Goal: Transaction & Acquisition: Purchase product/service

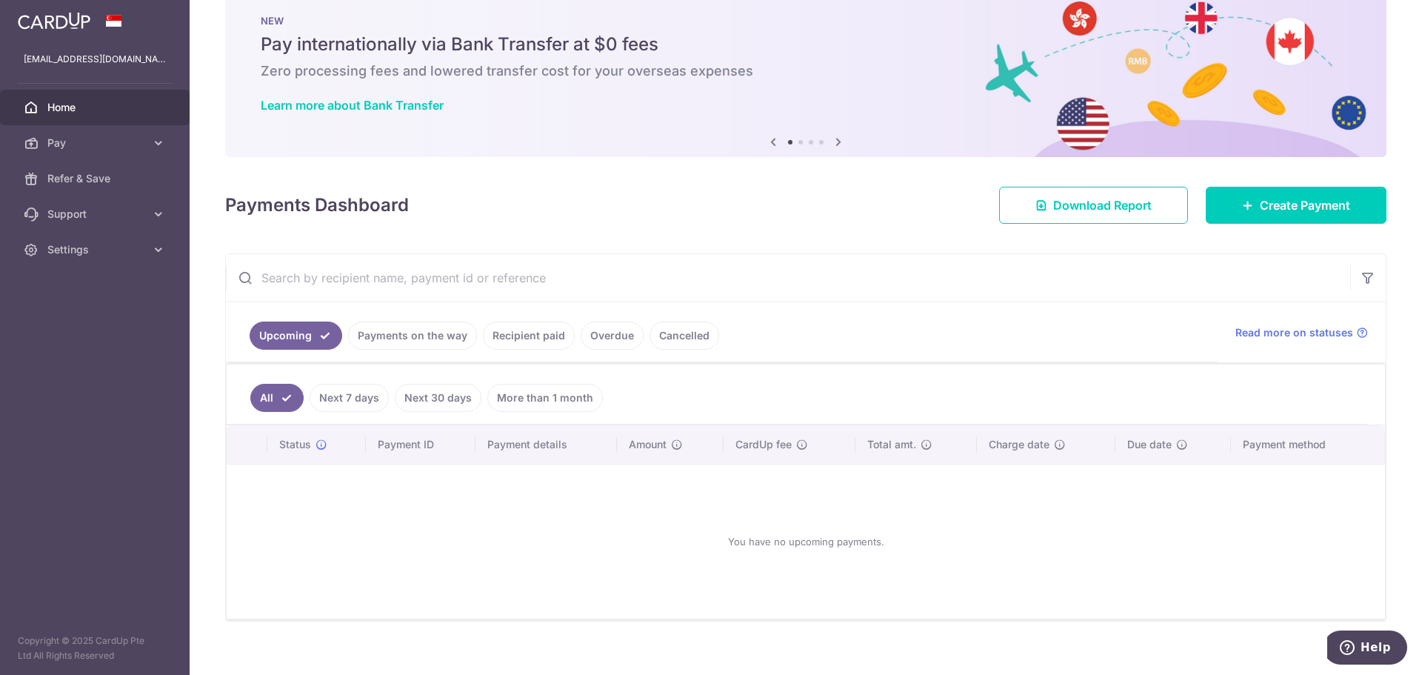
scroll to position [49, 0]
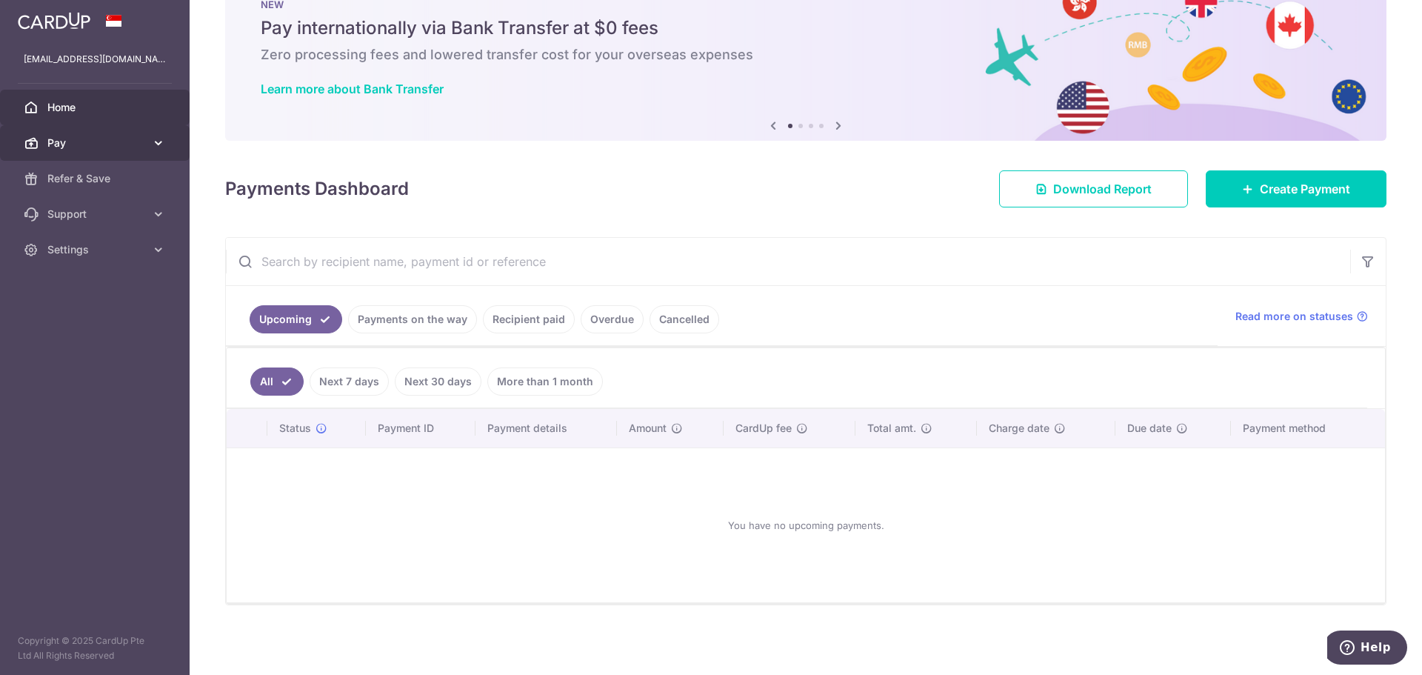
click at [130, 136] on span "Pay" at bounding box center [96, 143] width 98 height 15
click at [398, 316] on link "Payments on the way" at bounding box center [412, 319] width 129 height 28
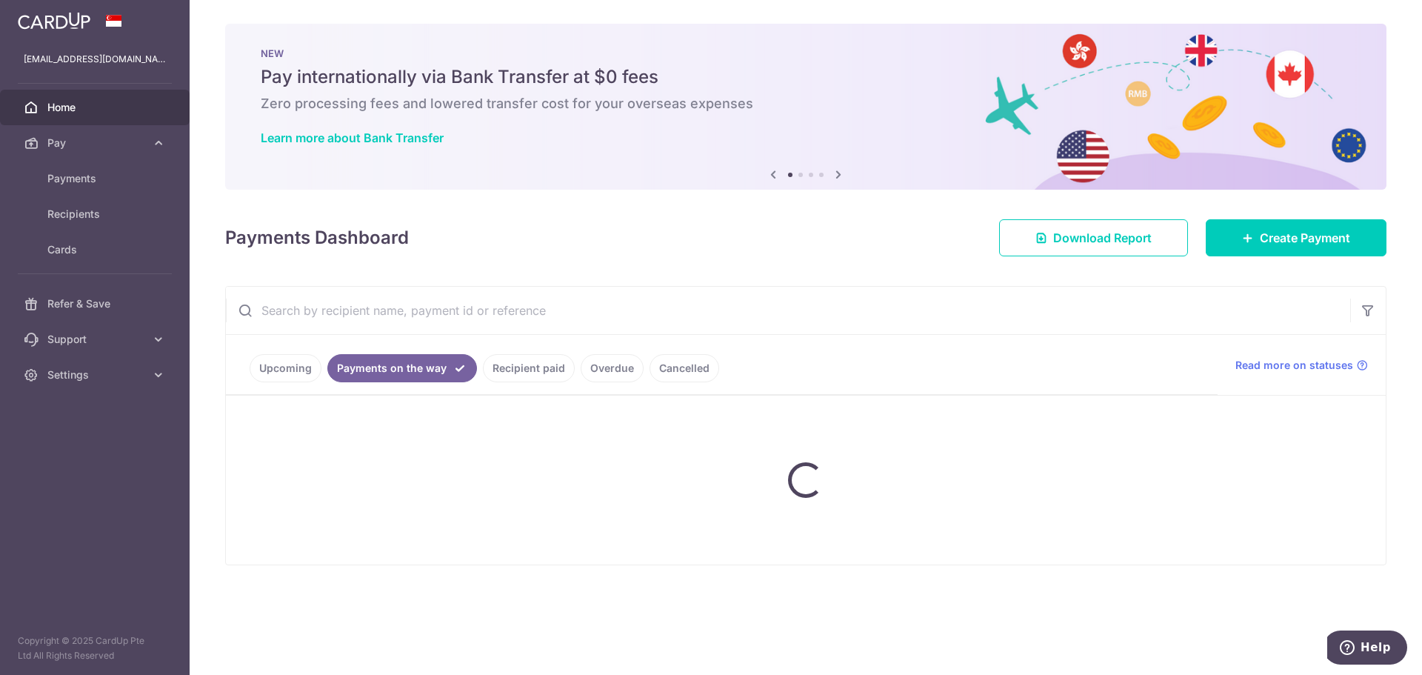
scroll to position [0, 0]
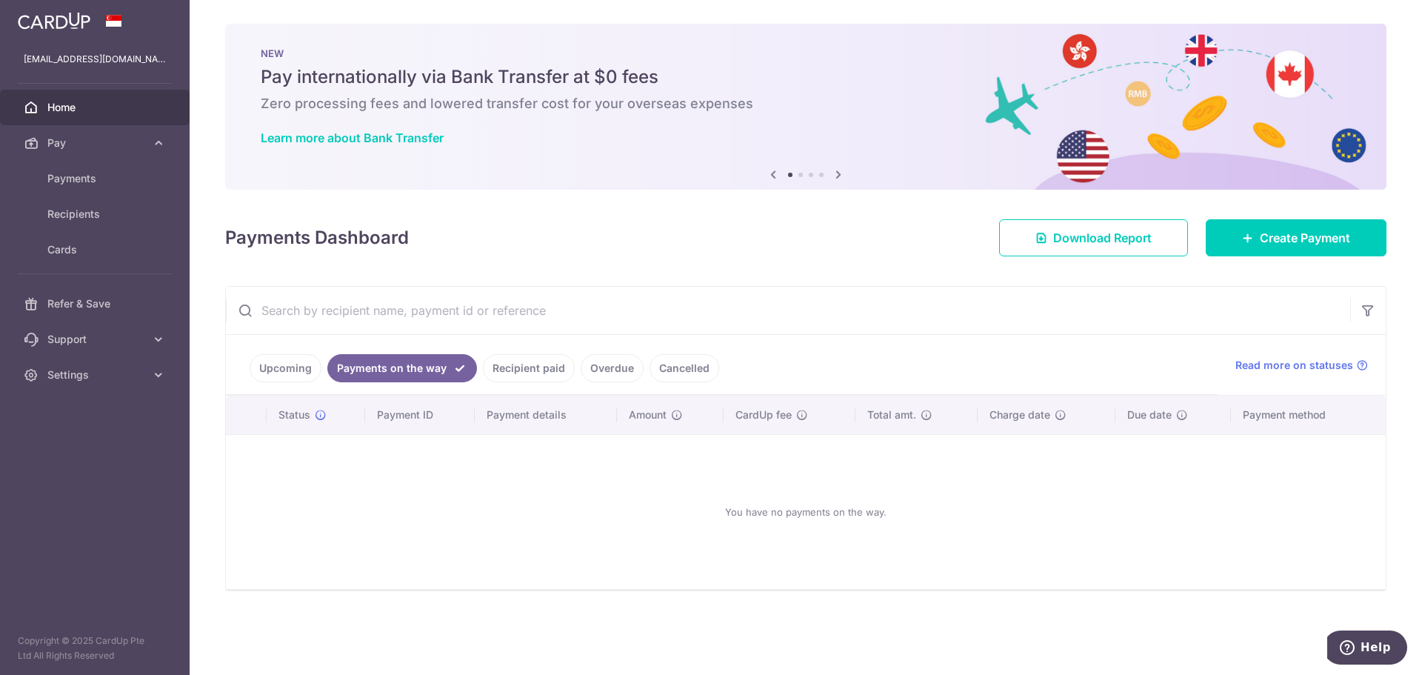
click at [609, 364] on link "Overdue" at bounding box center [612, 368] width 63 height 28
click at [523, 365] on link "Recipient paid" at bounding box center [508, 368] width 92 height 28
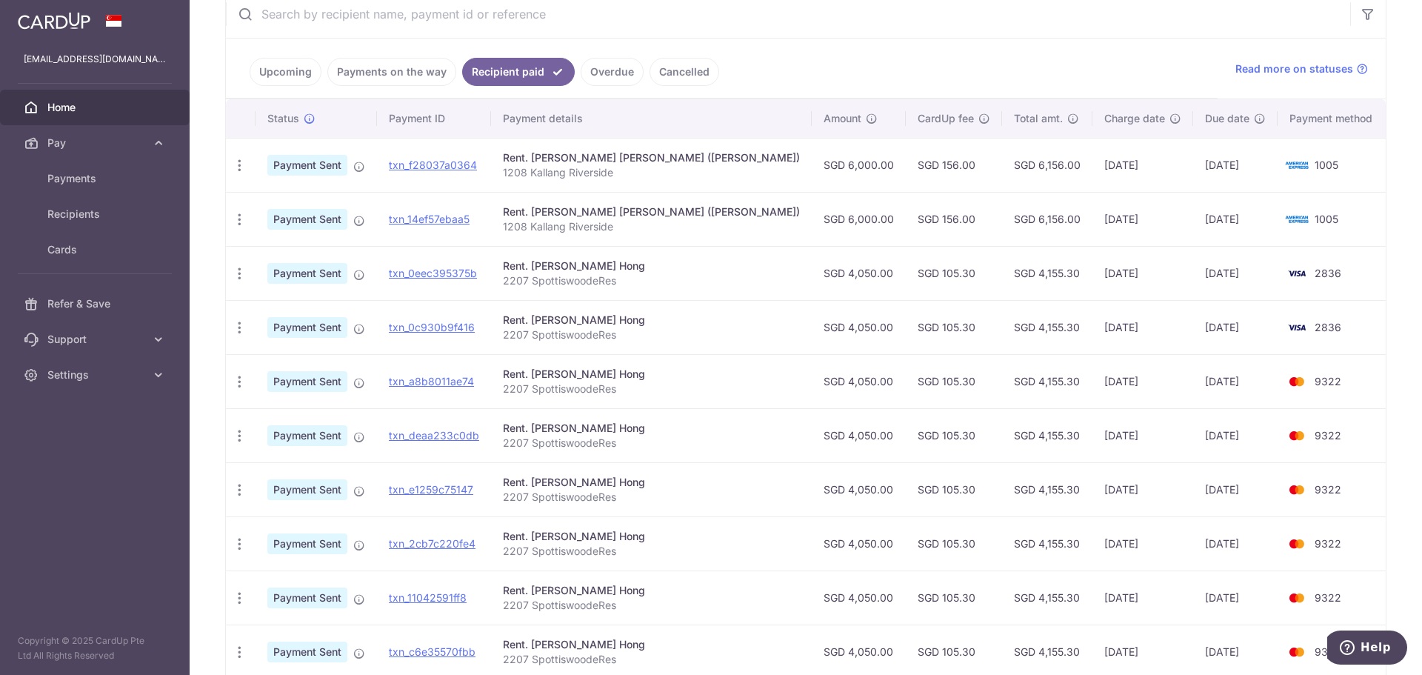
scroll to position [222, 0]
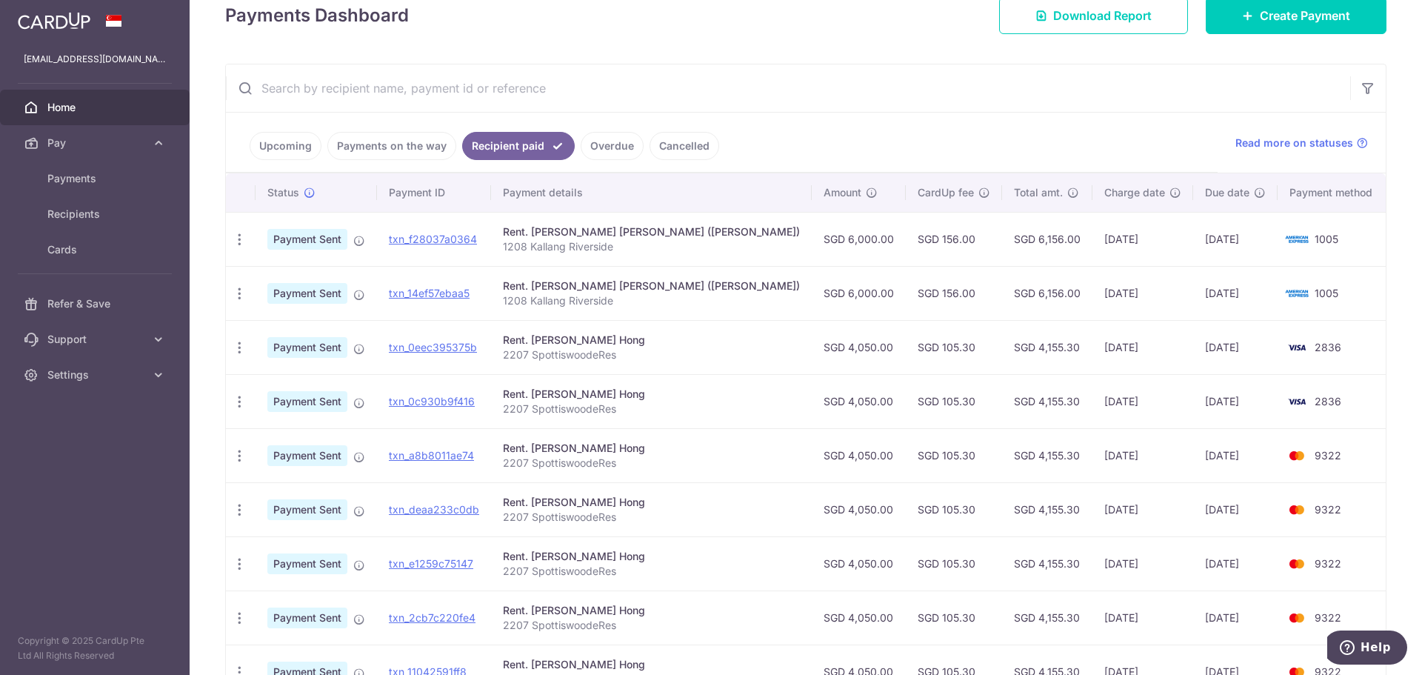
click at [678, 151] on link "Cancelled" at bounding box center [684, 146] width 70 height 28
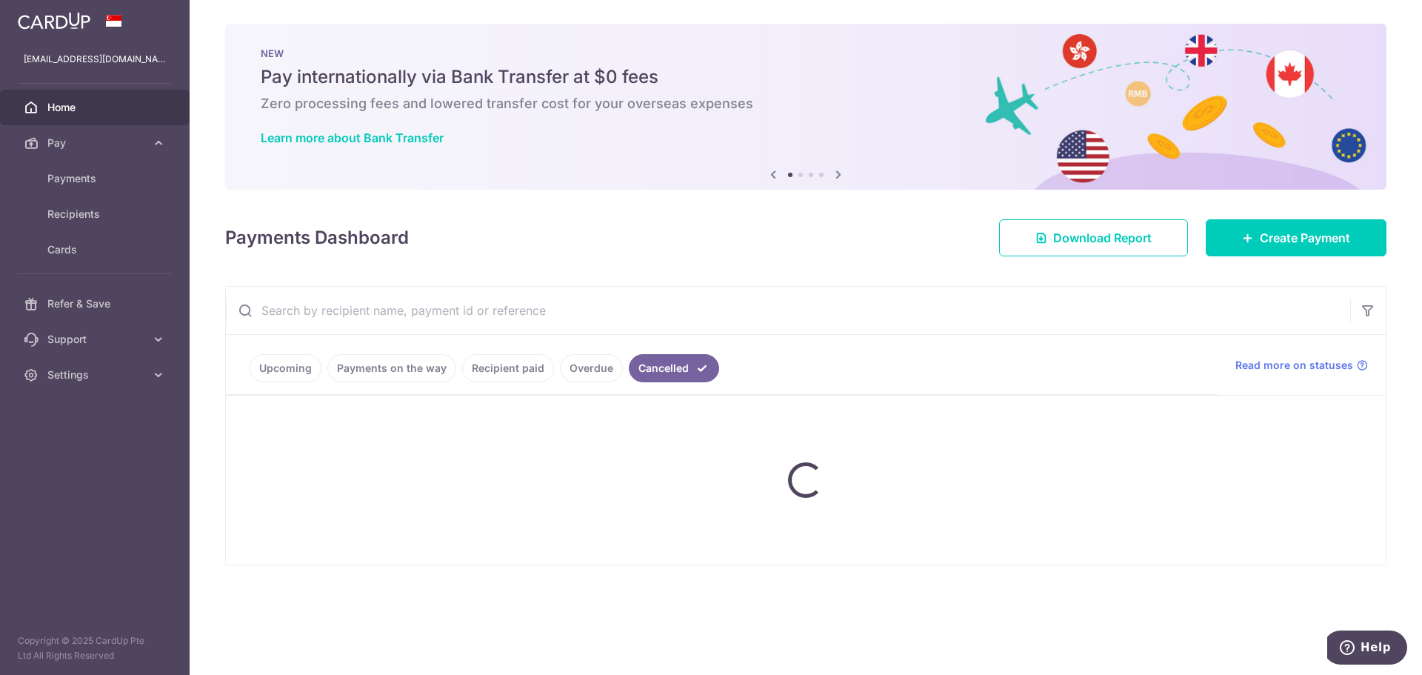
scroll to position [0, 0]
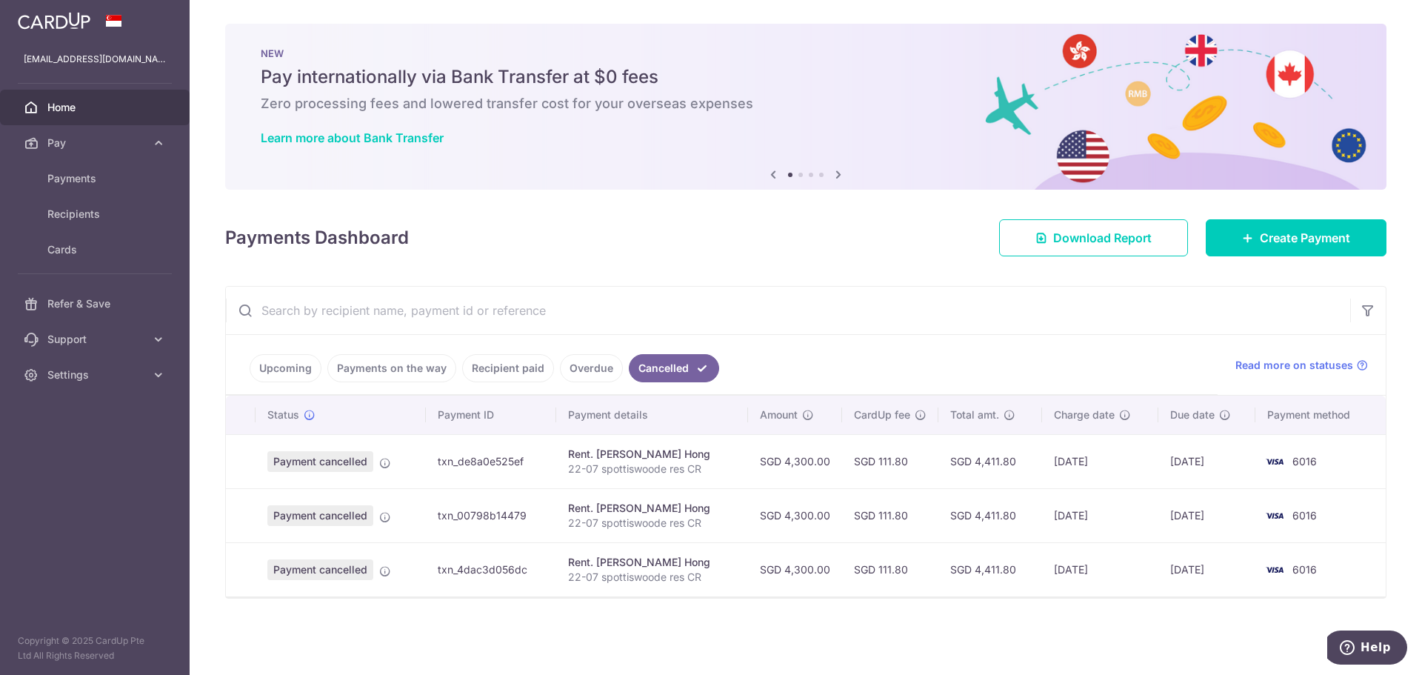
click at [609, 372] on link "Overdue" at bounding box center [591, 368] width 63 height 28
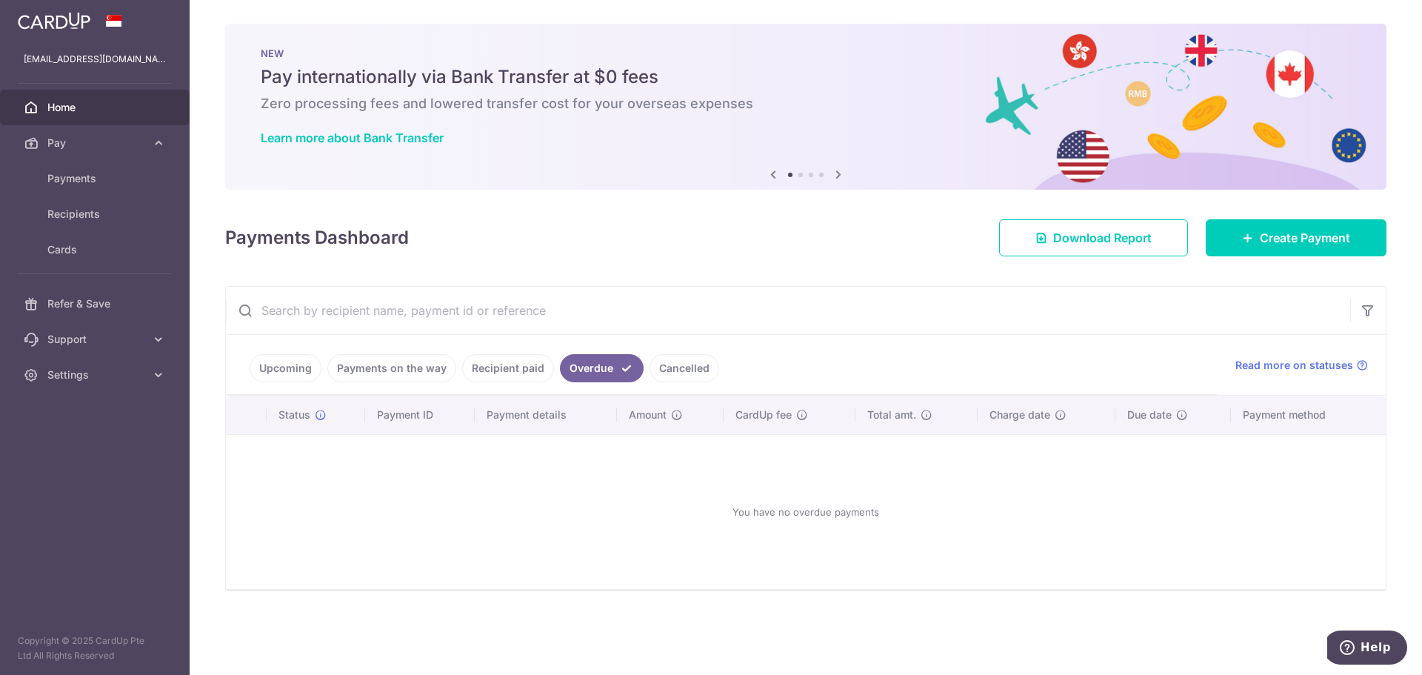
click at [281, 359] on link "Upcoming" at bounding box center [286, 368] width 72 height 28
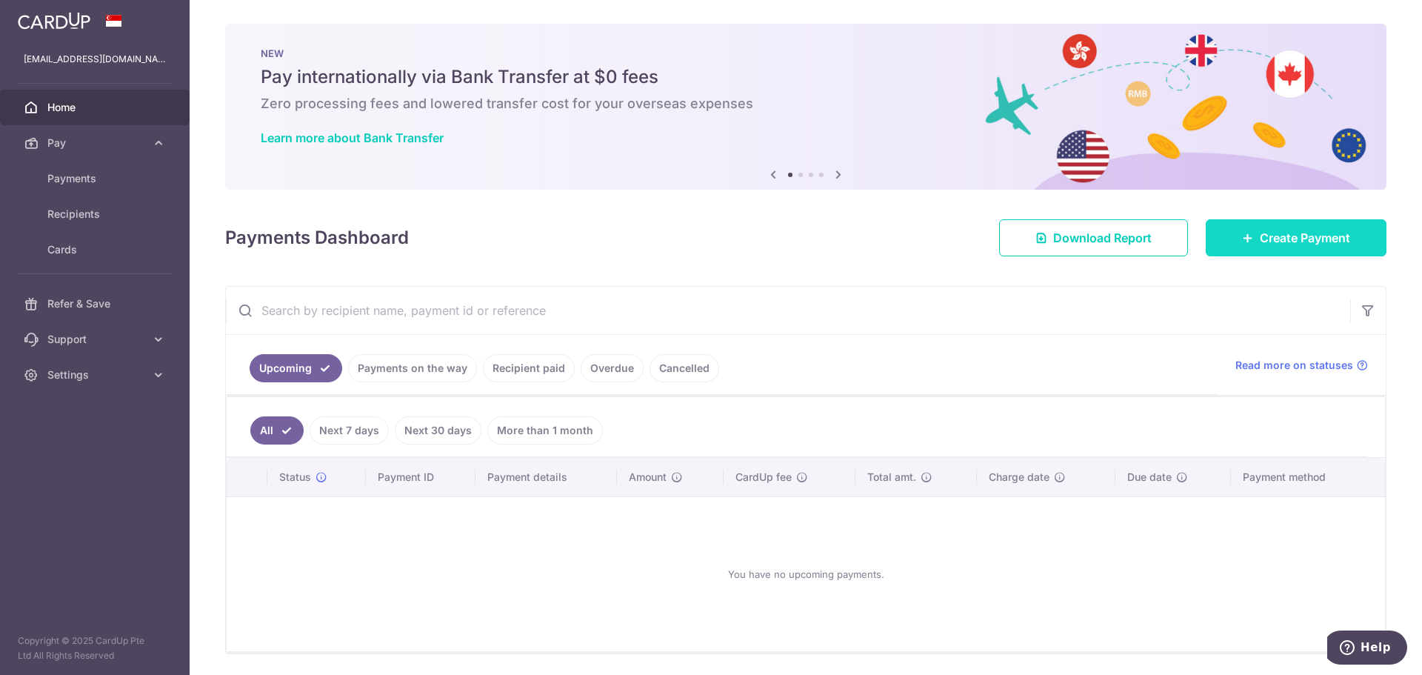
click at [1260, 240] on span "Create Payment" at bounding box center [1305, 238] width 90 height 18
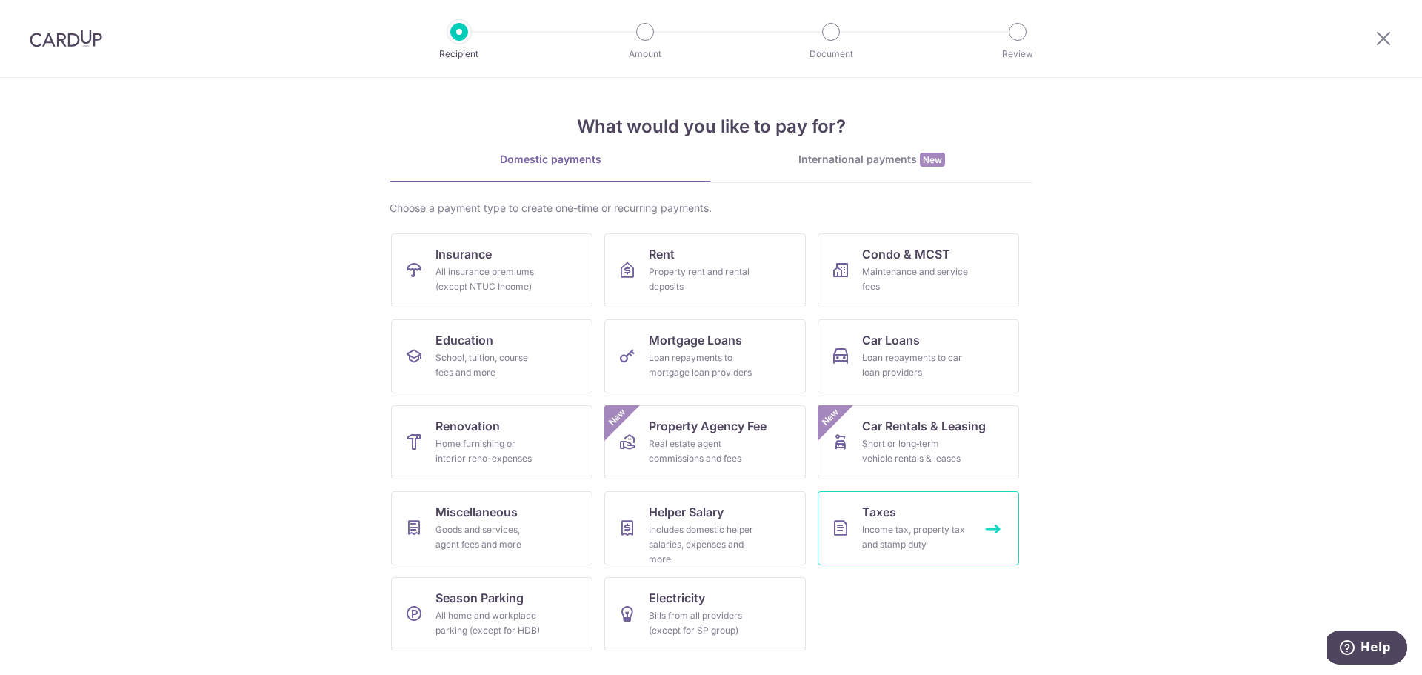
click at [825, 529] on link "Taxes Income tax, property tax and stamp duty" at bounding box center [917, 528] width 201 height 74
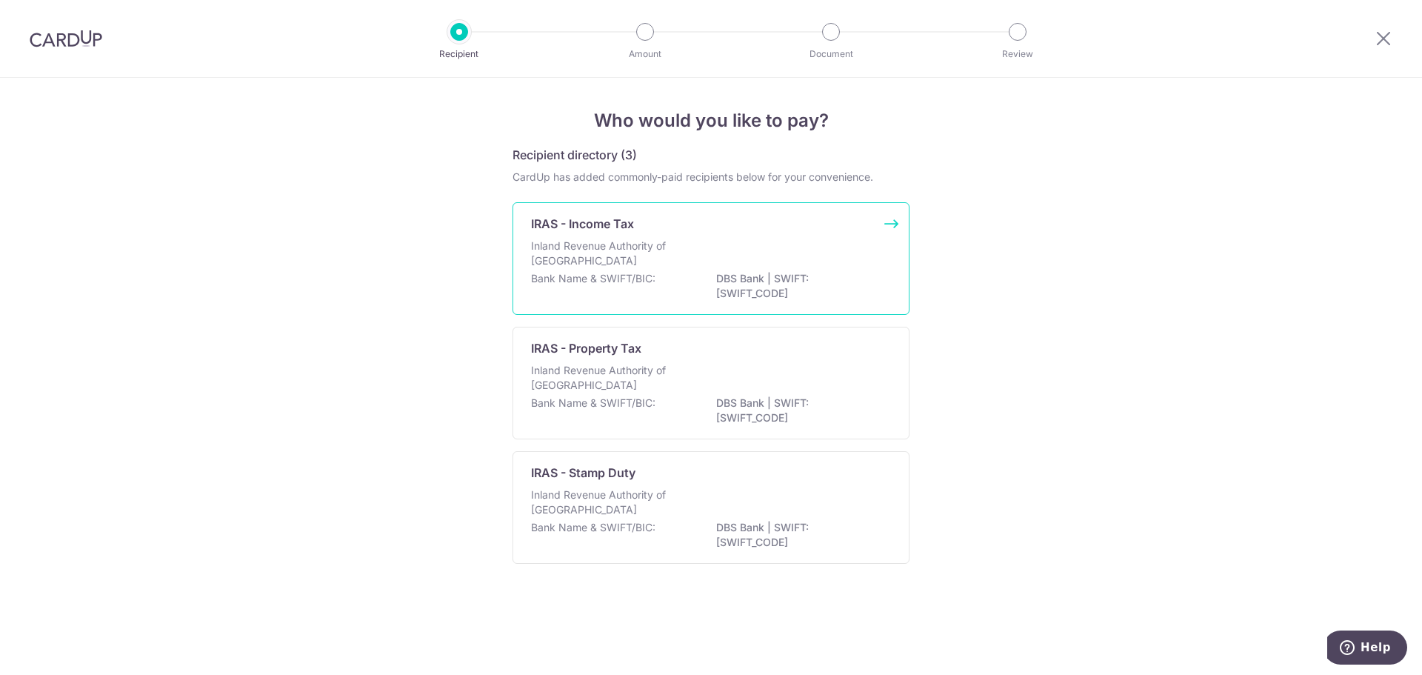
click at [724, 287] on p "DBS Bank | SWIFT: DBSSSGSGXXX" at bounding box center [799, 286] width 166 height 30
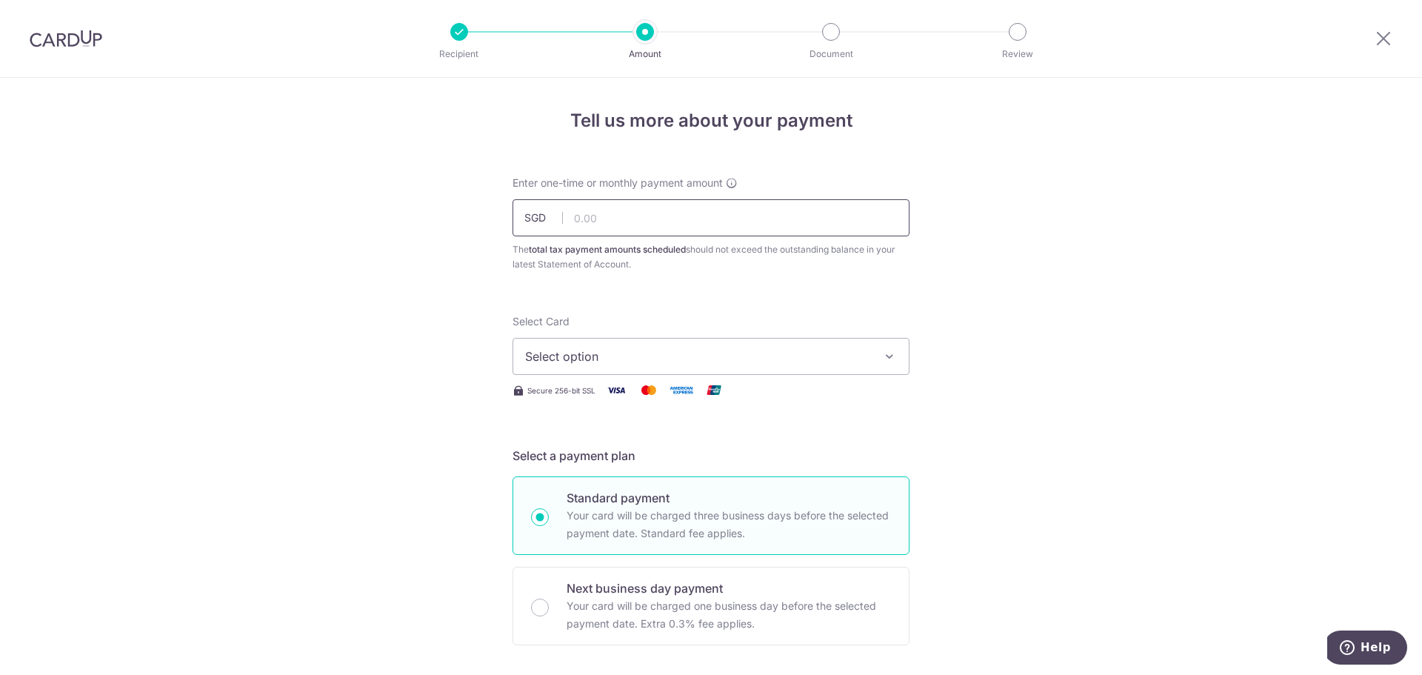
paste input "3,136.17"
type input "3,136.17"
click at [675, 344] on button "Select option" at bounding box center [710, 356] width 397 height 37
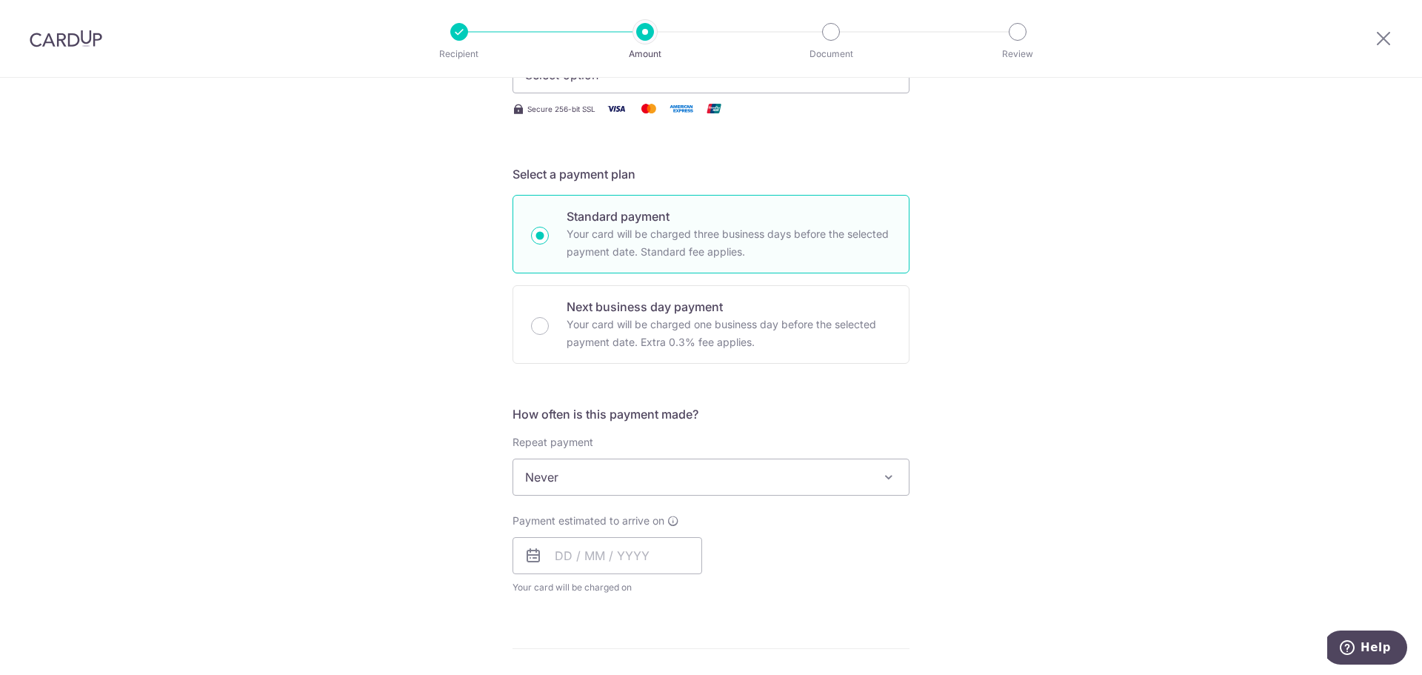
scroll to position [148, 0]
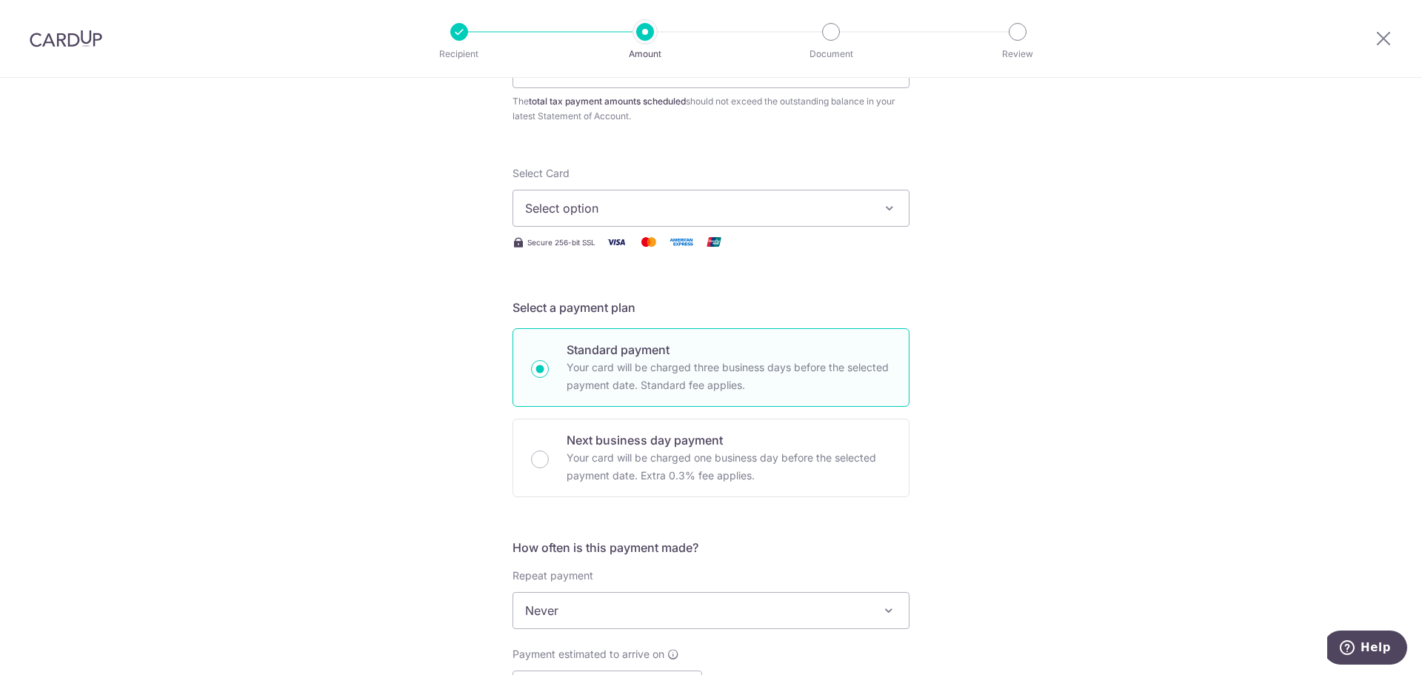
click at [668, 193] on button "Select option" at bounding box center [710, 208] width 397 height 37
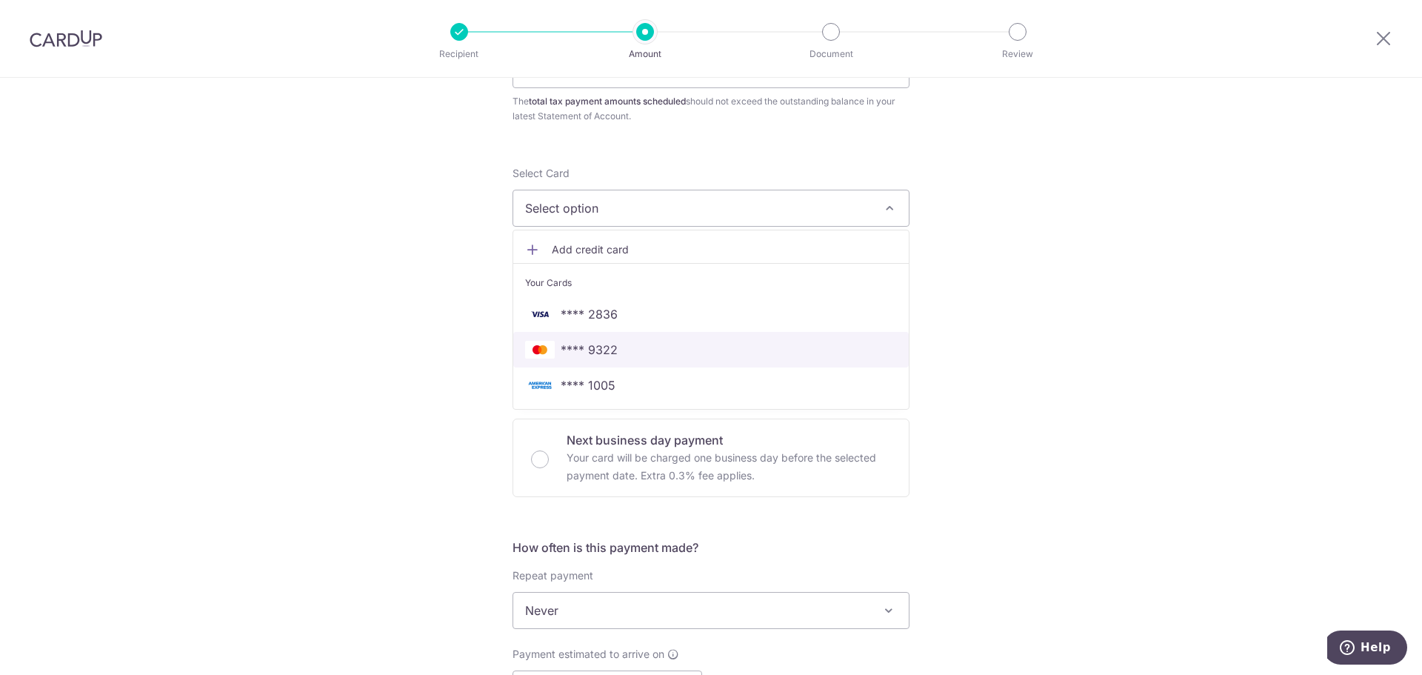
click at [635, 352] on span "**** 9322" at bounding box center [711, 350] width 372 height 18
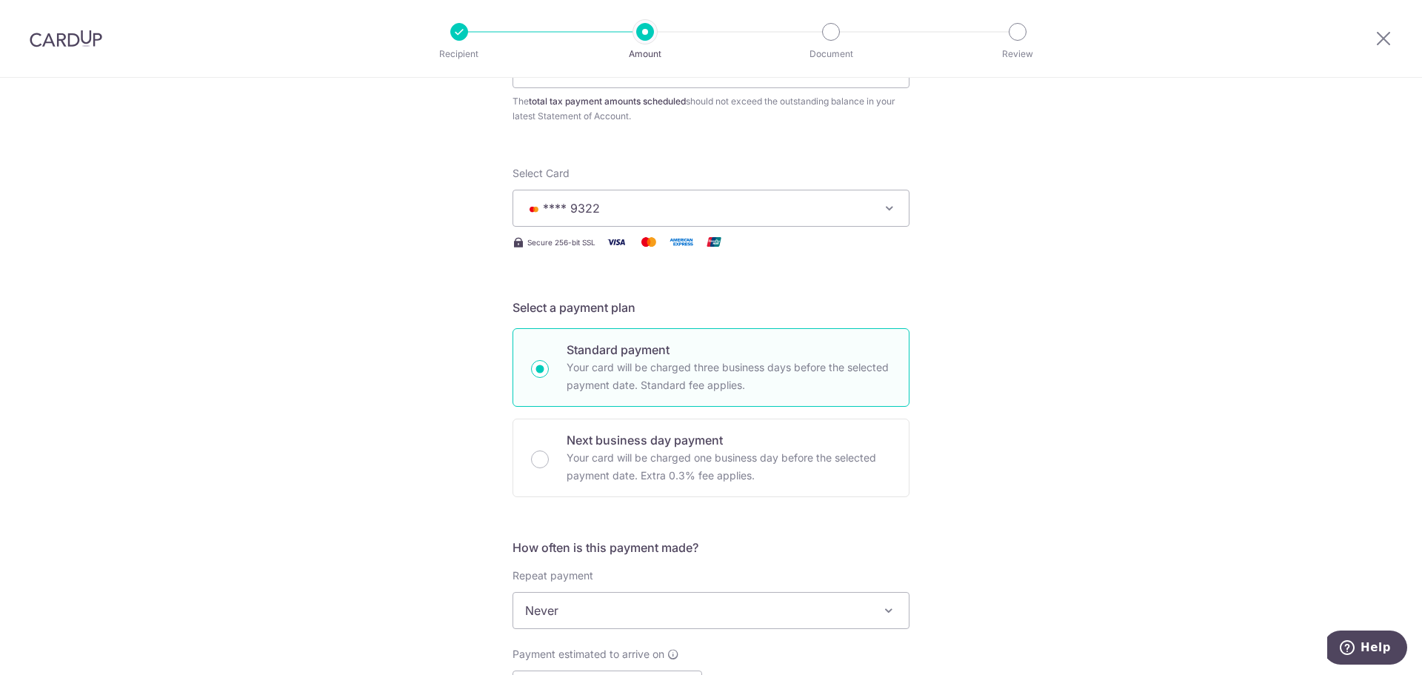
click at [859, 201] on span "**** 9322" at bounding box center [697, 208] width 345 height 18
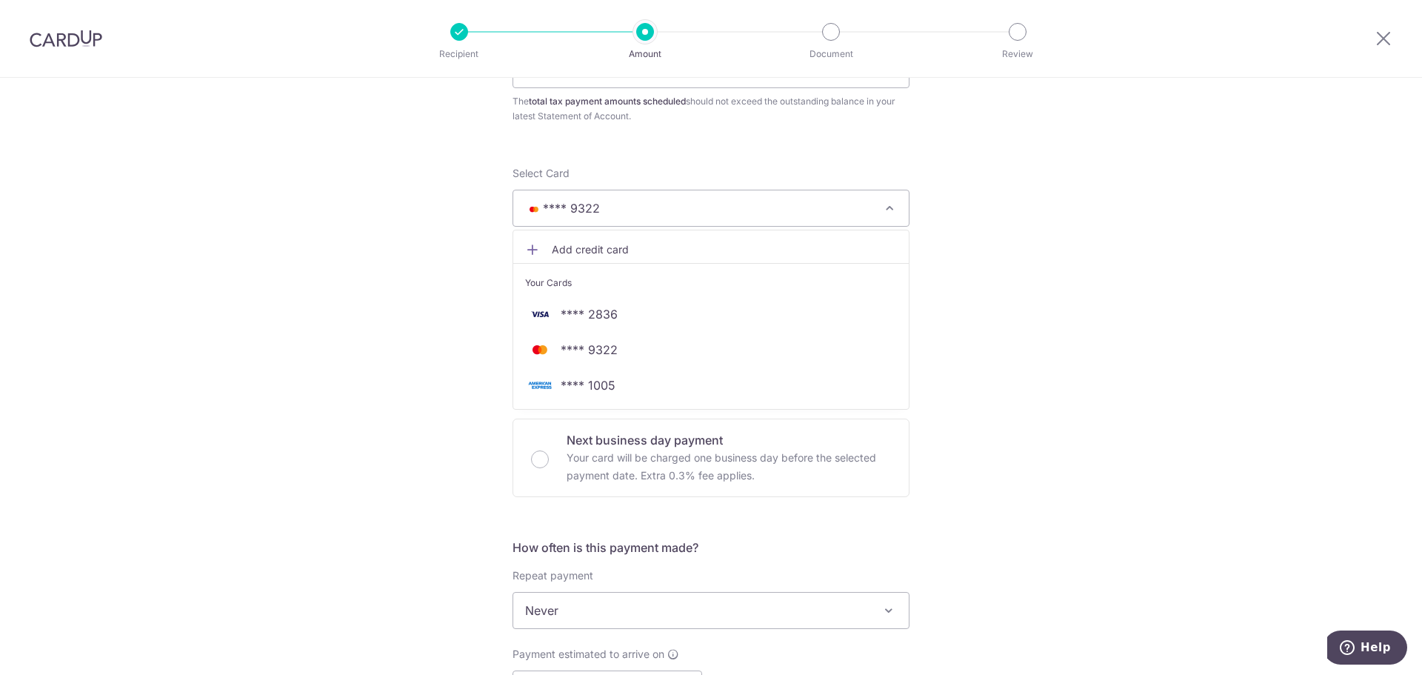
click at [645, 254] on span "Add credit card" at bounding box center [724, 249] width 345 height 15
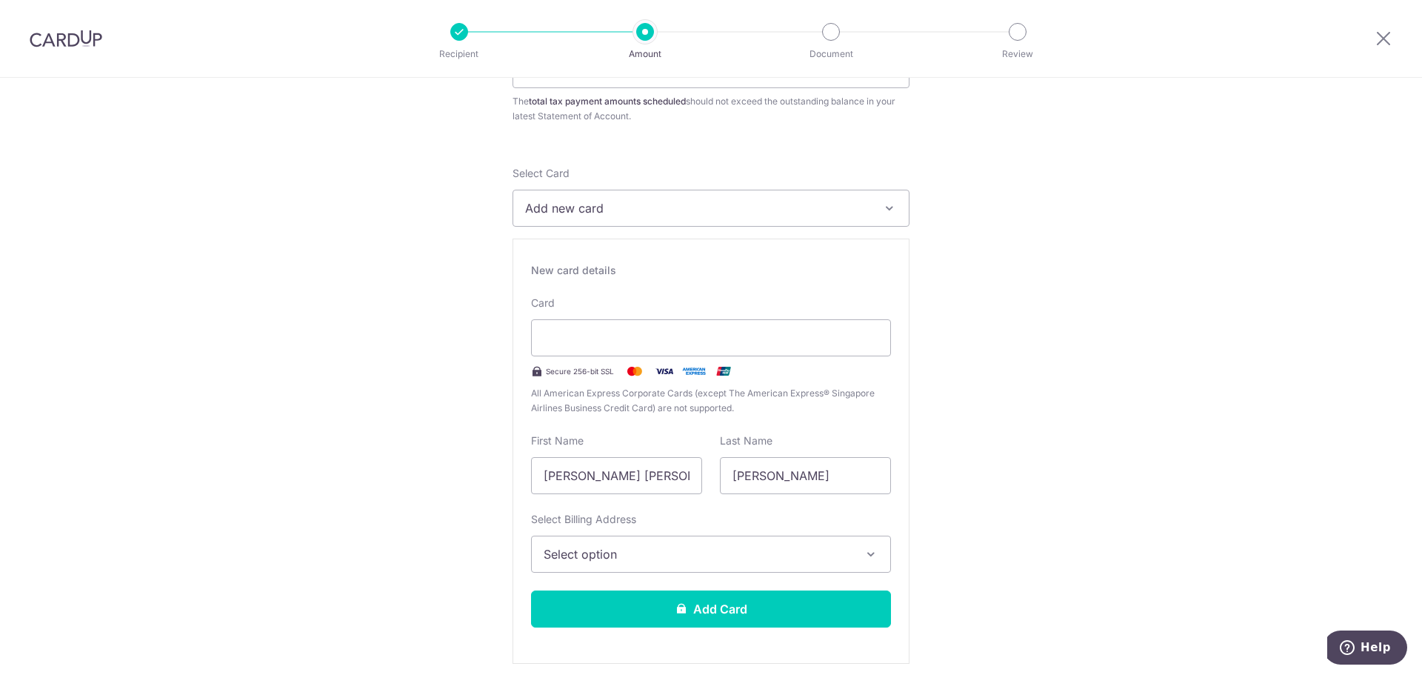
click at [611, 358] on div "Card Secure 256-bit SSL All American Express Corporate Cards (except The Americ…" at bounding box center [711, 355] width 360 height 120
type input "mr c riddle"
click at [817, 324] on div at bounding box center [711, 337] width 360 height 37
click at [817, 325] on div at bounding box center [711, 337] width 360 height 37
click at [735, 555] on span "Select option" at bounding box center [697, 554] width 308 height 18
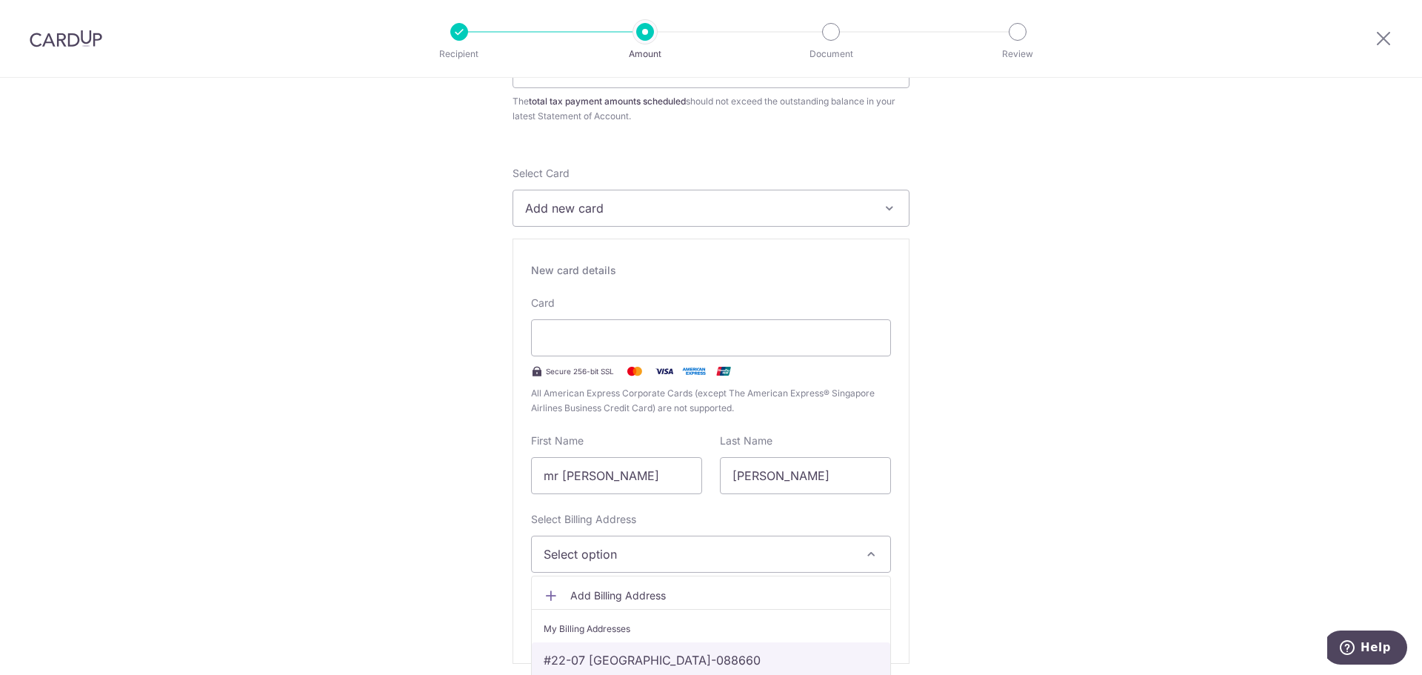
click at [698, 650] on link "#22-07 [GEOGRAPHIC_DATA]-088660" at bounding box center [711, 660] width 358 height 36
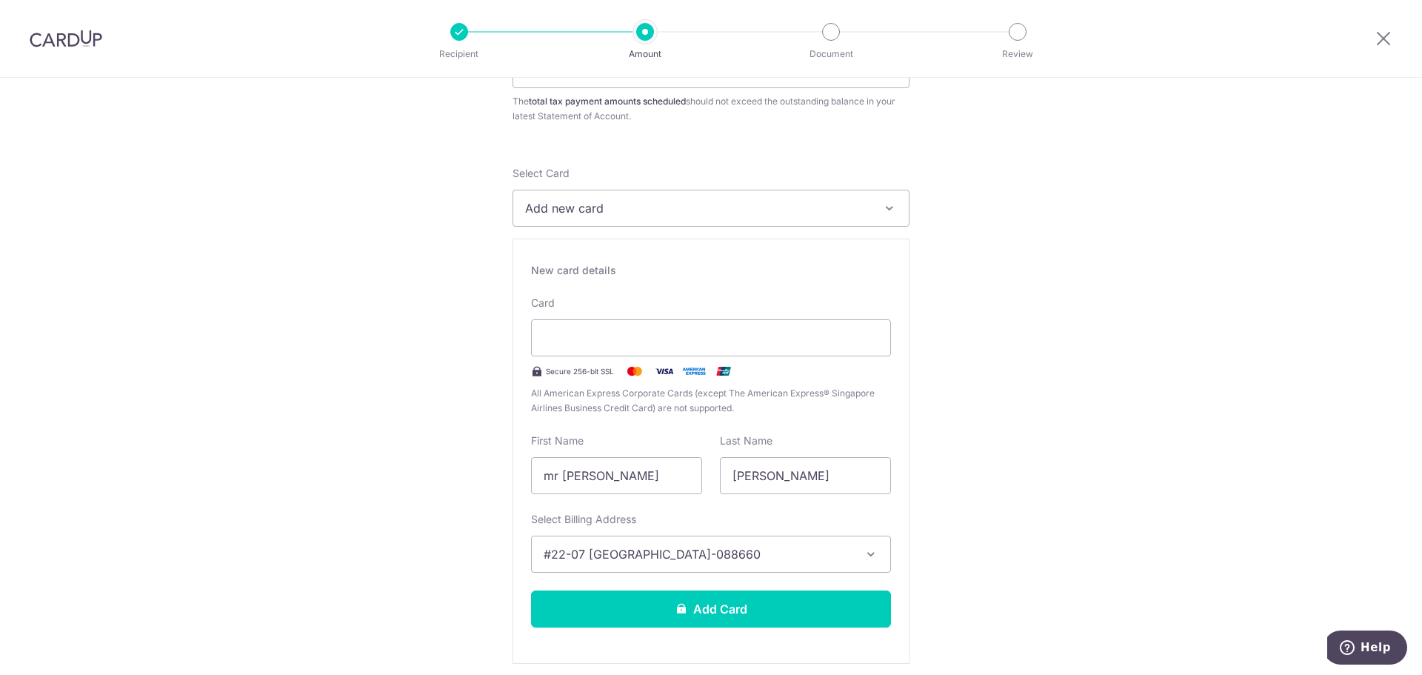
scroll to position [370, 0]
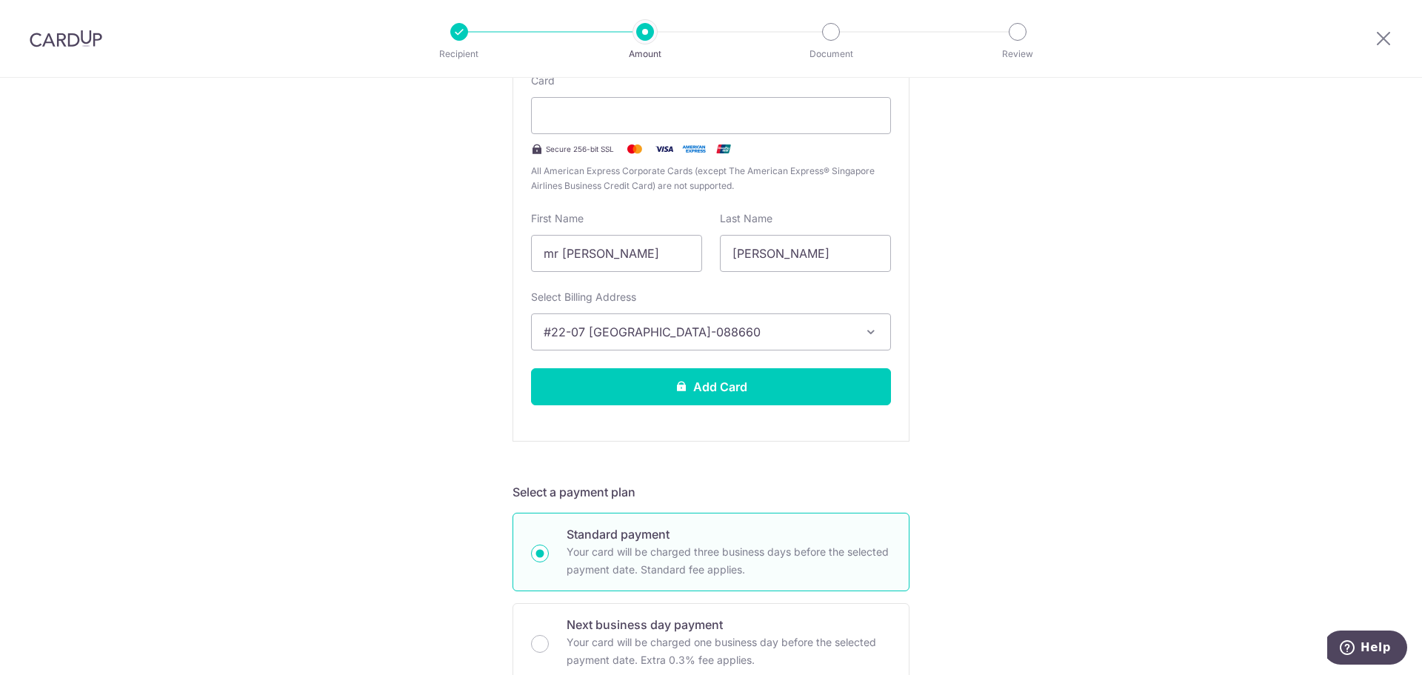
click at [859, 321] on button "#22-07 [GEOGRAPHIC_DATA]-088660" at bounding box center [711, 331] width 360 height 37
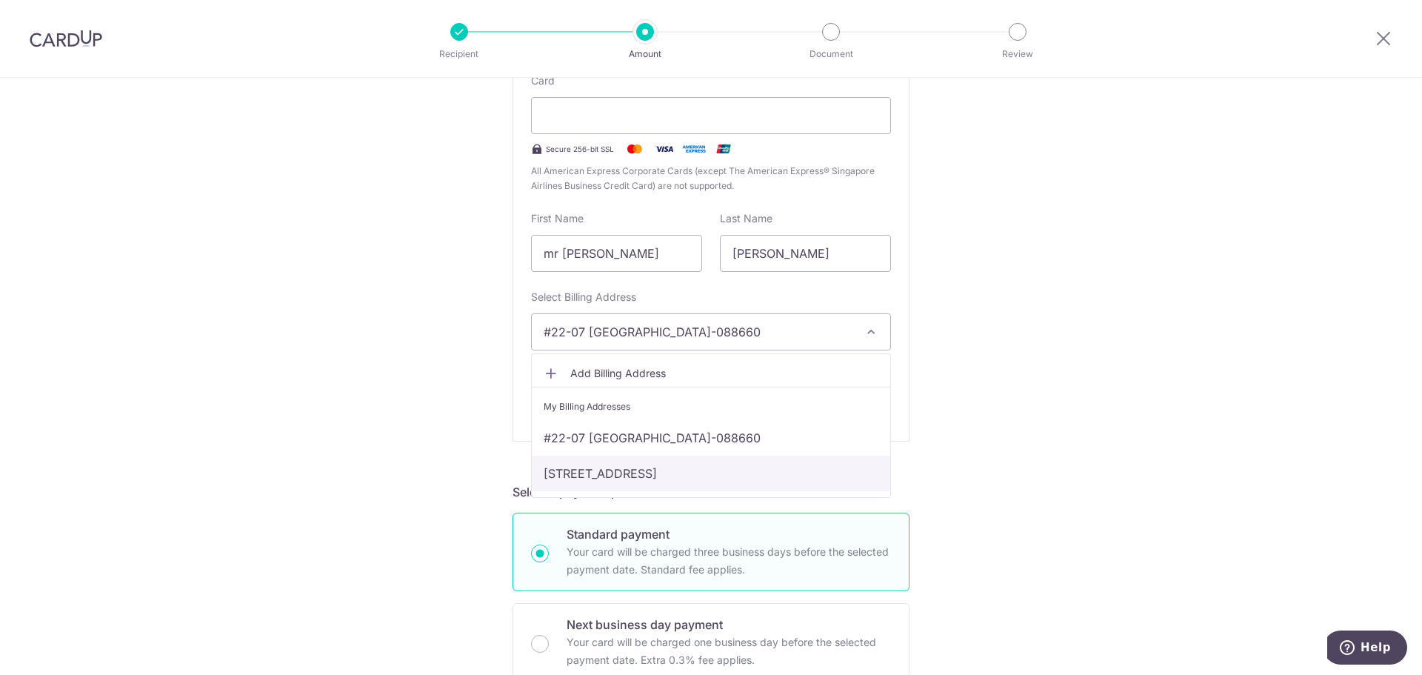
click at [737, 469] on link "[STREET_ADDRESS]" at bounding box center [711, 473] width 358 height 36
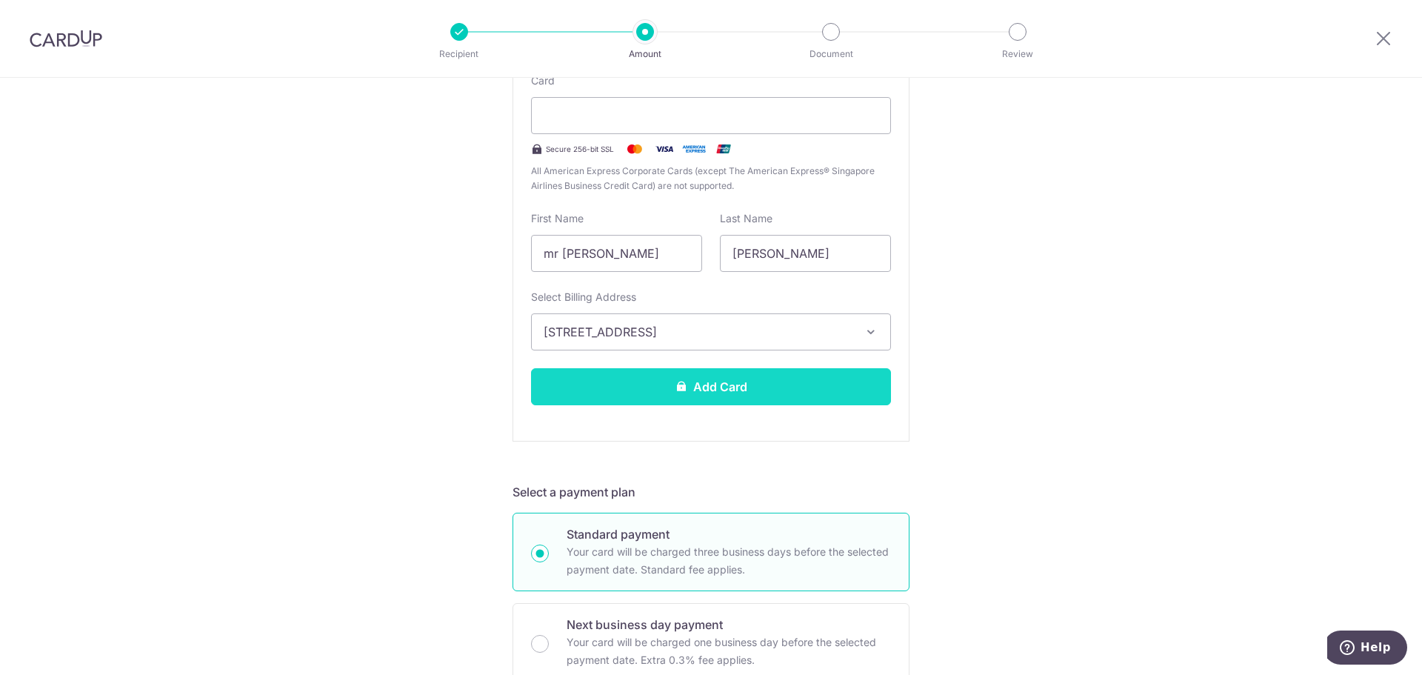
click at [741, 384] on button "Add Card" at bounding box center [711, 386] width 360 height 37
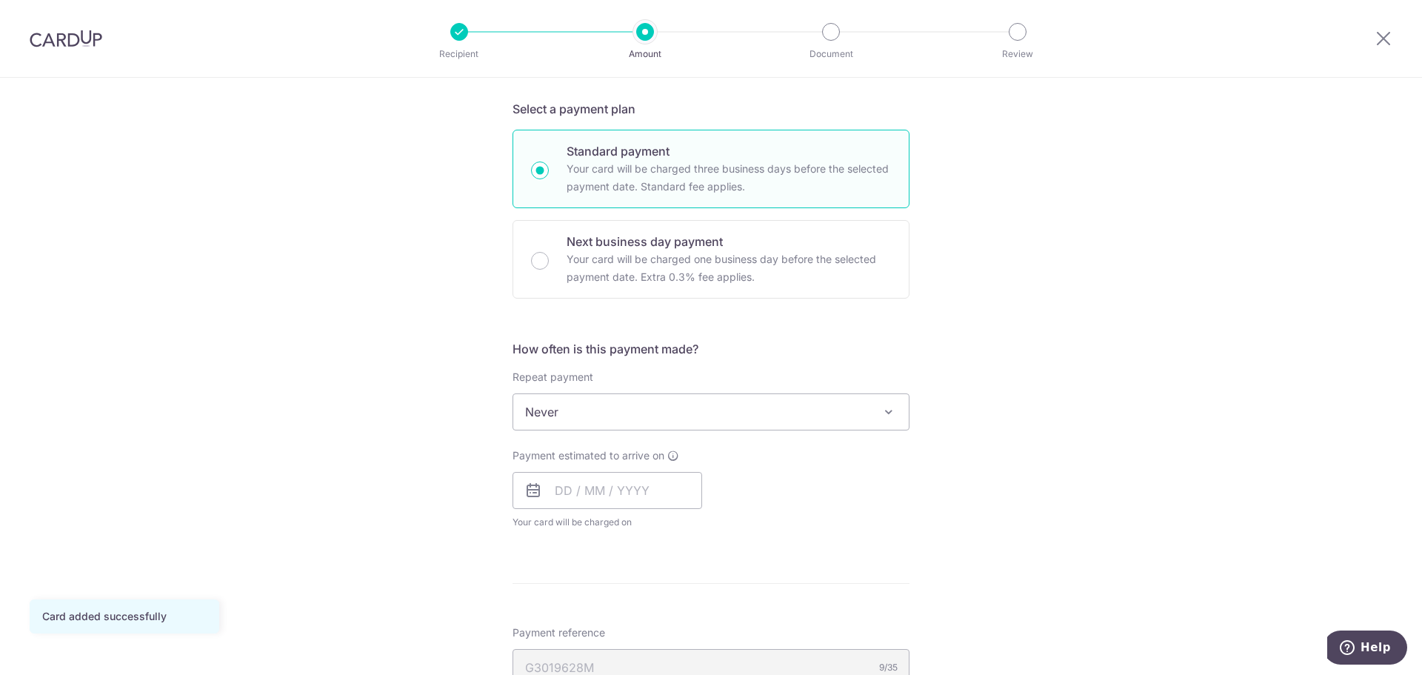
scroll to position [370, 0]
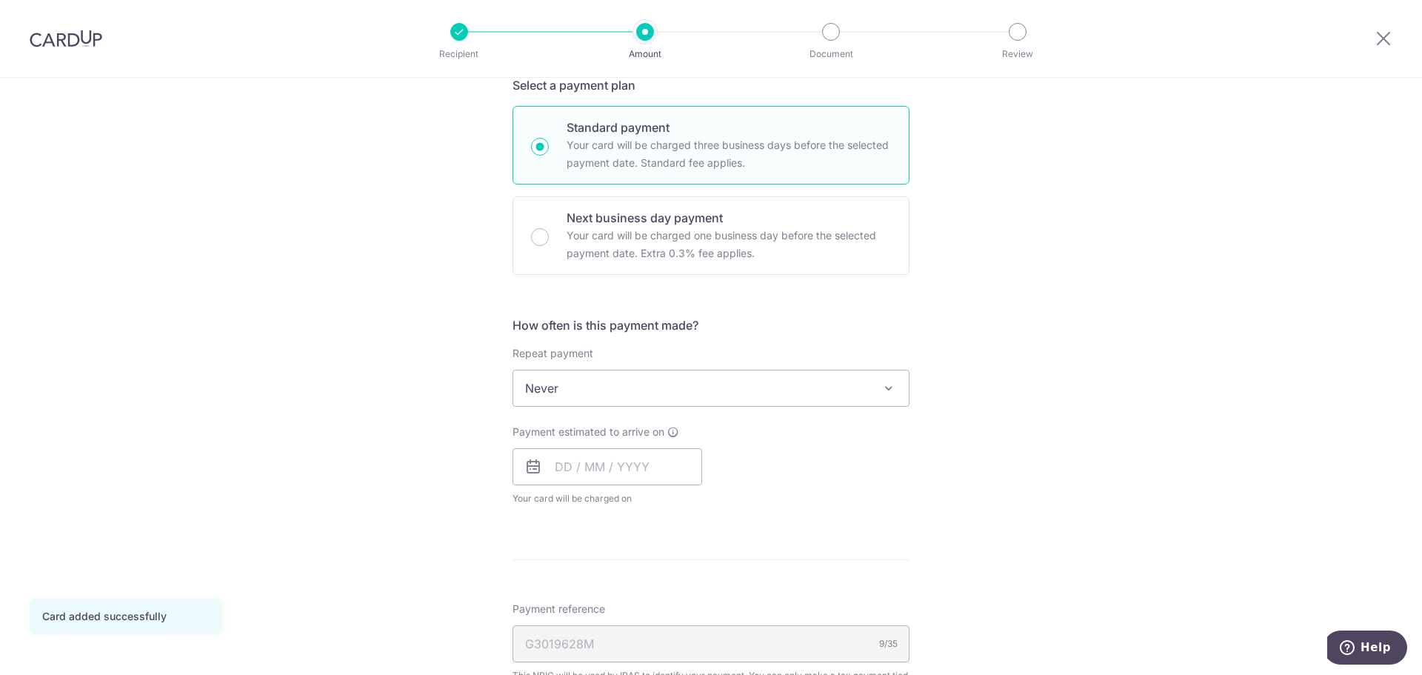
click at [848, 389] on span "Never" at bounding box center [710, 388] width 395 height 36
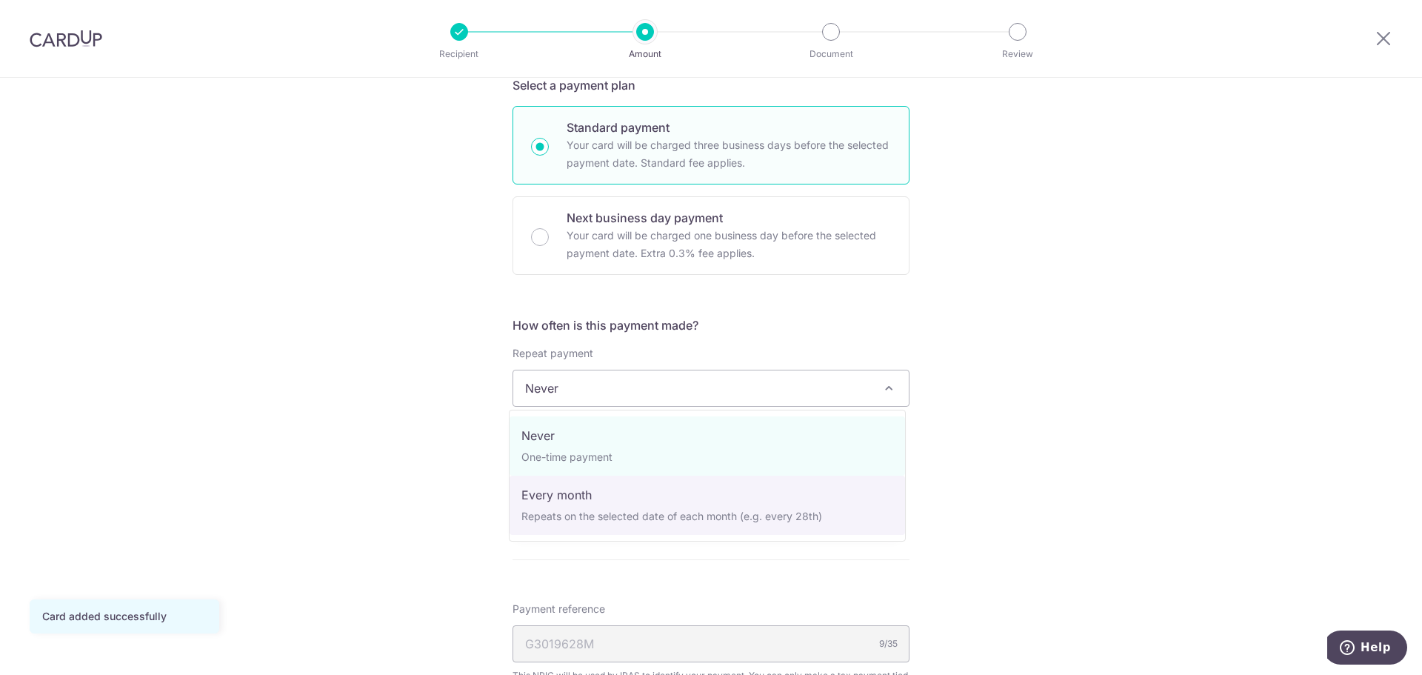
select select "3"
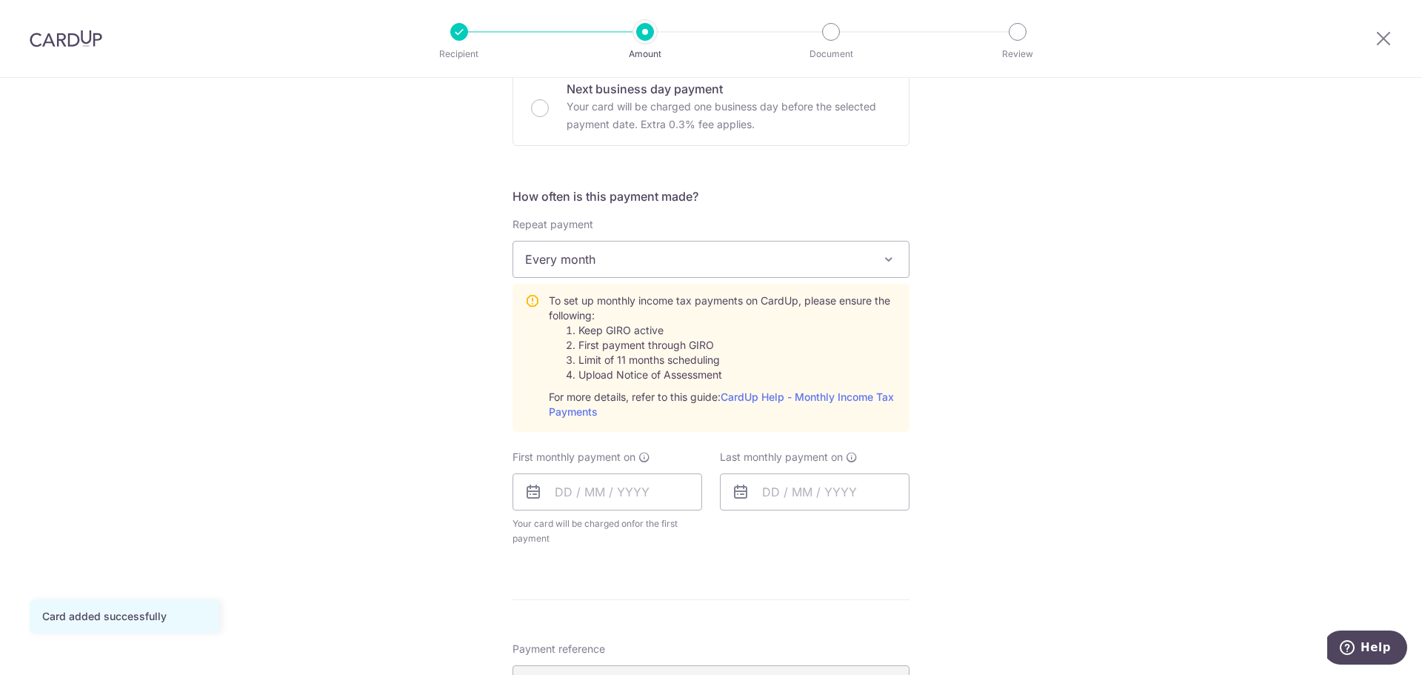
scroll to position [518, 0]
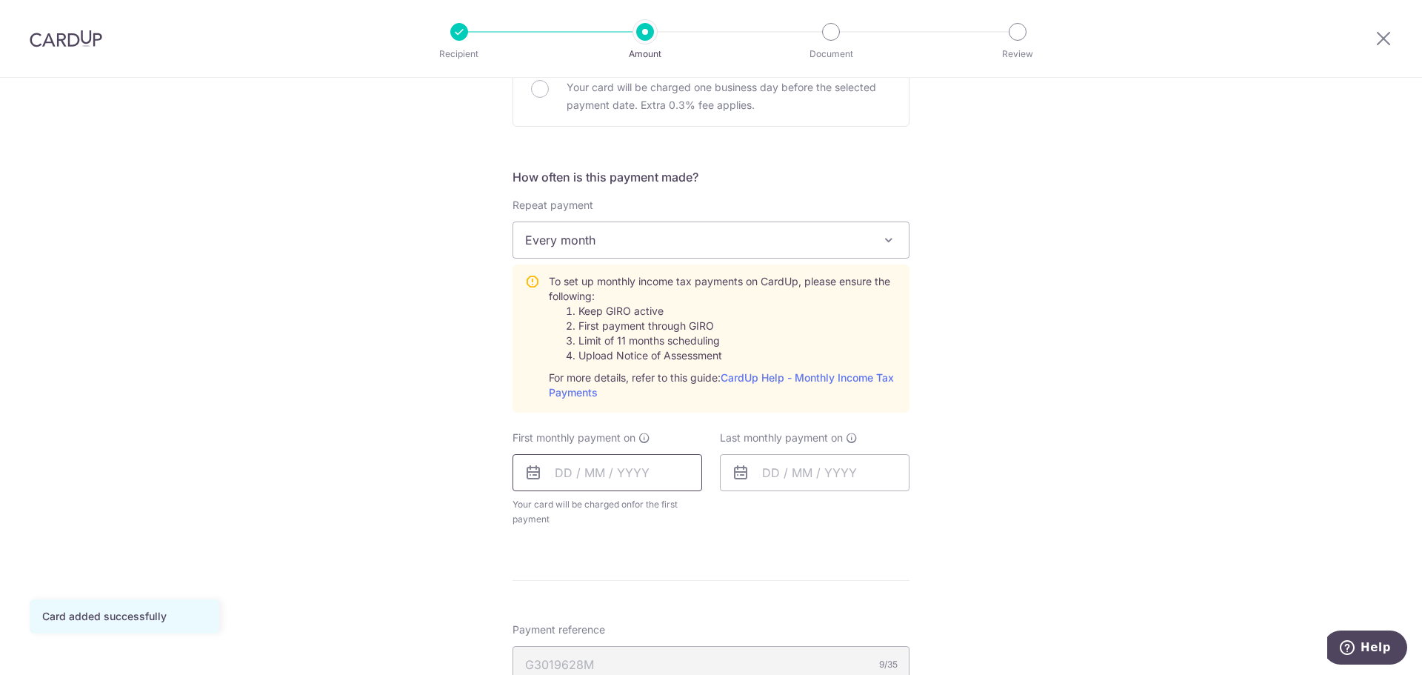
click at [620, 477] on input "text" at bounding box center [607, 472] width 190 height 37
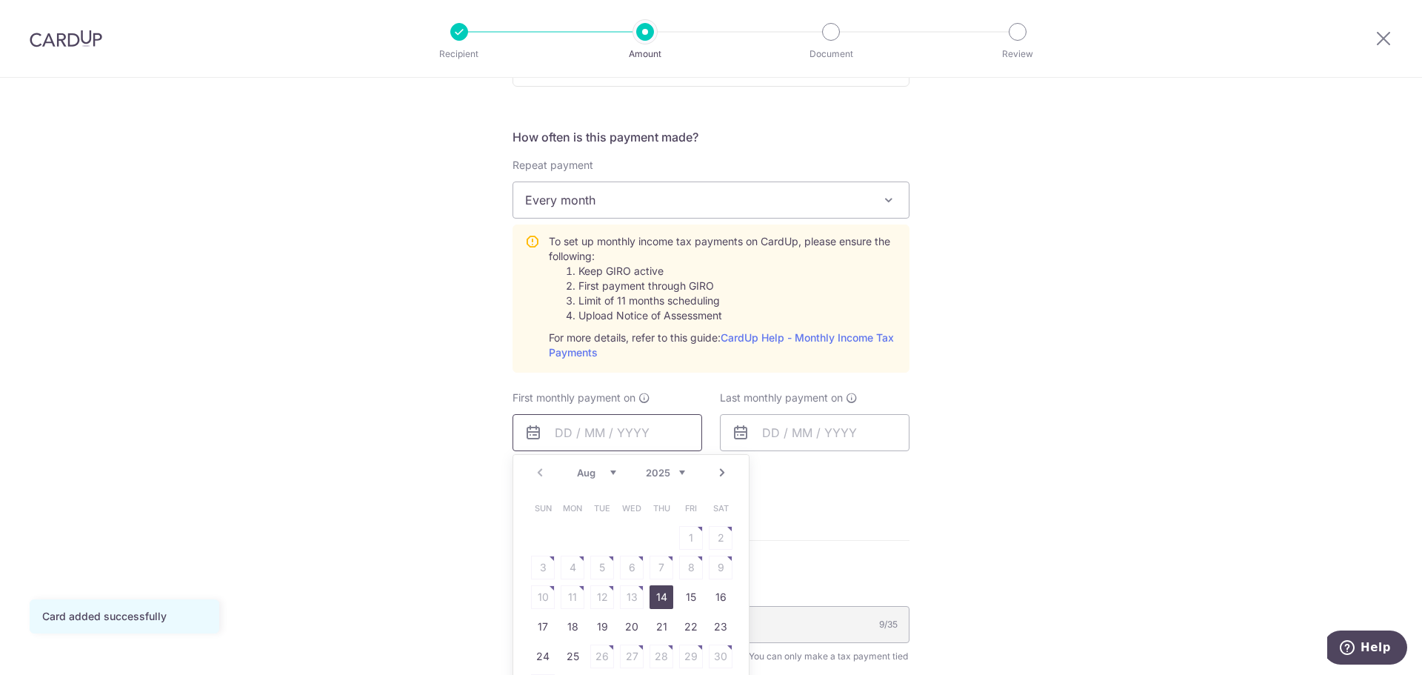
scroll to position [666, 0]
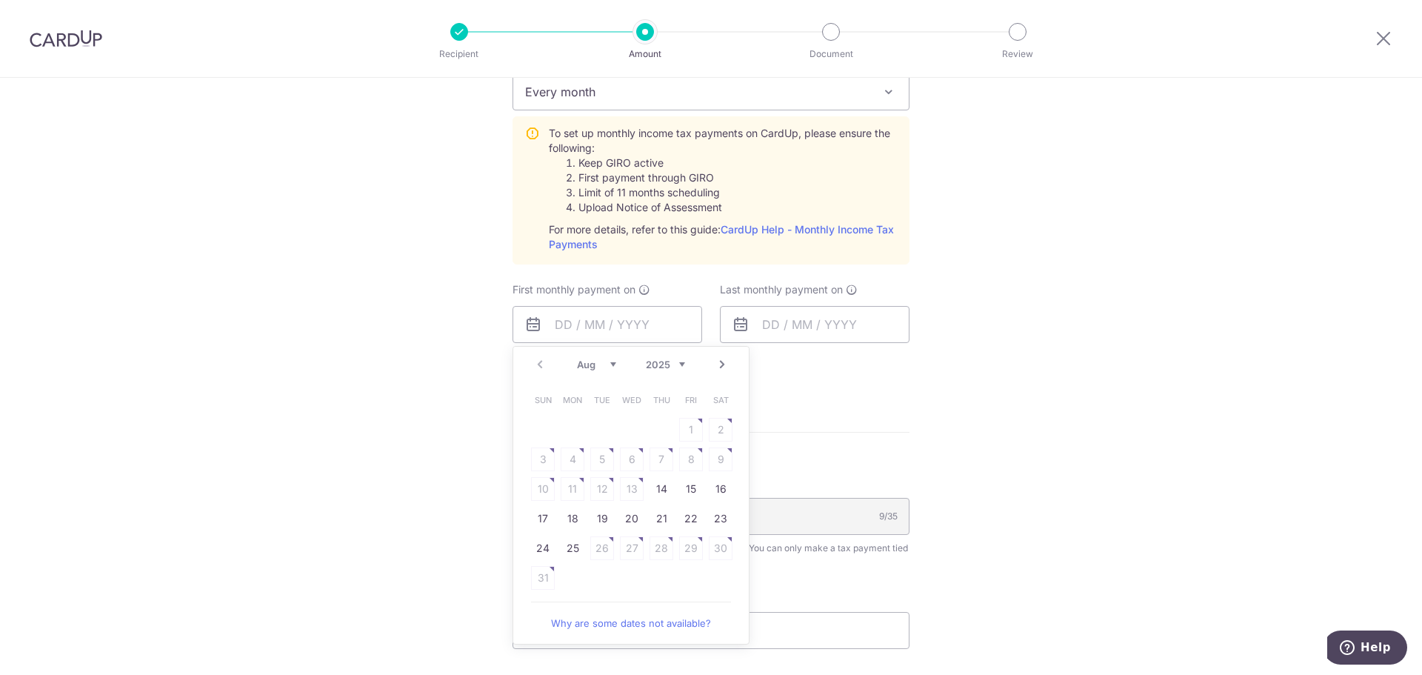
click at [715, 367] on link "Next" at bounding box center [722, 364] width 18 height 18
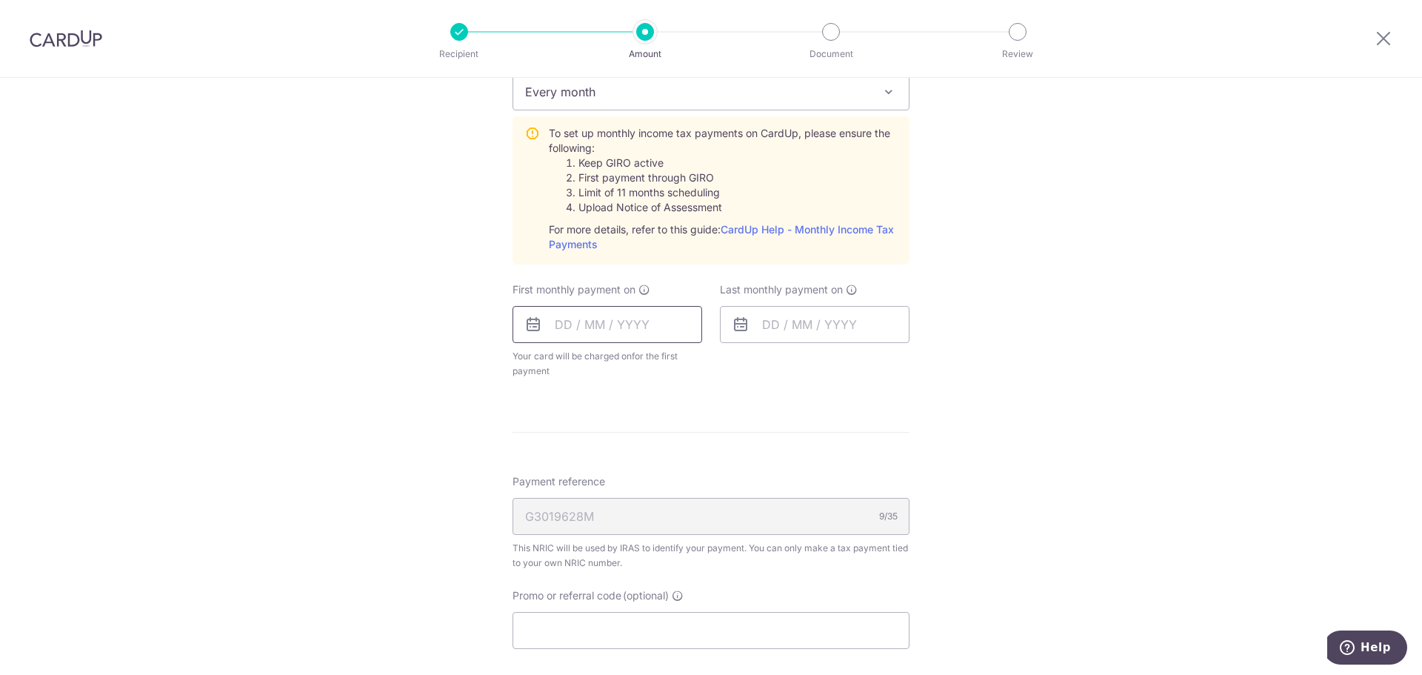
click at [669, 334] on input "text" at bounding box center [607, 324] width 190 height 37
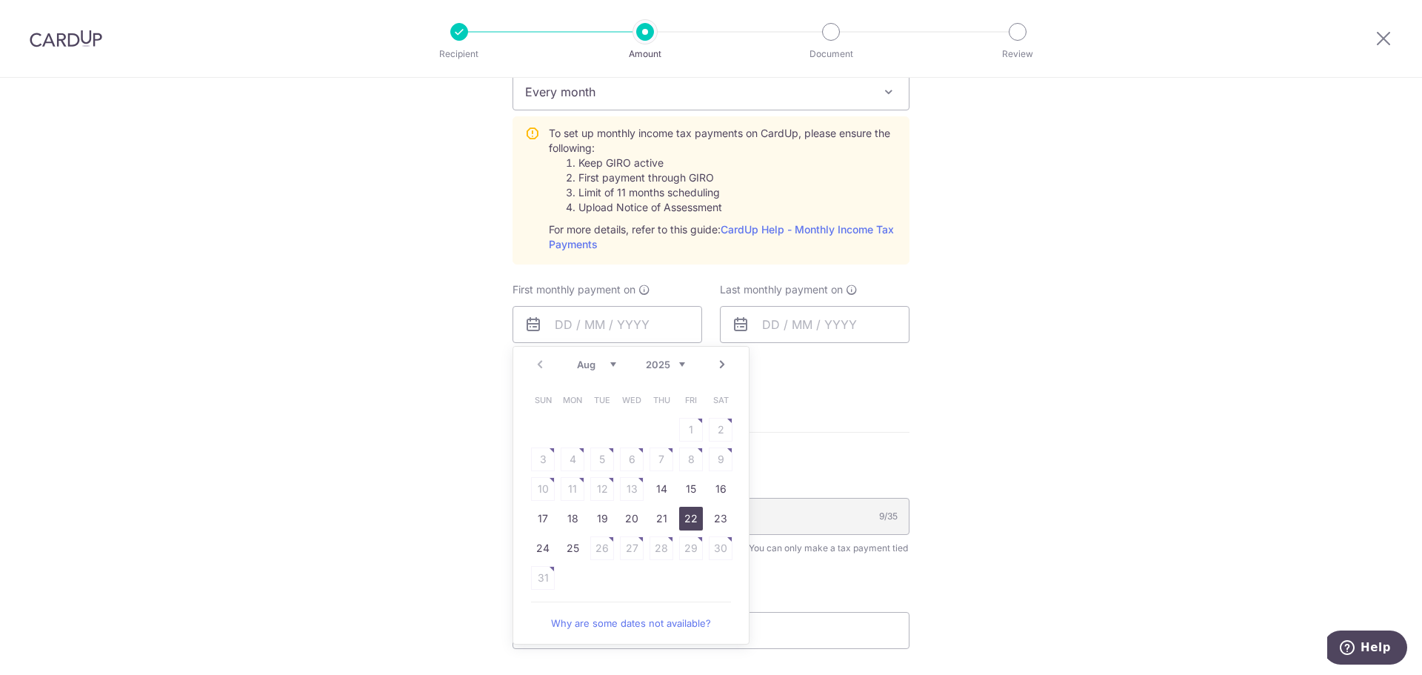
click at [698, 523] on link "22" at bounding box center [691, 518] width 24 height 24
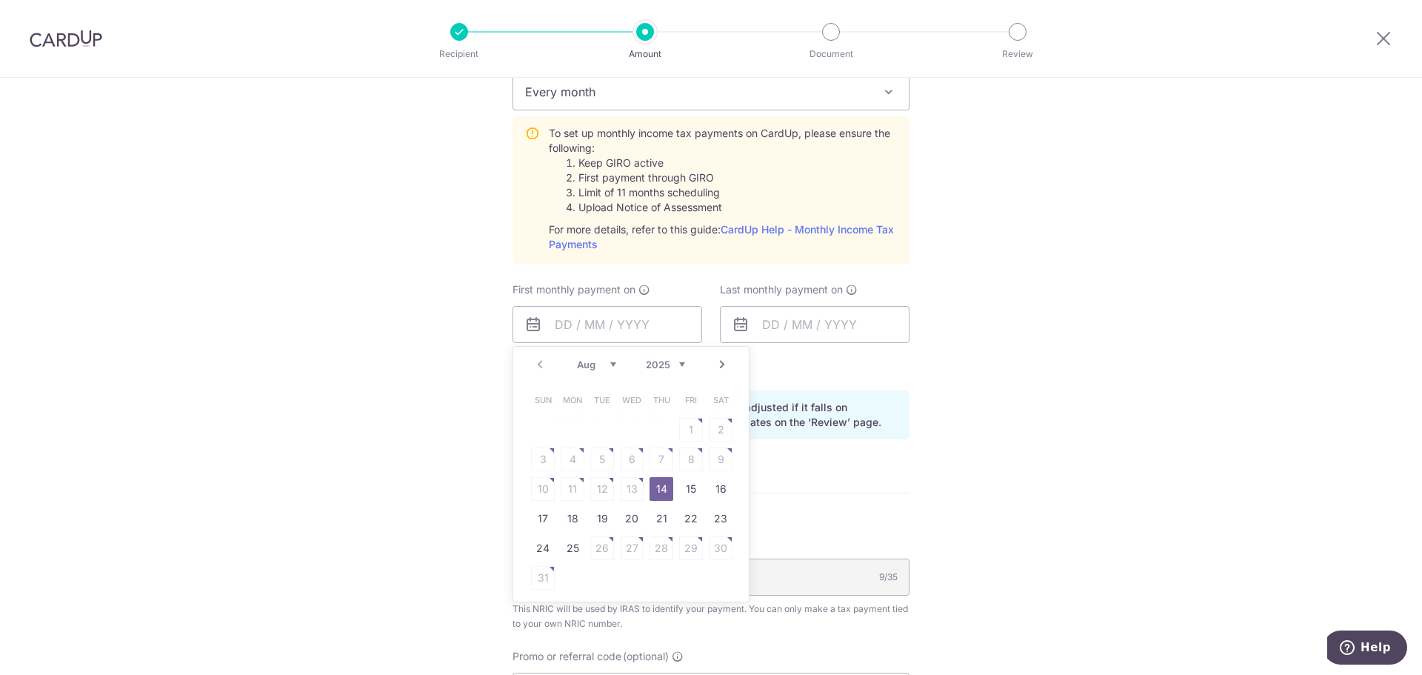
type input "[DATE]"
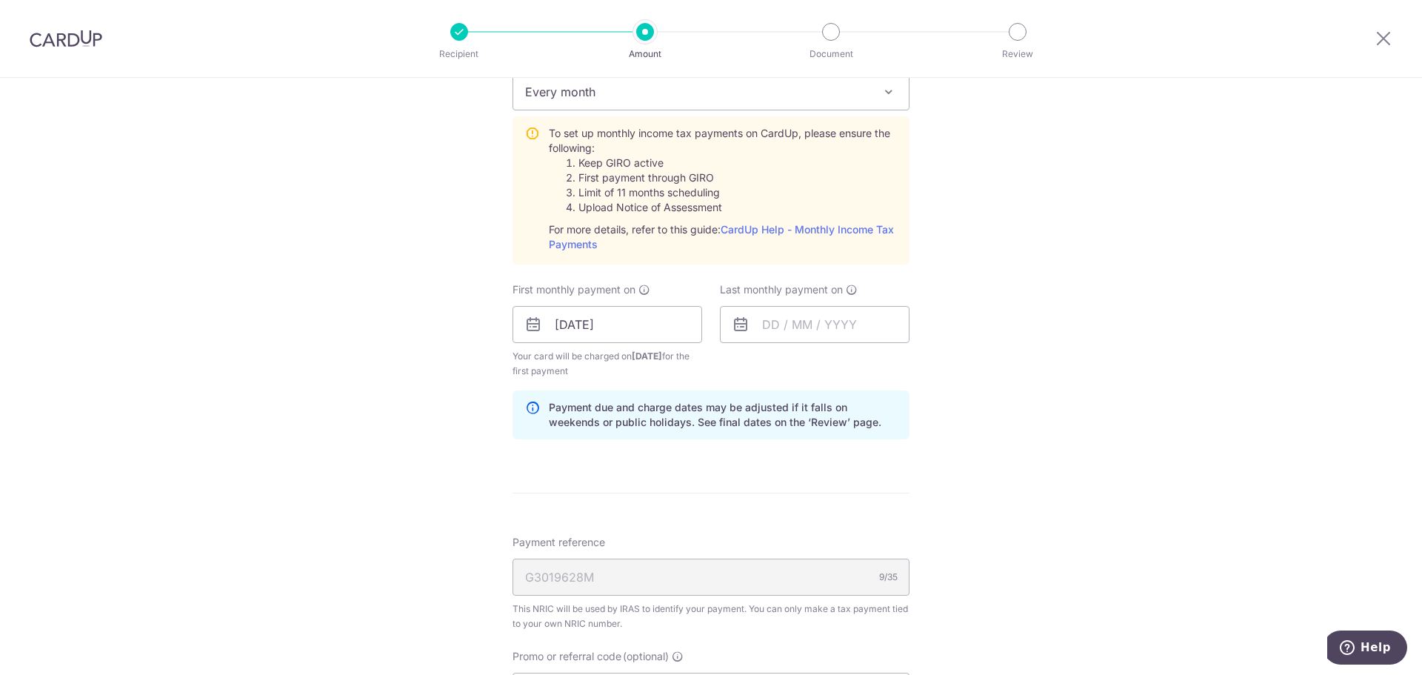
click at [756, 567] on div "G3019628M 9/35" at bounding box center [710, 576] width 397 height 37
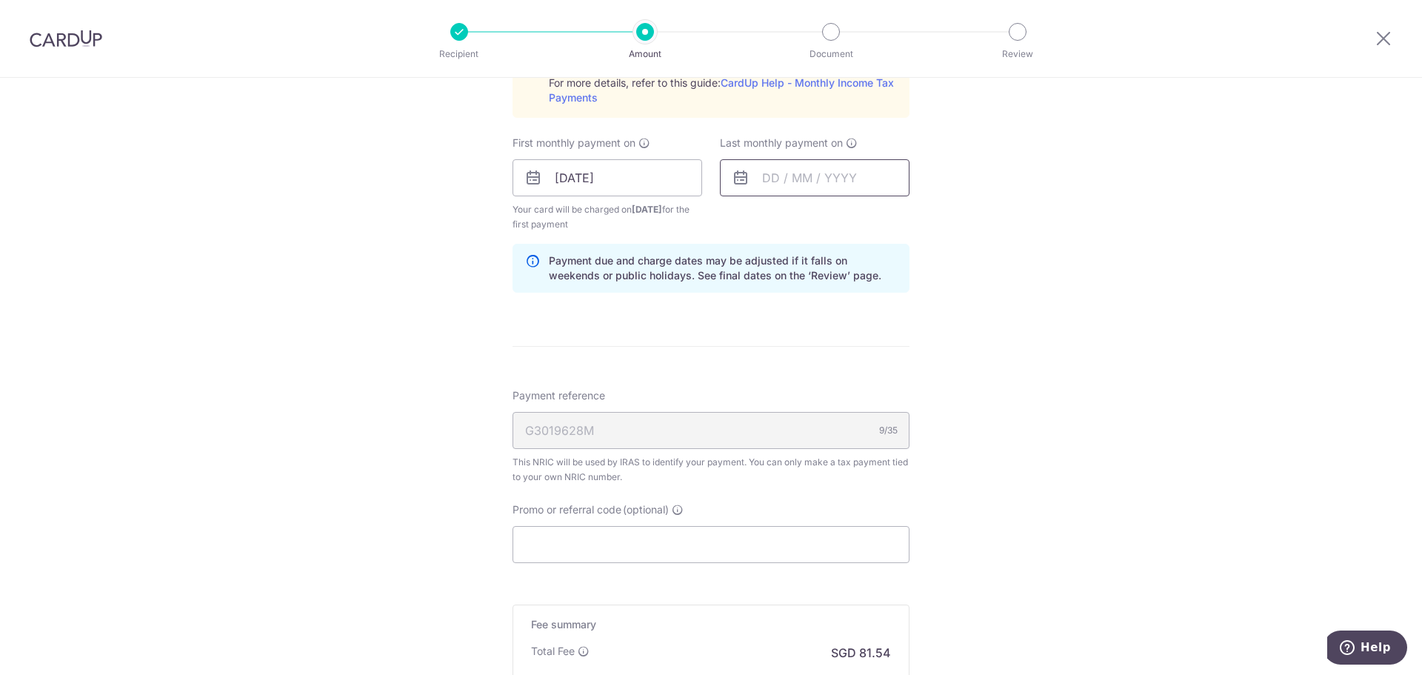
scroll to position [740, 0]
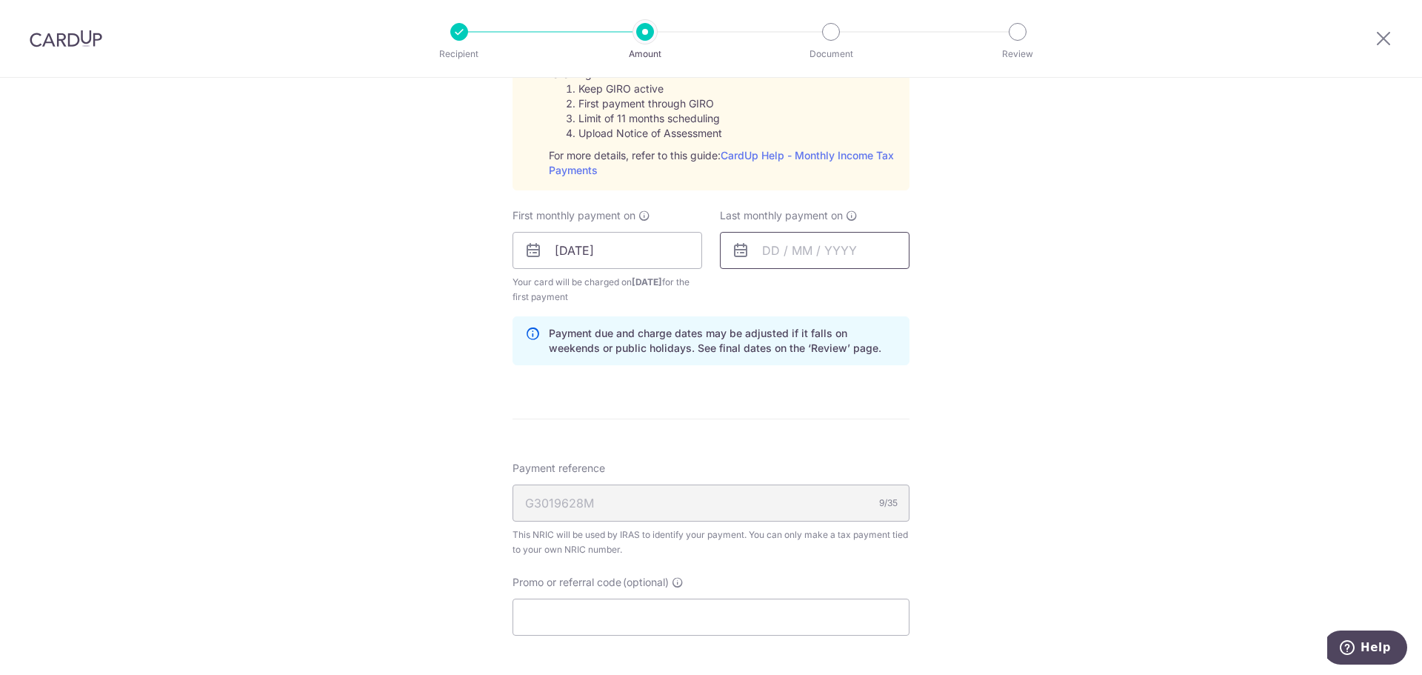
click at [827, 253] on input "text" at bounding box center [815, 250] width 190 height 37
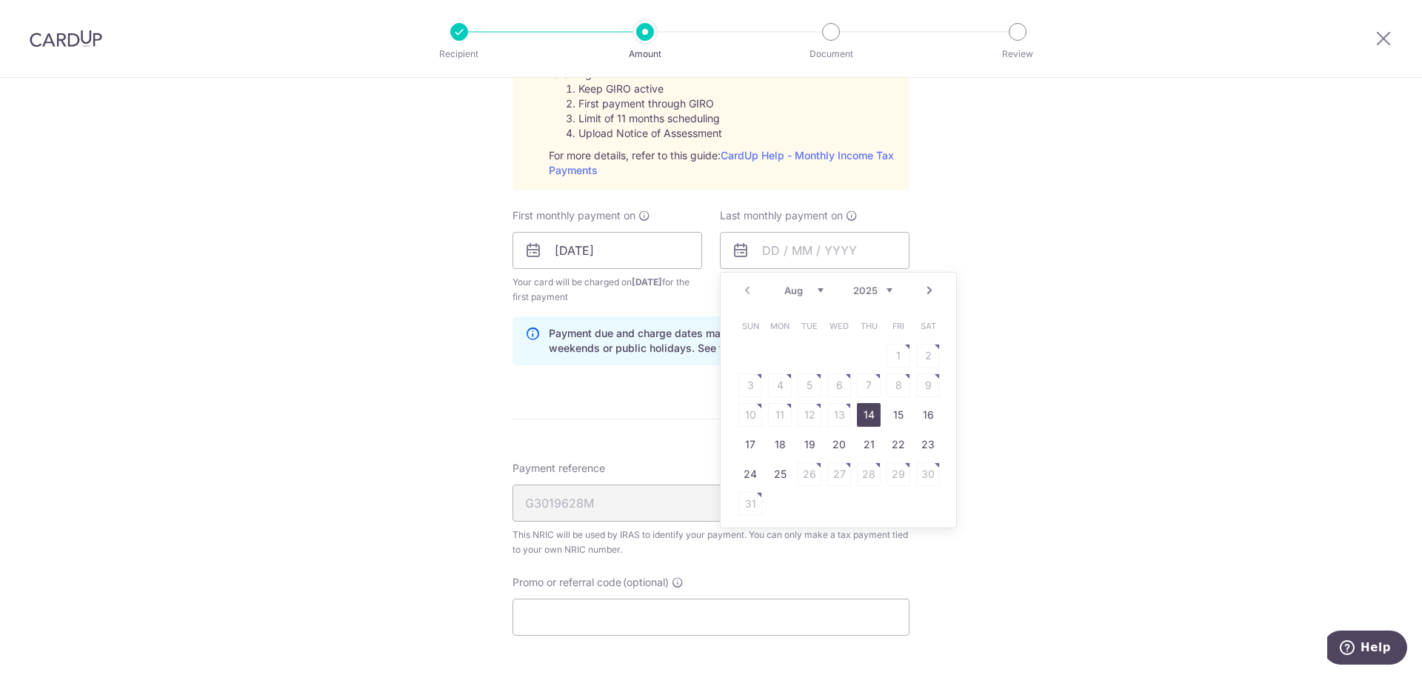
click at [923, 292] on link "Next" at bounding box center [929, 290] width 18 height 18
click at [924, 291] on link "Next" at bounding box center [929, 290] width 18 height 18
click at [926, 290] on link "Next" at bounding box center [929, 290] width 18 height 18
click at [927, 290] on link "Next" at bounding box center [929, 290] width 18 height 18
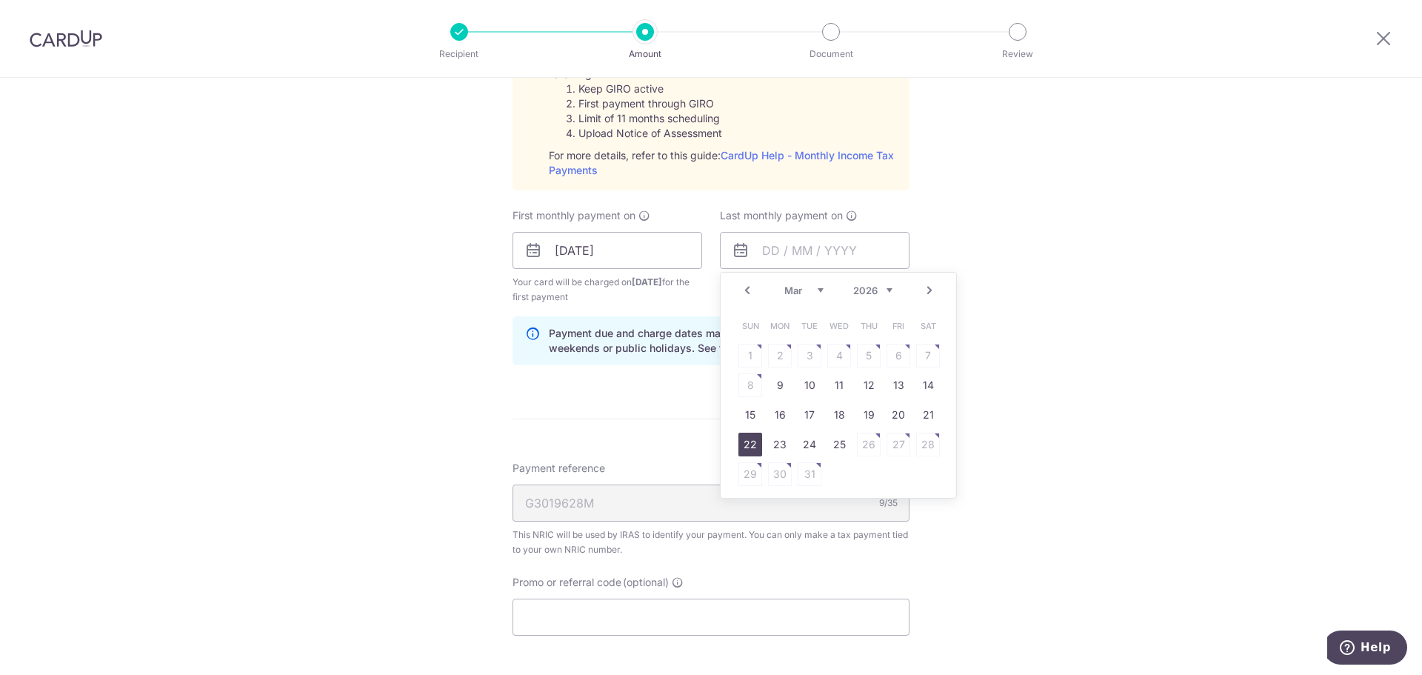
click at [755, 446] on link "22" at bounding box center [750, 444] width 24 height 24
click at [842, 243] on input "[DATE]" at bounding box center [815, 250] width 190 height 37
click at [795, 445] on td "24" at bounding box center [810, 444] width 30 height 30
click at [786, 446] on form "Enter one-time or monthly payment amount SGD 3,136.17 3136.17 The total tax pay…" at bounding box center [710, 153] width 397 height 1437
click at [834, 255] on input "24/03/2026" at bounding box center [815, 250] width 190 height 37
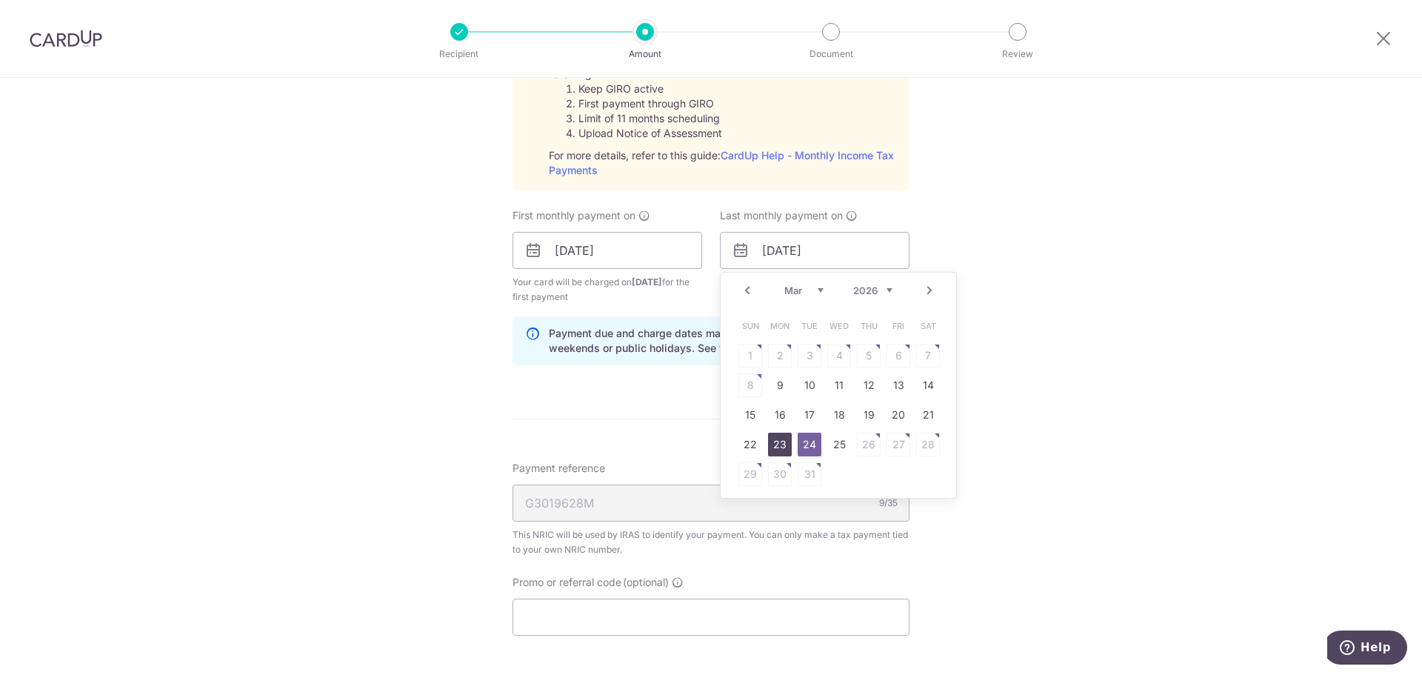
click at [783, 450] on link "23" at bounding box center [780, 444] width 24 height 24
type input "23/03/2026"
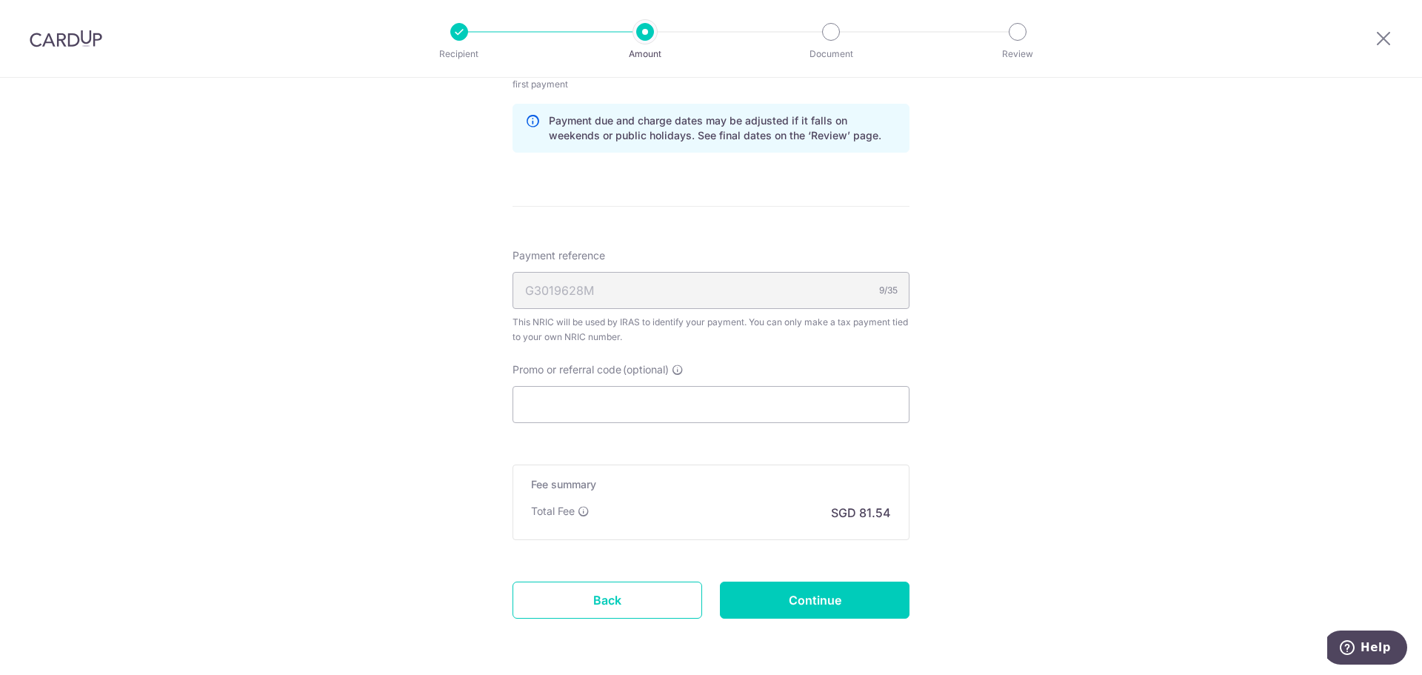
scroll to position [963, 0]
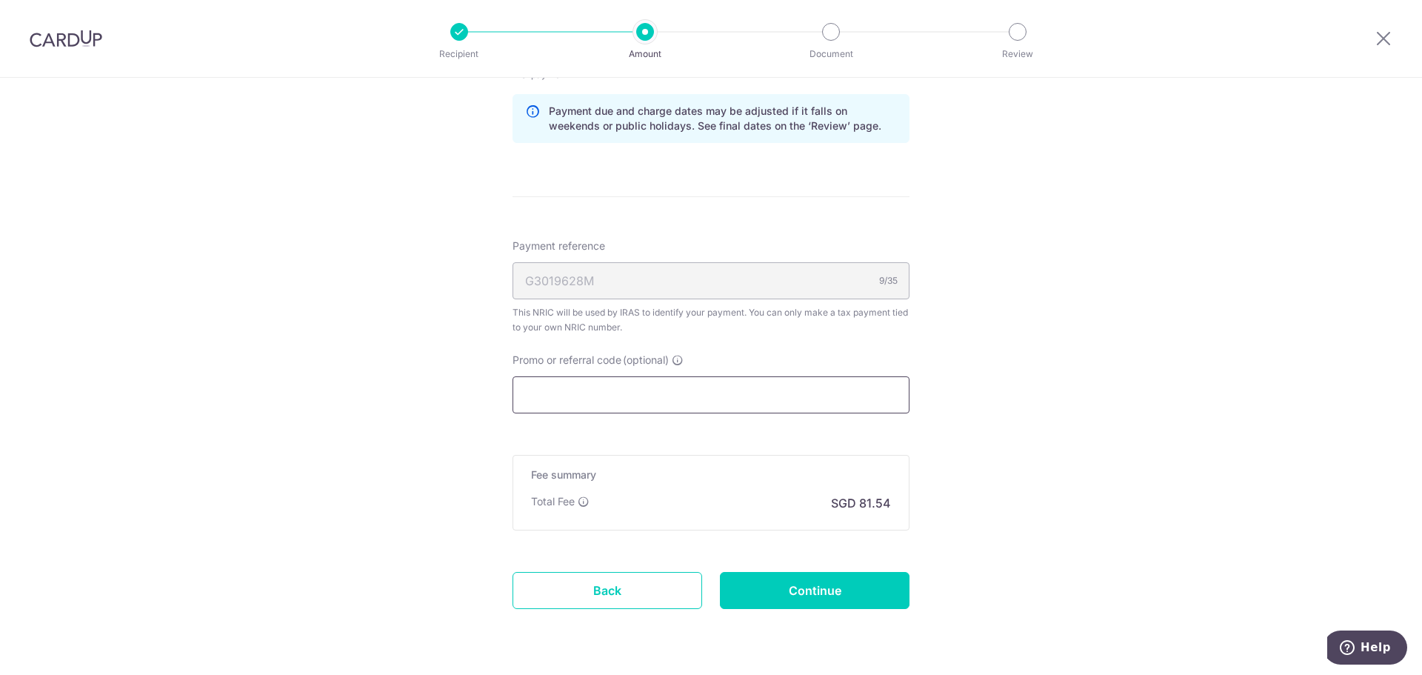
click at [721, 388] on input "Promo or referral code (optional)" at bounding box center [710, 394] width 397 height 37
paste input "3,136.17"
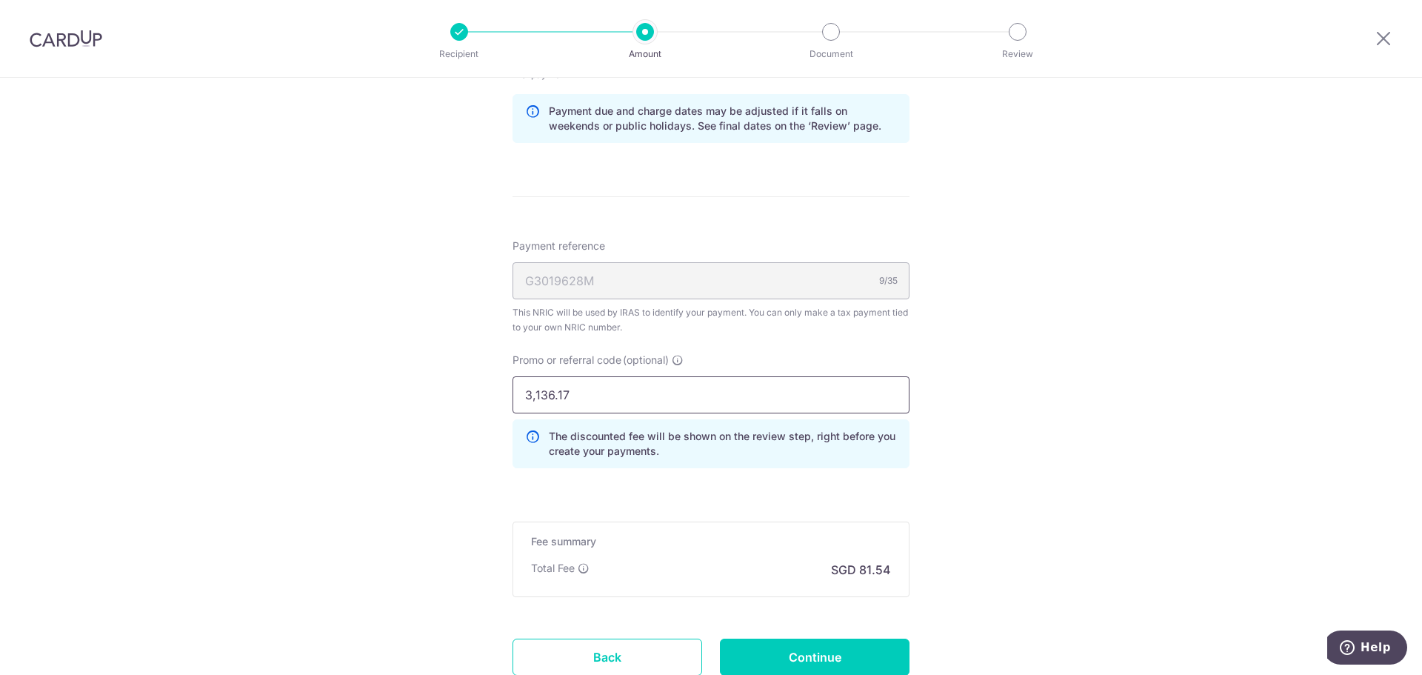
type input "3,136.17"
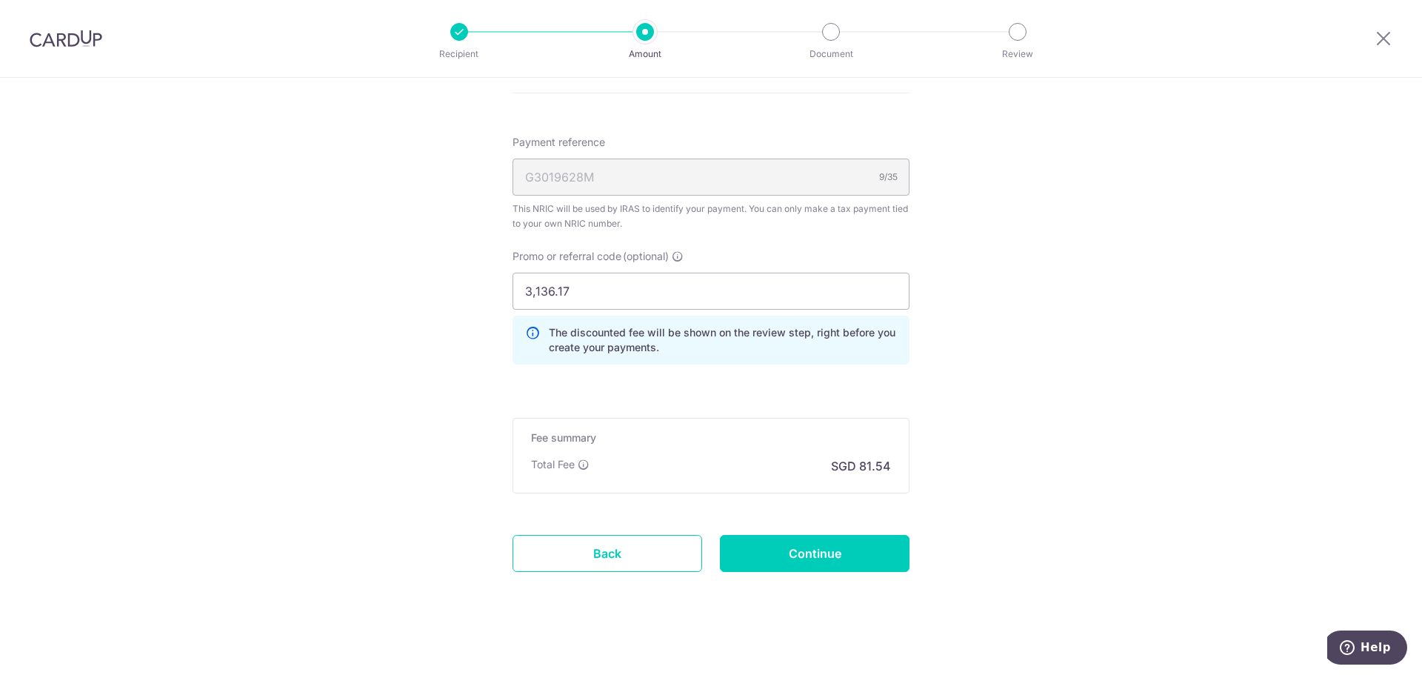
scroll to position [1074, 0]
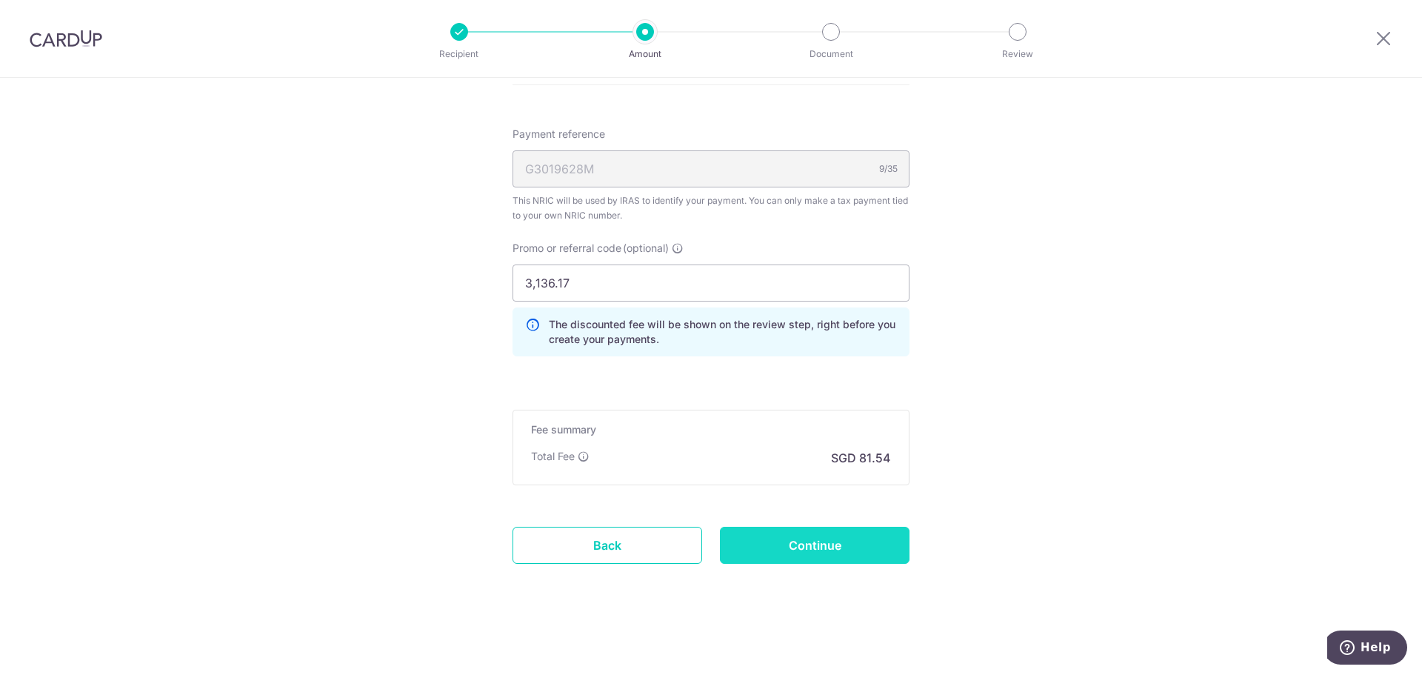
click at [852, 549] on input "Continue" at bounding box center [815, 544] width 190 height 37
type input "Create Schedule"
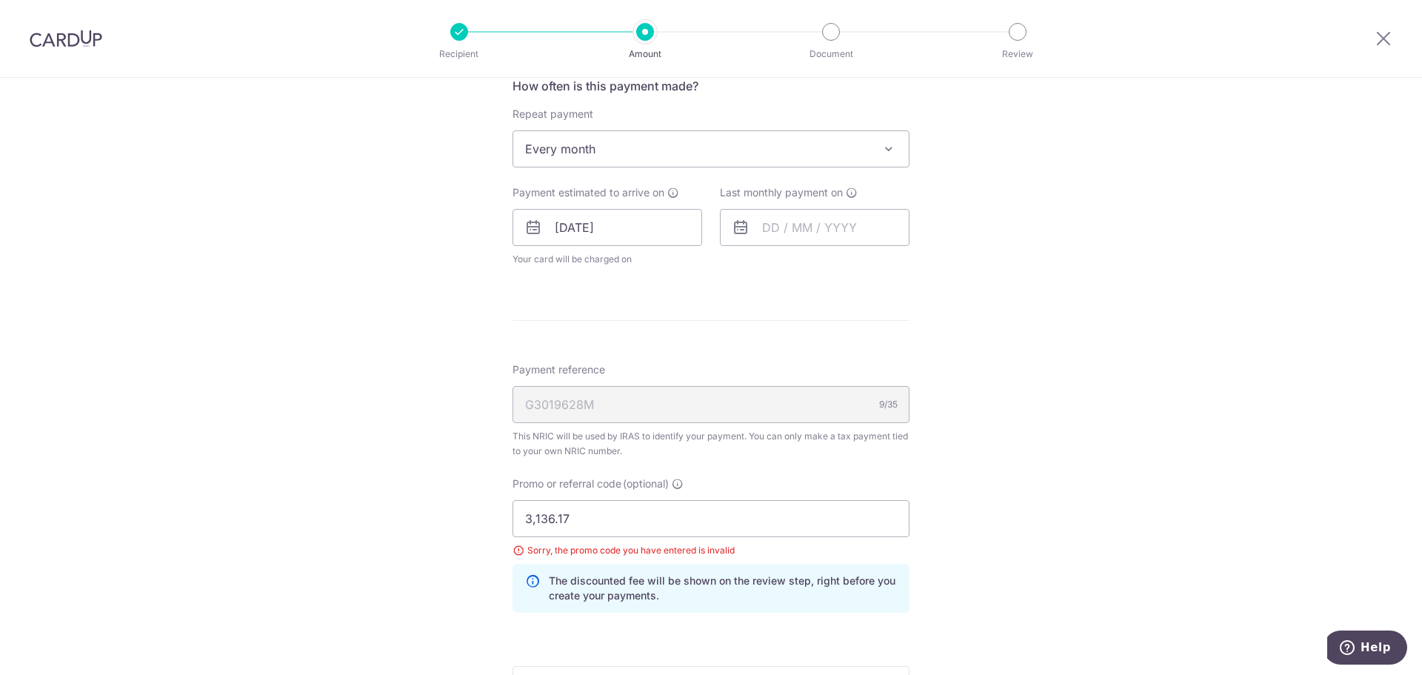
scroll to position [815, 0]
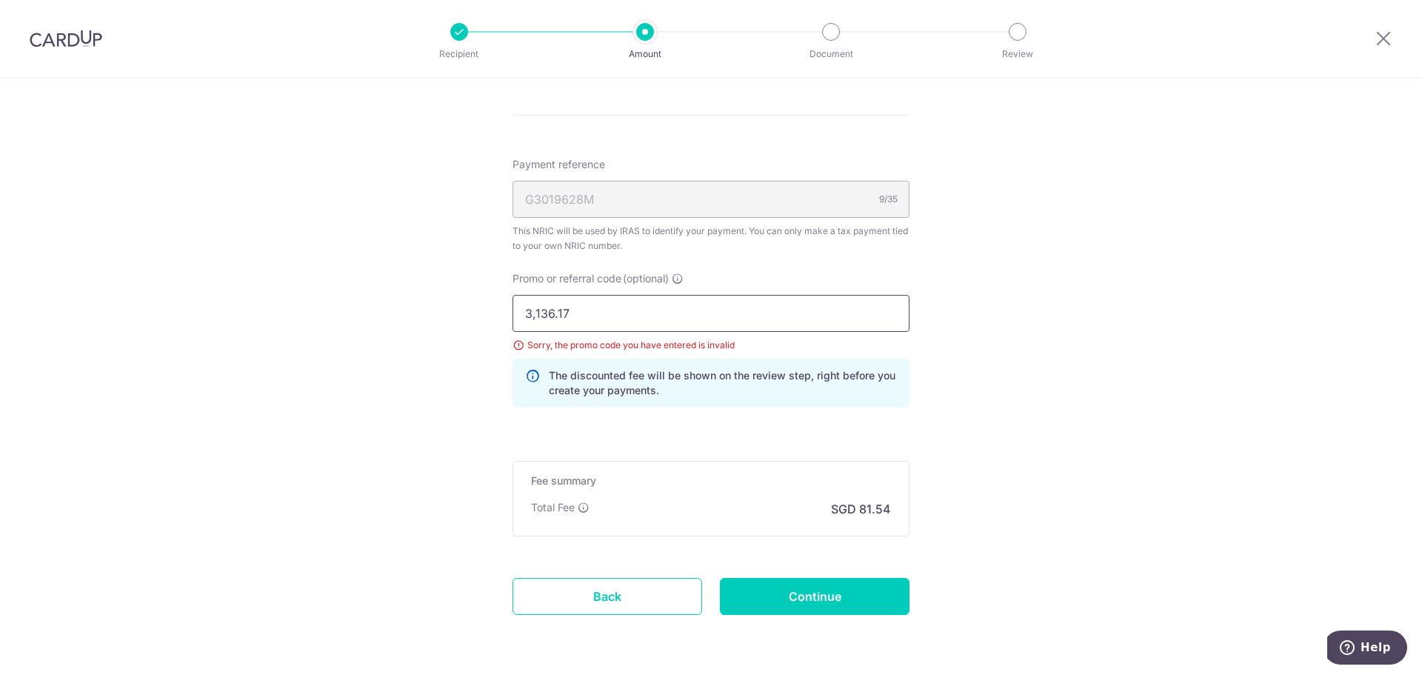
drag, startPoint x: 635, startPoint y: 321, endPoint x: 131, endPoint y: 296, distance: 504.1
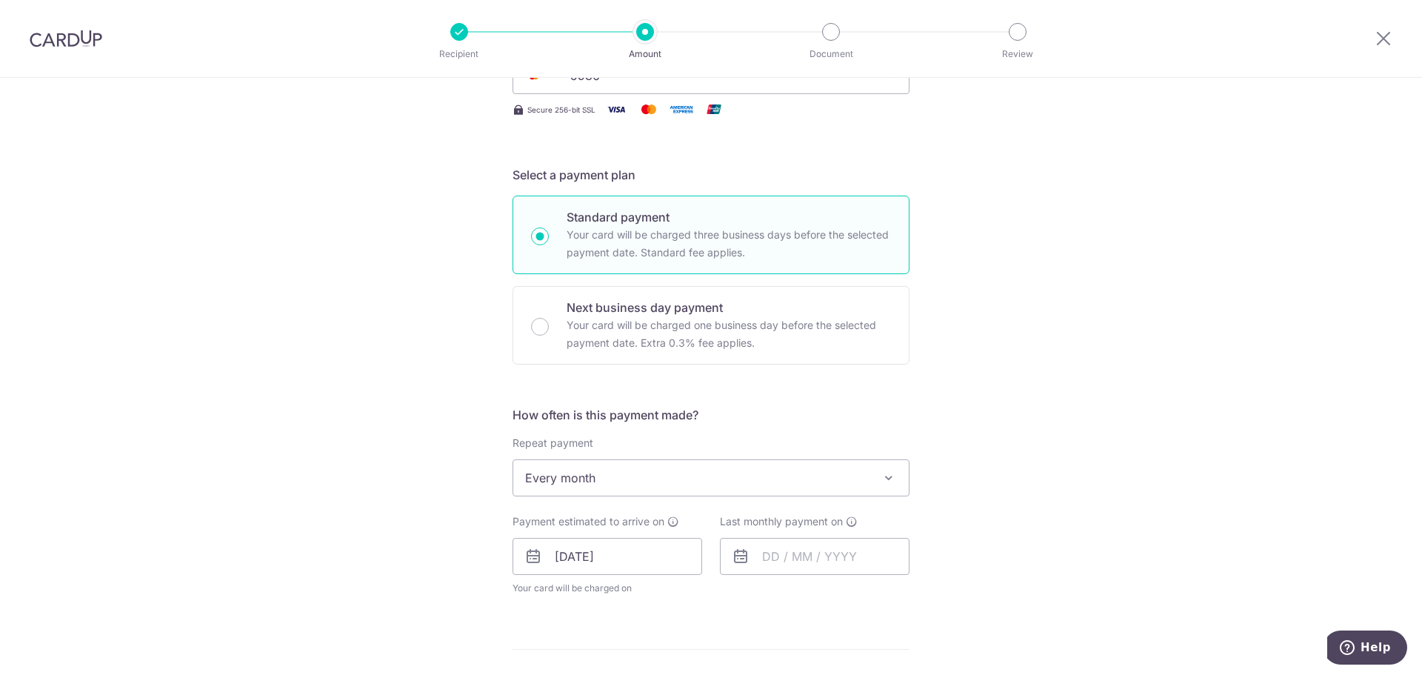
scroll to position [577, 0]
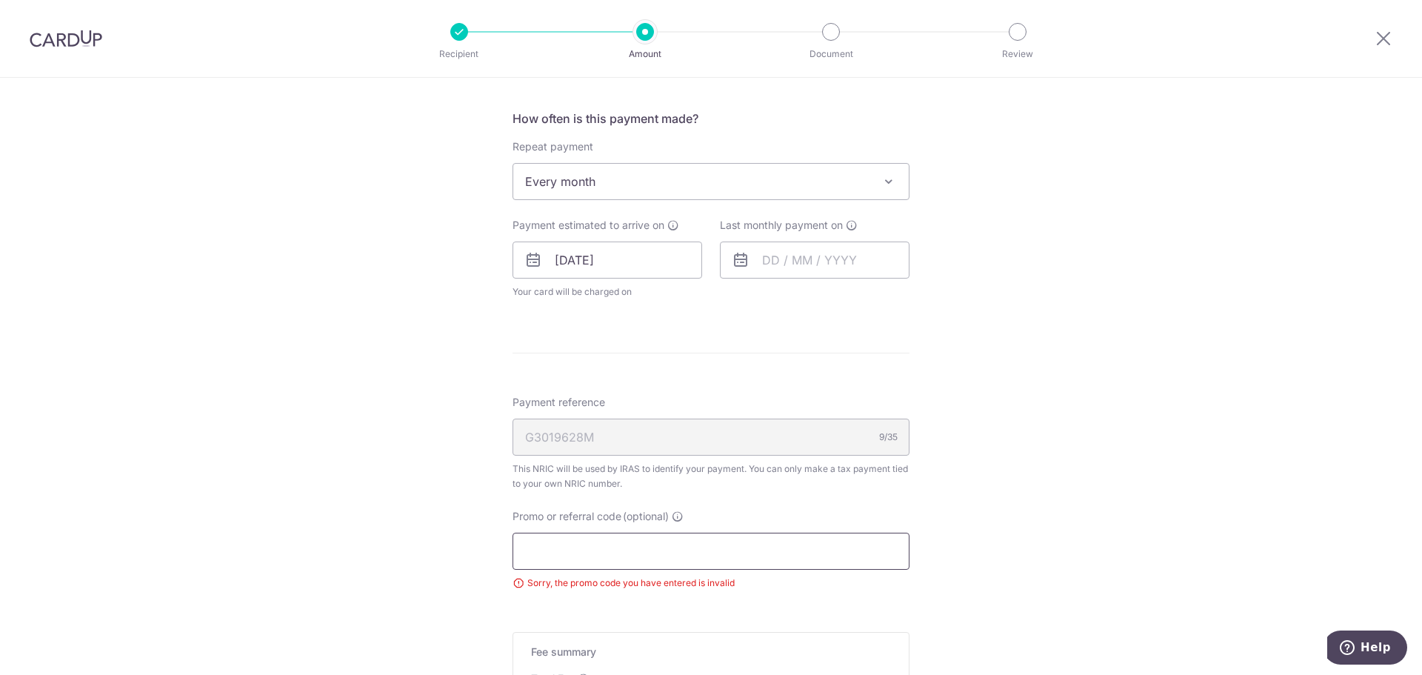
paste input "VTAX25R"
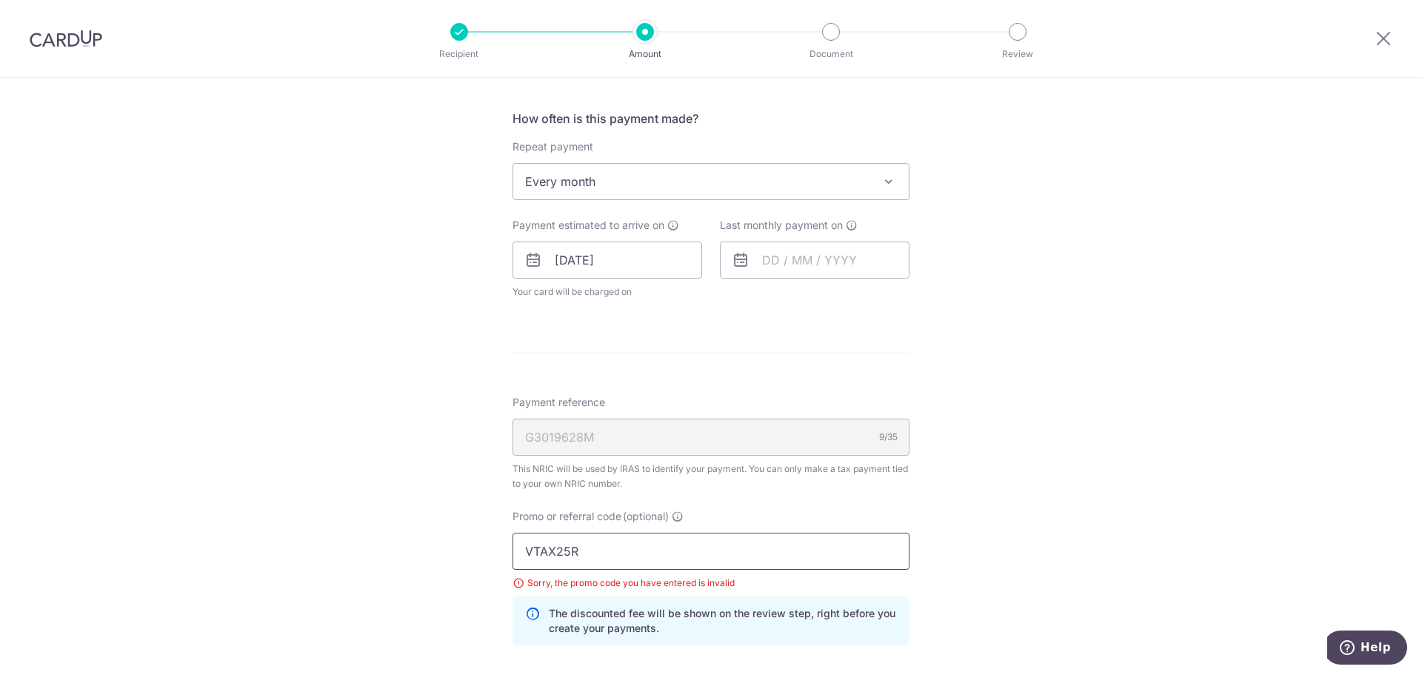
type input "VTAX25R"
click at [1074, 534] on div "Tell us more about your payment Enter one-time or monthly payment amount SGD 3,…" at bounding box center [711, 232] width 1422 height 1462
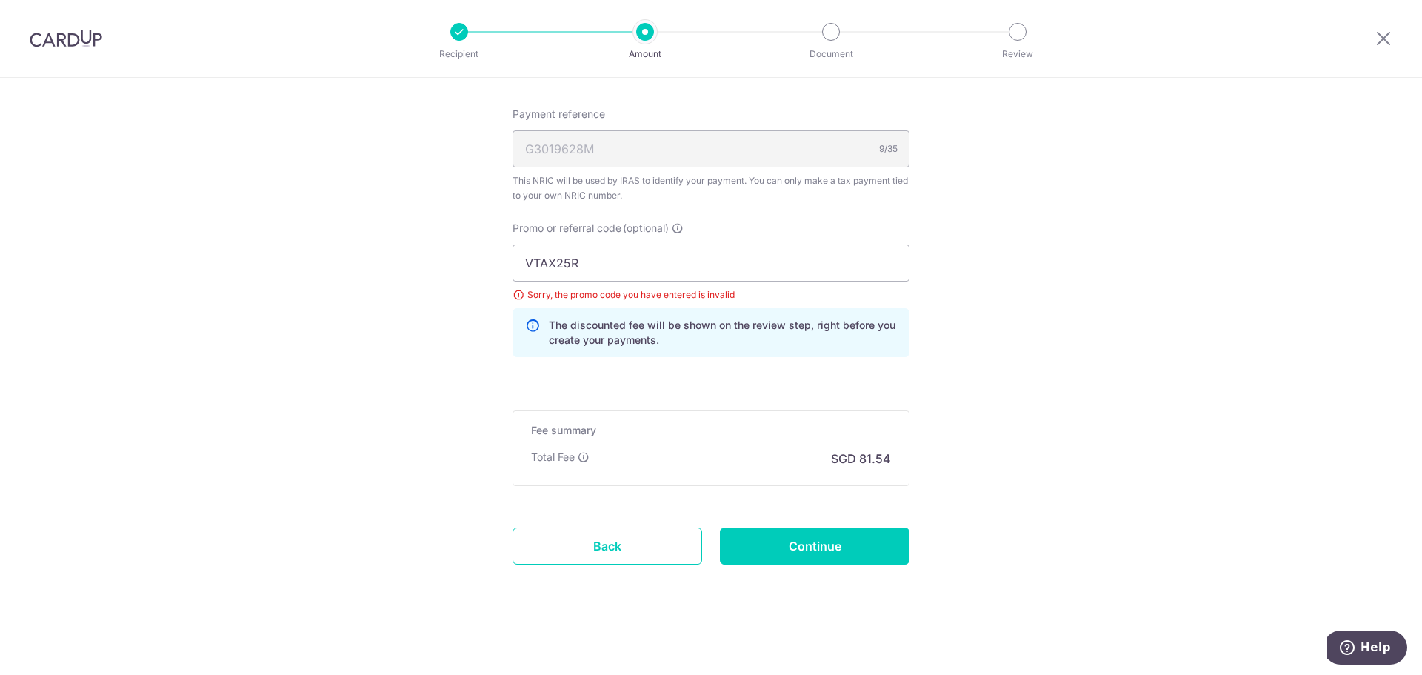
scroll to position [866, 0]
click at [826, 542] on input "Continue" at bounding box center [815, 544] width 190 height 37
type input "Update Schedule"
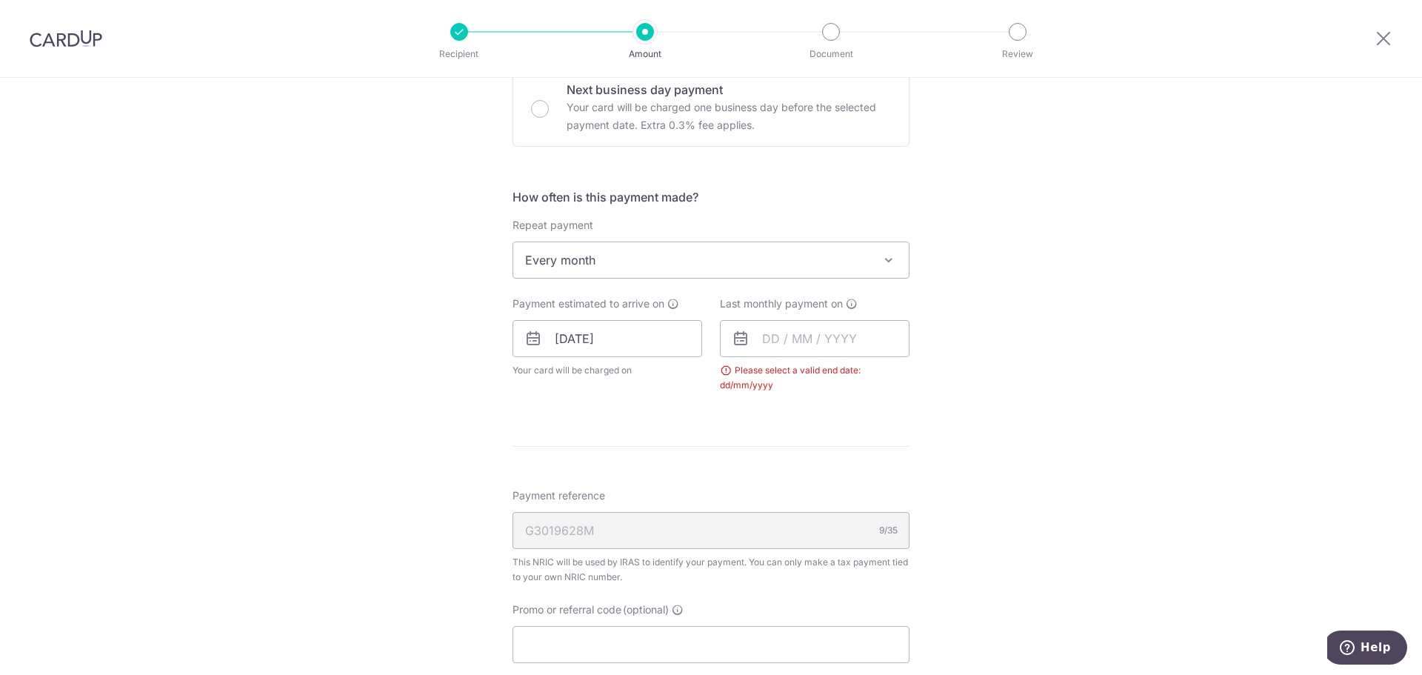
scroll to position [497, 0]
click at [850, 345] on input "text" at bounding box center [815, 339] width 190 height 37
click at [928, 379] on link "Next" at bounding box center [929, 380] width 18 height 18
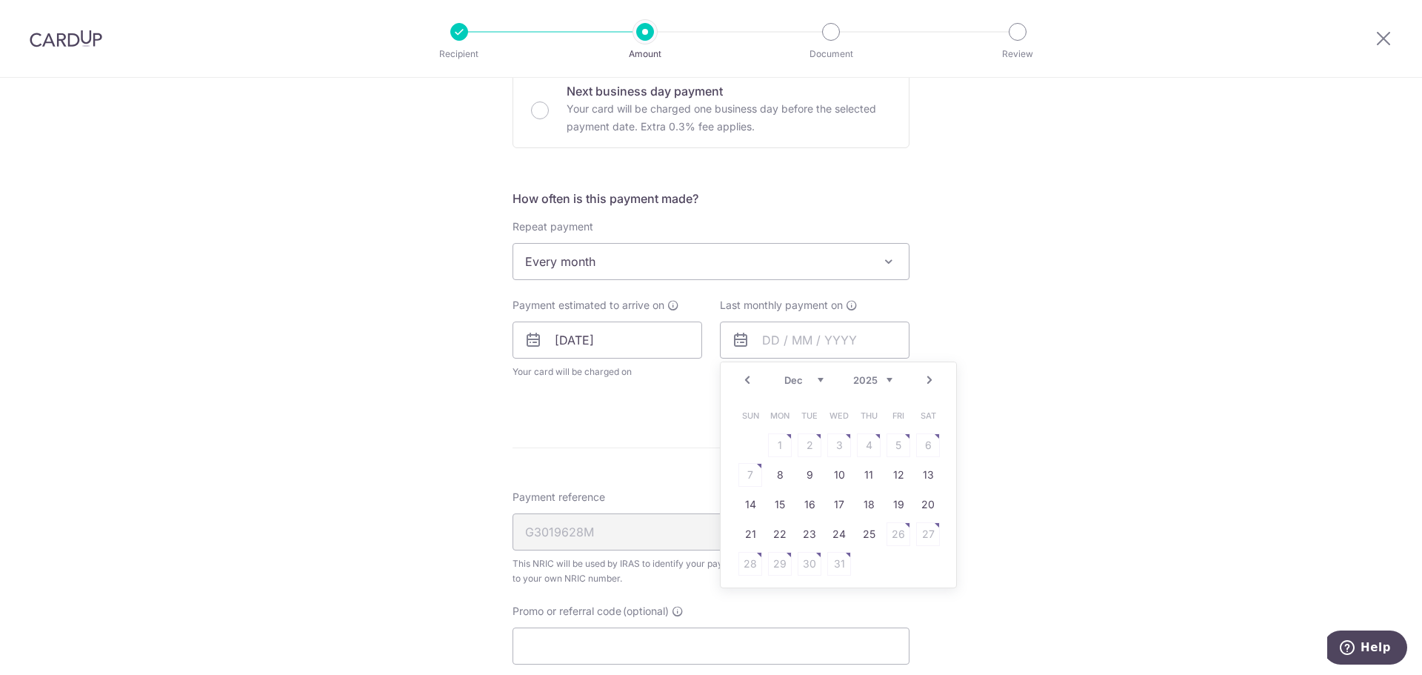
click at [928, 379] on link "Next" at bounding box center [929, 380] width 18 height 18
drag, startPoint x: 776, startPoint y: 538, endPoint x: 783, endPoint y: 536, distance: 7.7
click at [776, 538] on link "23" at bounding box center [780, 534] width 24 height 24
type input "[DATE]"
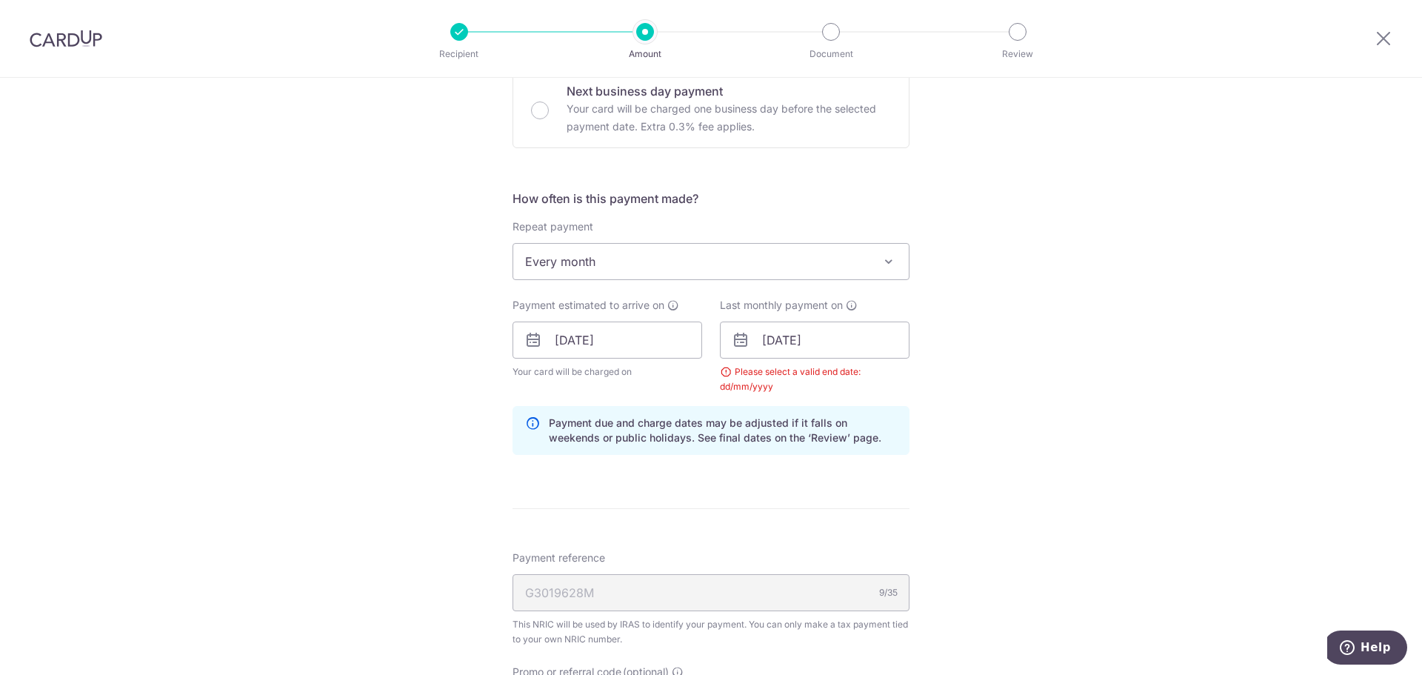
click at [1023, 512] on div "Tell us more about your payment Enter one-time or monthly payment amount SGD 3,…" at bounding box center [711, 306] width 1422 height 1451
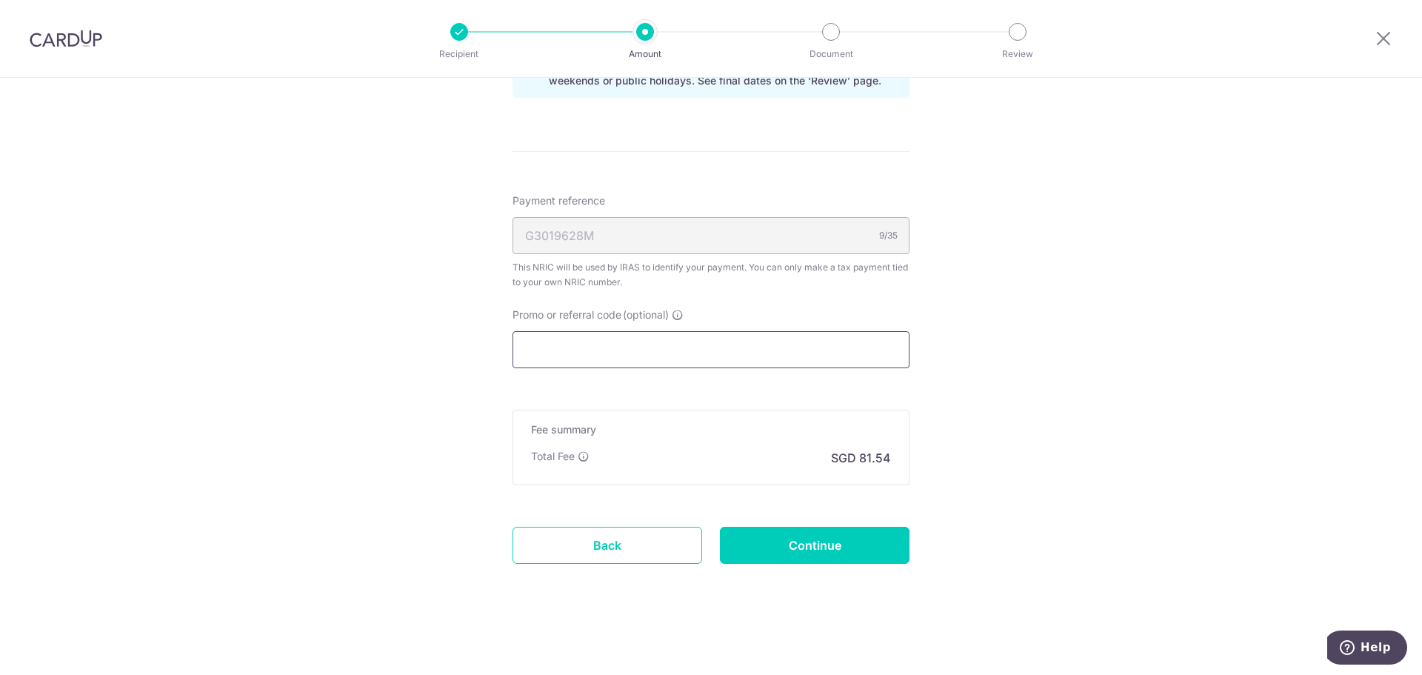
click at [671, 367] on input "Promo or referral code (optional)" at bounding box center [710, 349] width 397 height 37
paste input "VTAX25R"
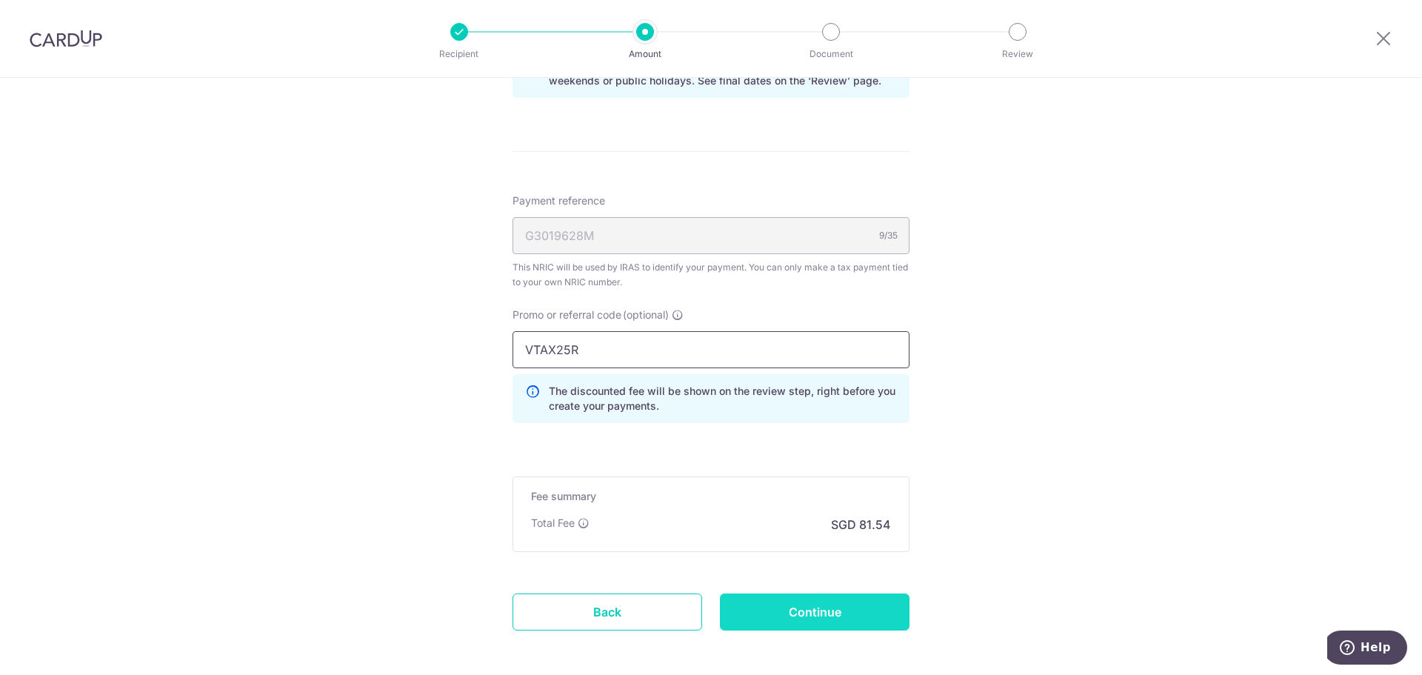
type input "VTAX25R"
click at [803, 609] on input "Continue" at bounding box center [815, 611] width 190 height 37
type input "Update Schedule"
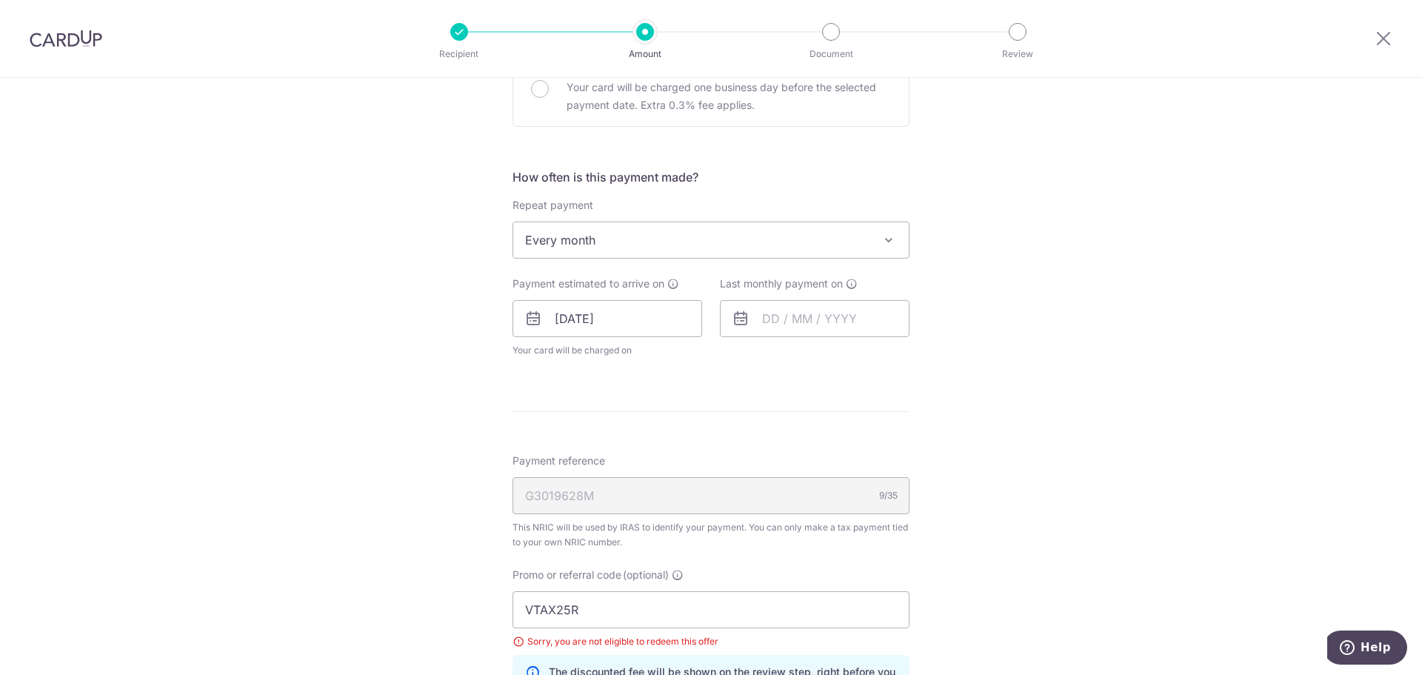
scroll to position [815, 0]
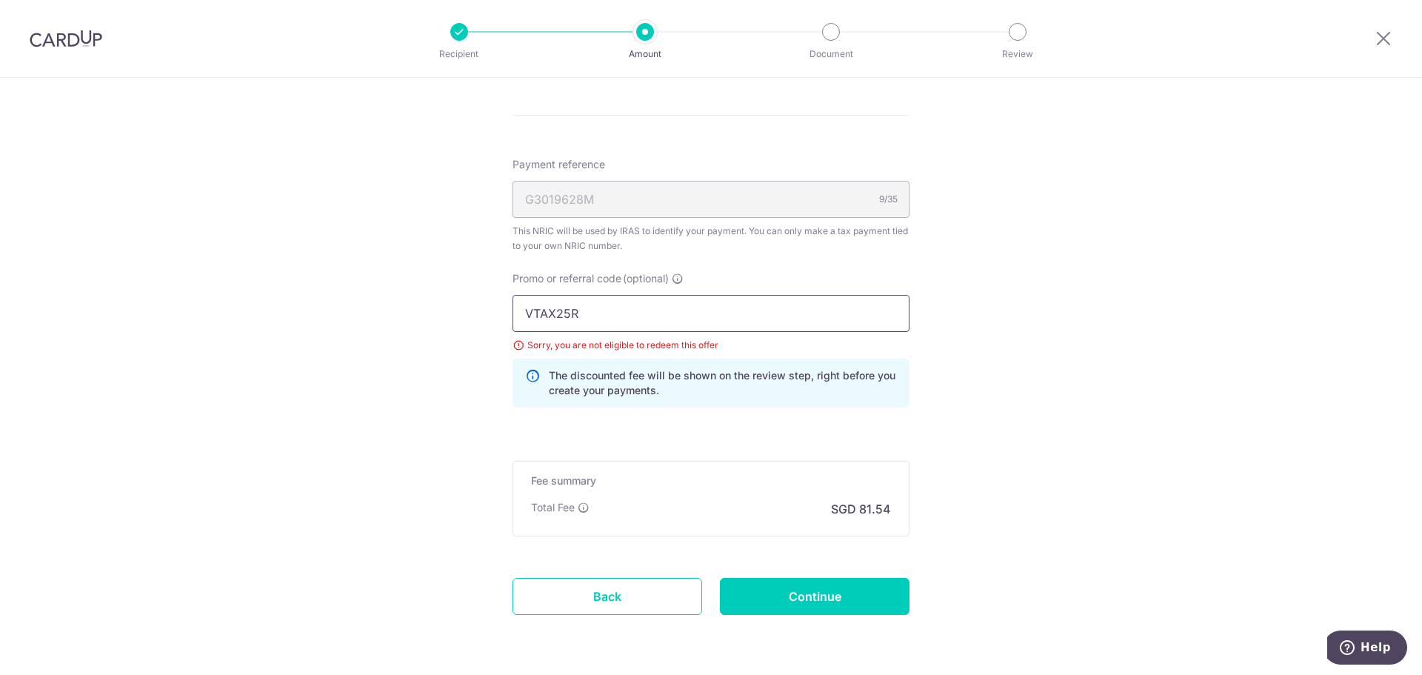
drag, startPoint x: 644, startPoint y: 315, endPoint x: 0, endPoint y: 130, distance: 670.3
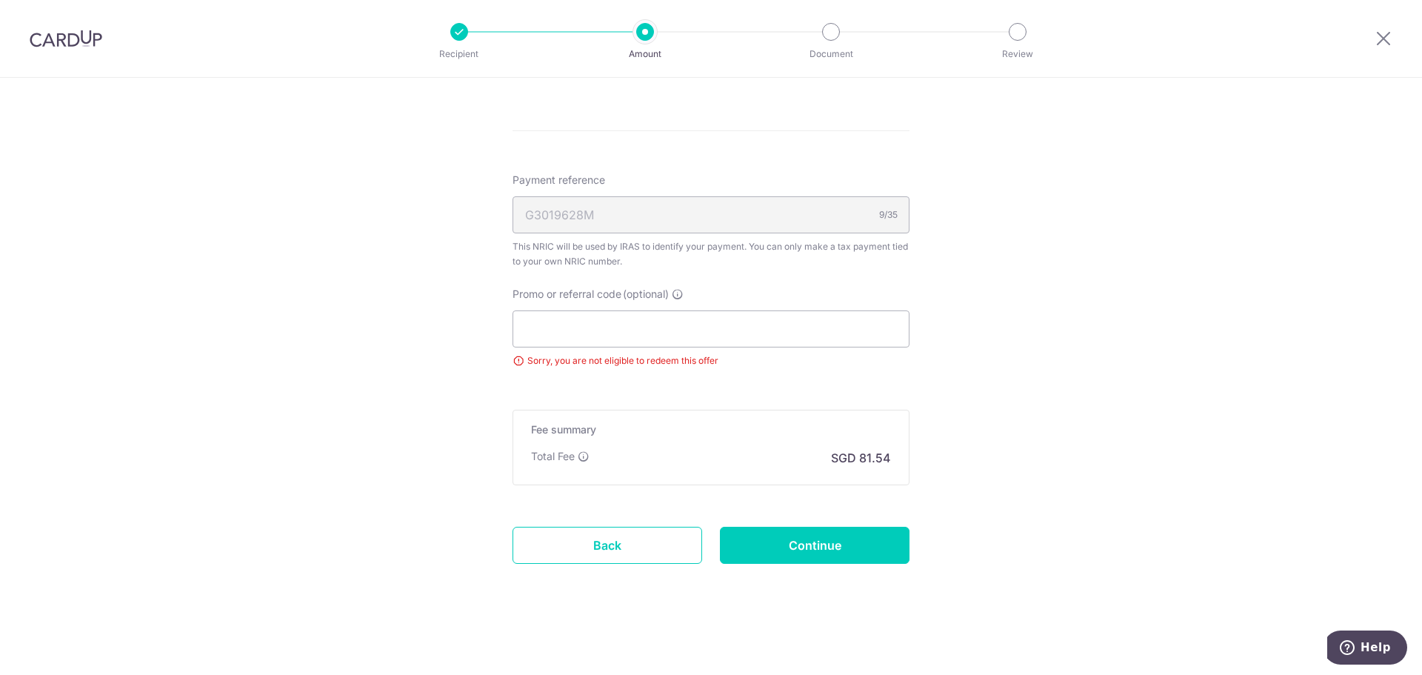
click at [823, 552] on input "Continue" at bounding box center [815, 544] width 190 height 37
type input "Update Schedule"
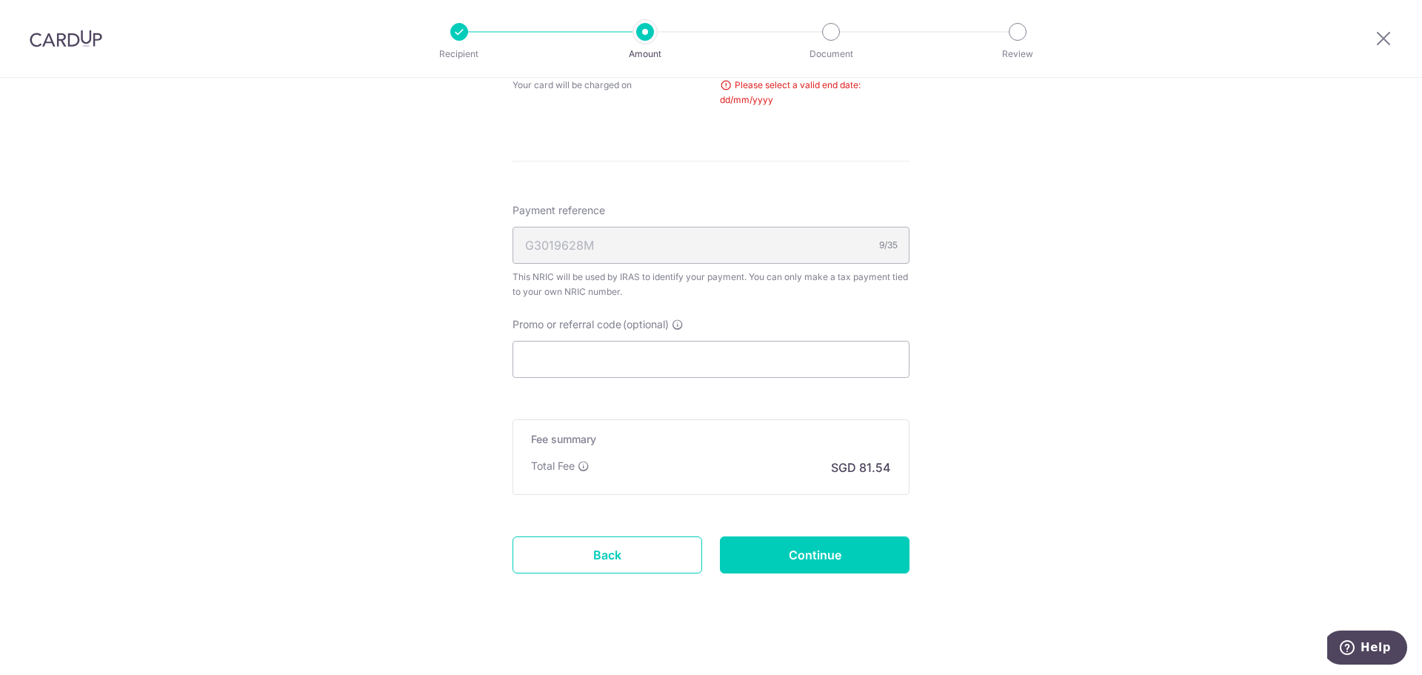
scroll to position [339, 0]
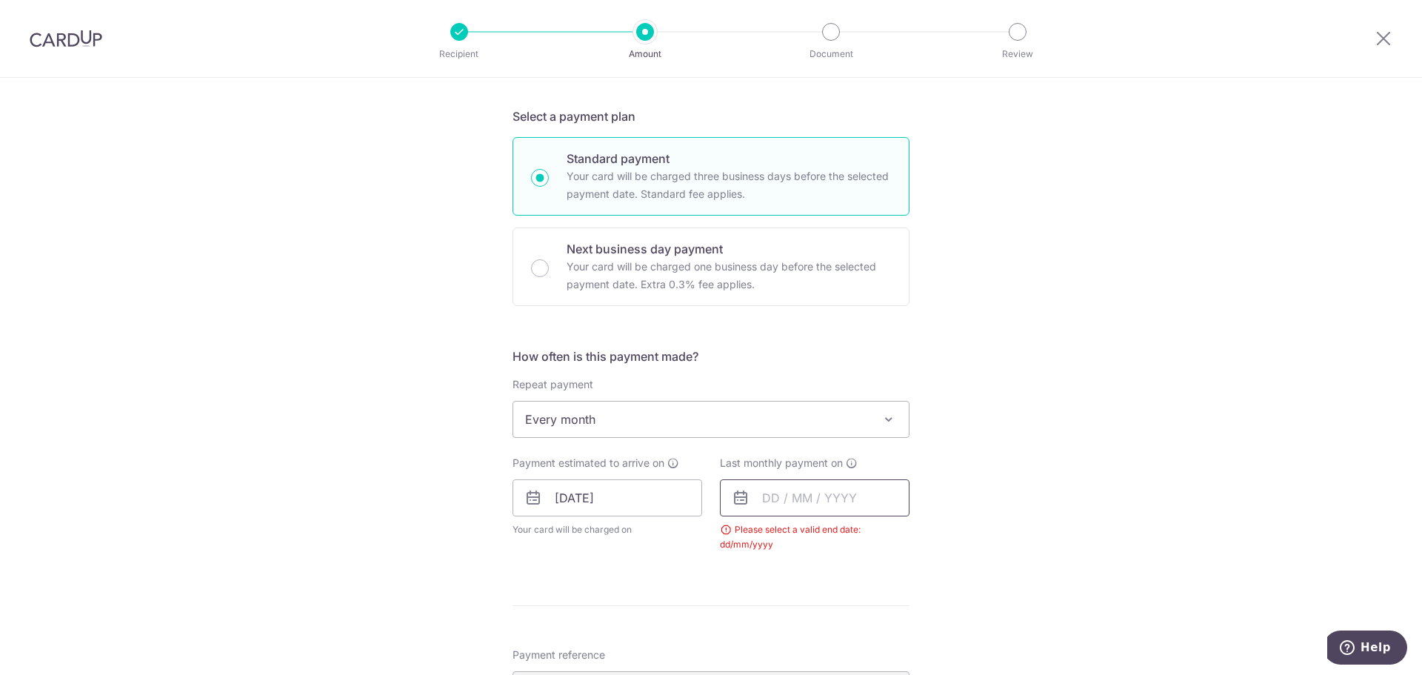
click at [753, 509] on input "text" at bounding box center [815, 497] width 190 height 37
click at [920, 540] on link "Next" at bounding box center [929, 538] width 18 height 18
click at [920, 537] on link "Next" at bounding box center [929, 538] width 18 height 18
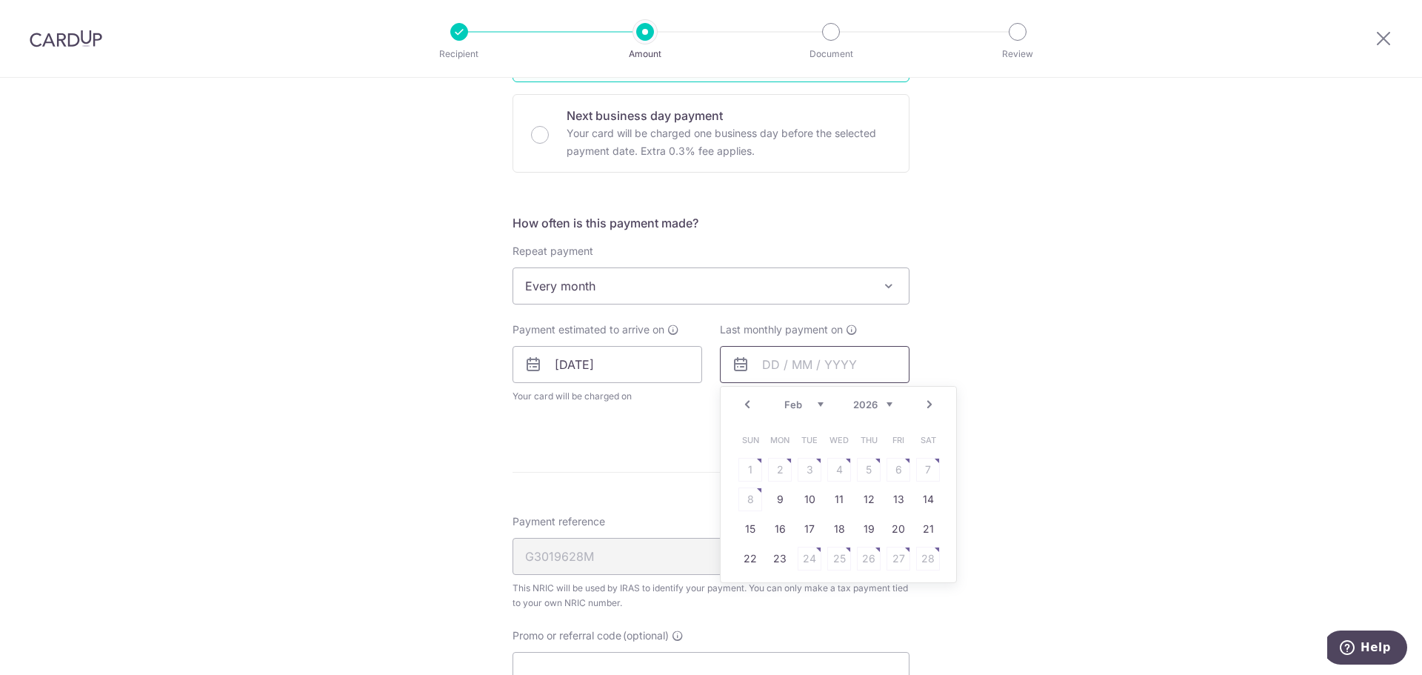
scroll to position [487, 0]
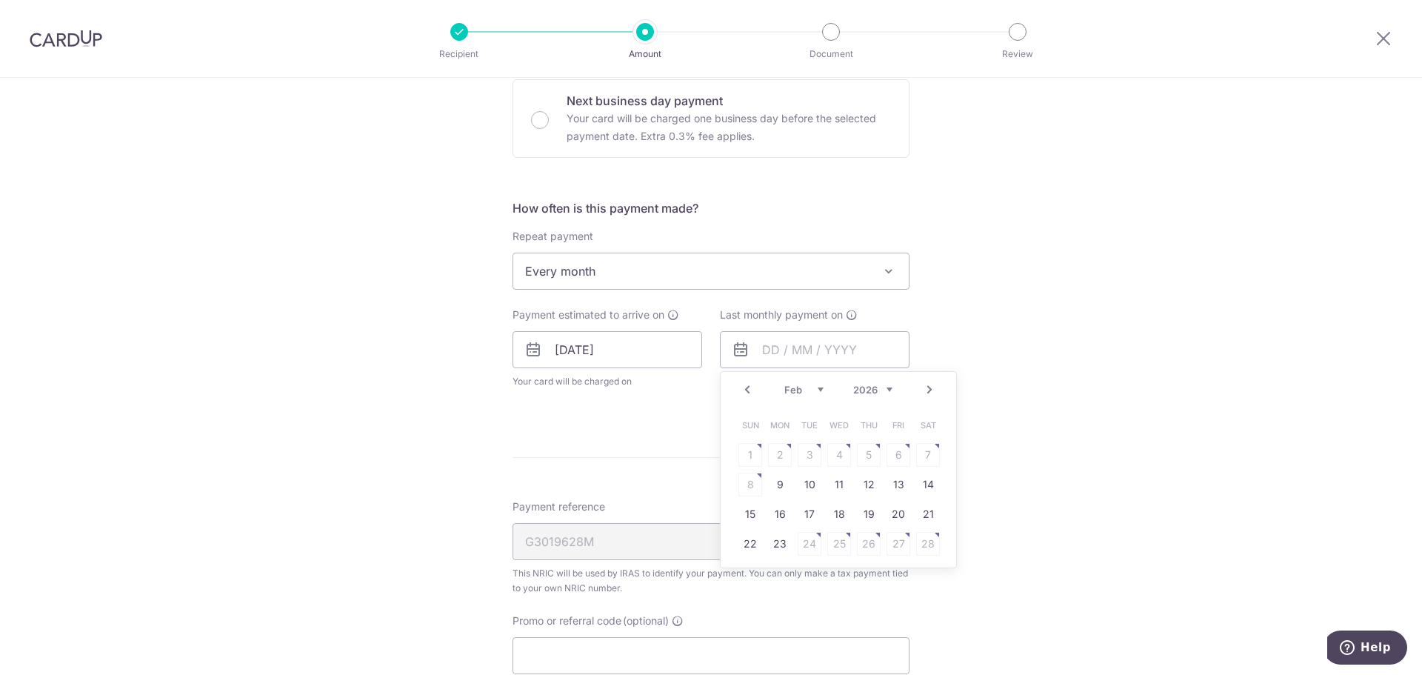
click at [928, 381] on link "Next" at bounding box center [929, 390] width 18 height 18
click at [768, 550] on link "23" at bounding box center [780, 544] width 24 height 24
type input "[DATE]"
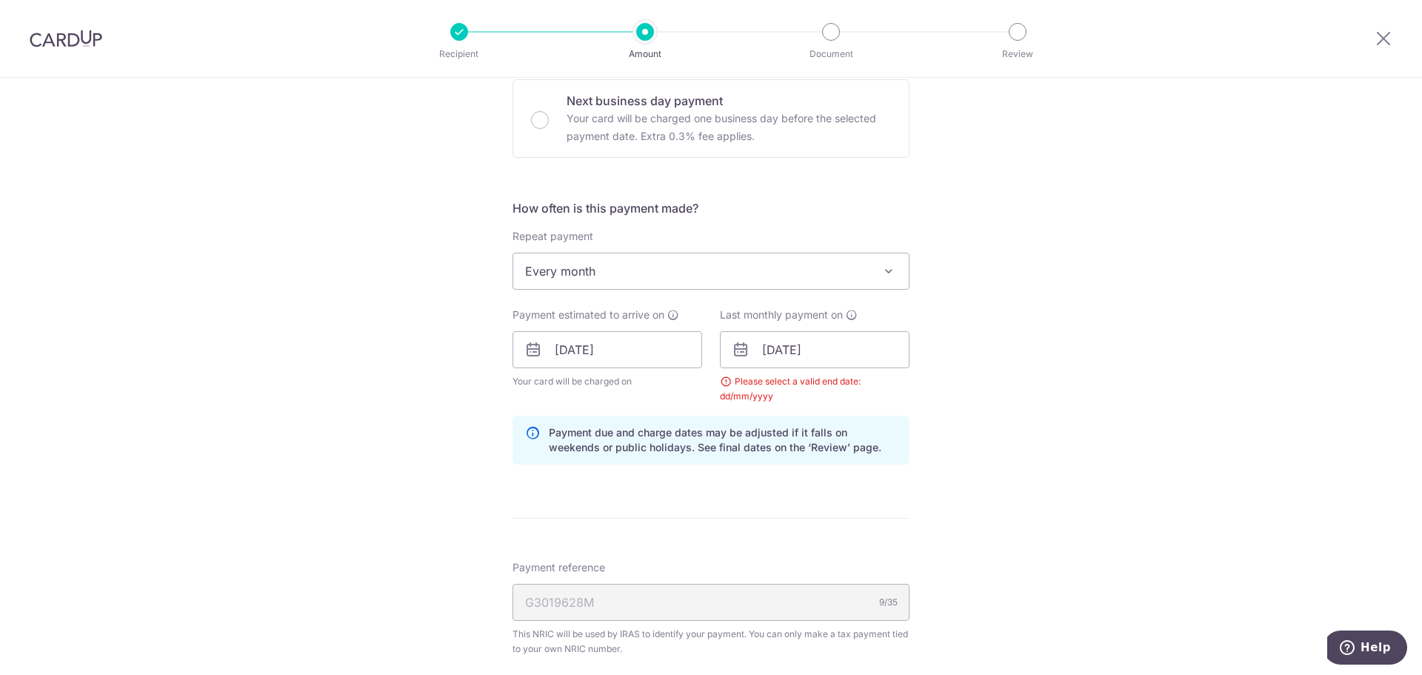
click at [1076, 490] on div "Tell us more about your payment Enter one-time or monthly payment amount SGD 3,…" at bounding box center [711, 316] width 1422 height 1451
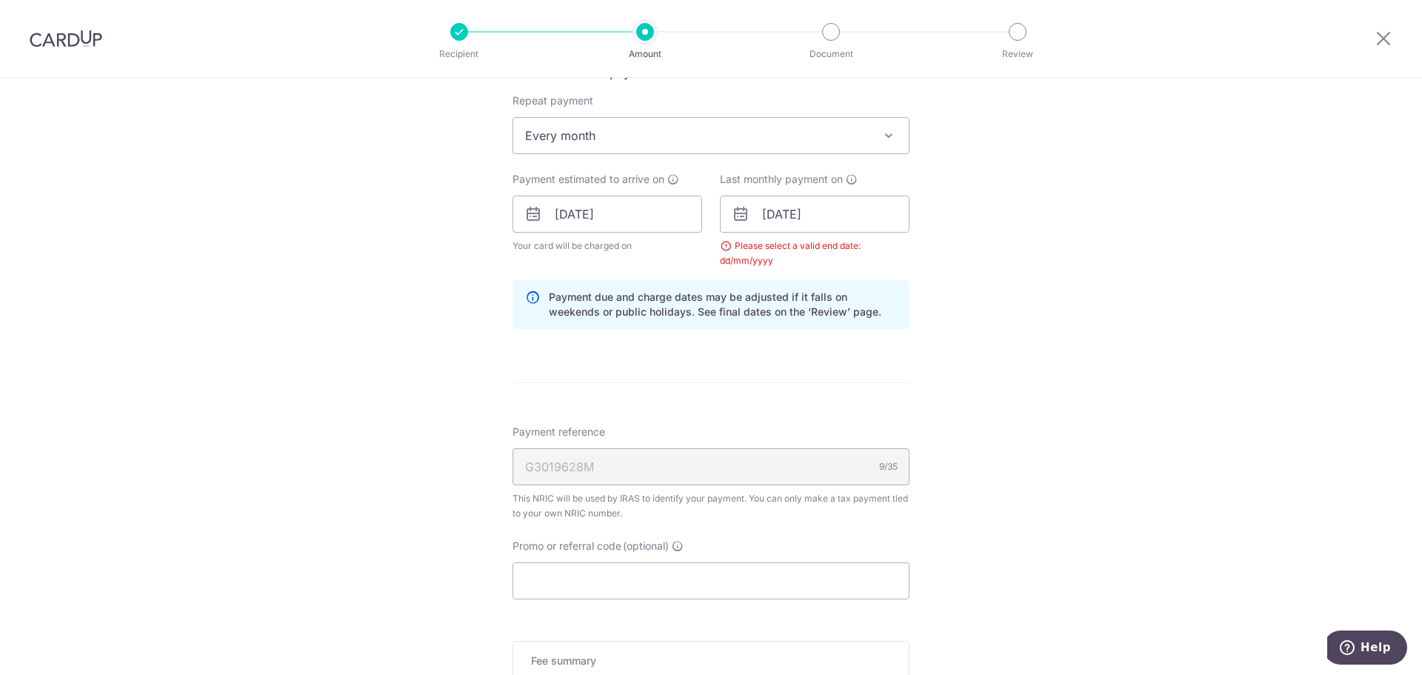
scroll to position [854, 0]
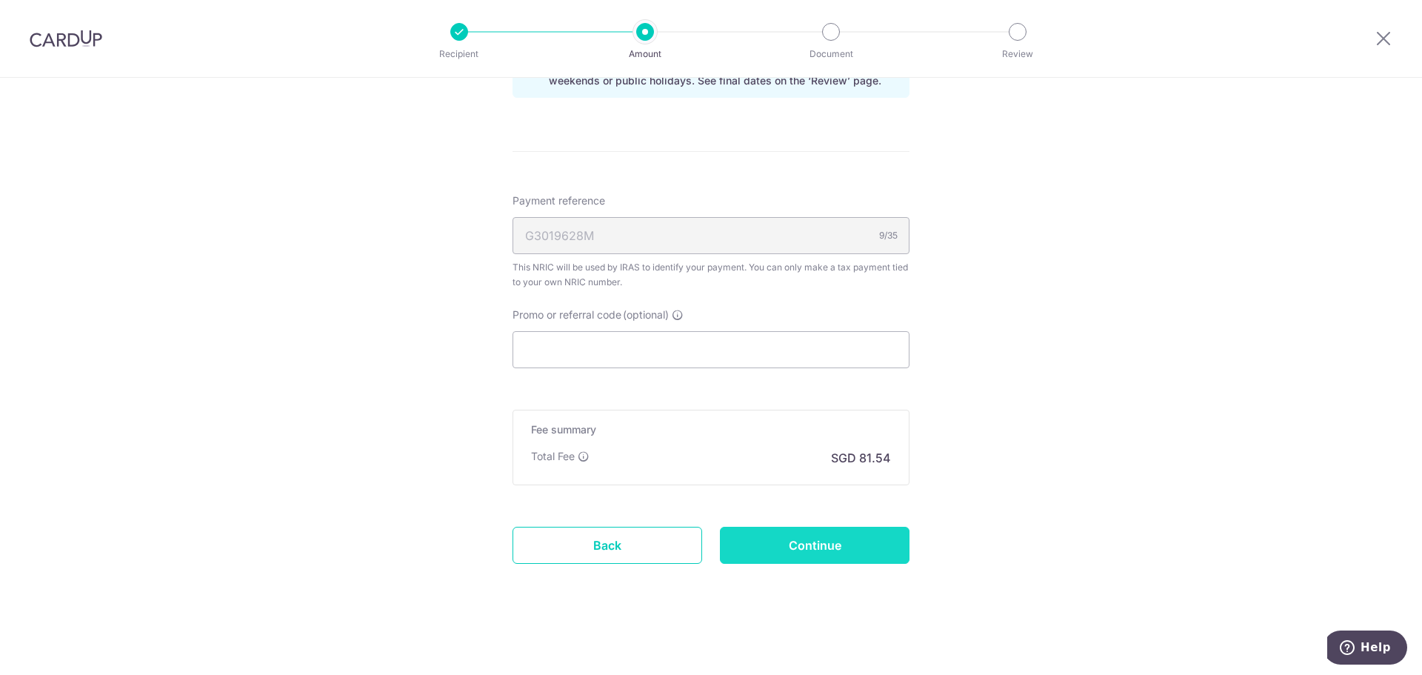
click at [828, 541] on input "Continue" at bounding box center [815, 544] width 190 height 37
type input "Update Schedule"
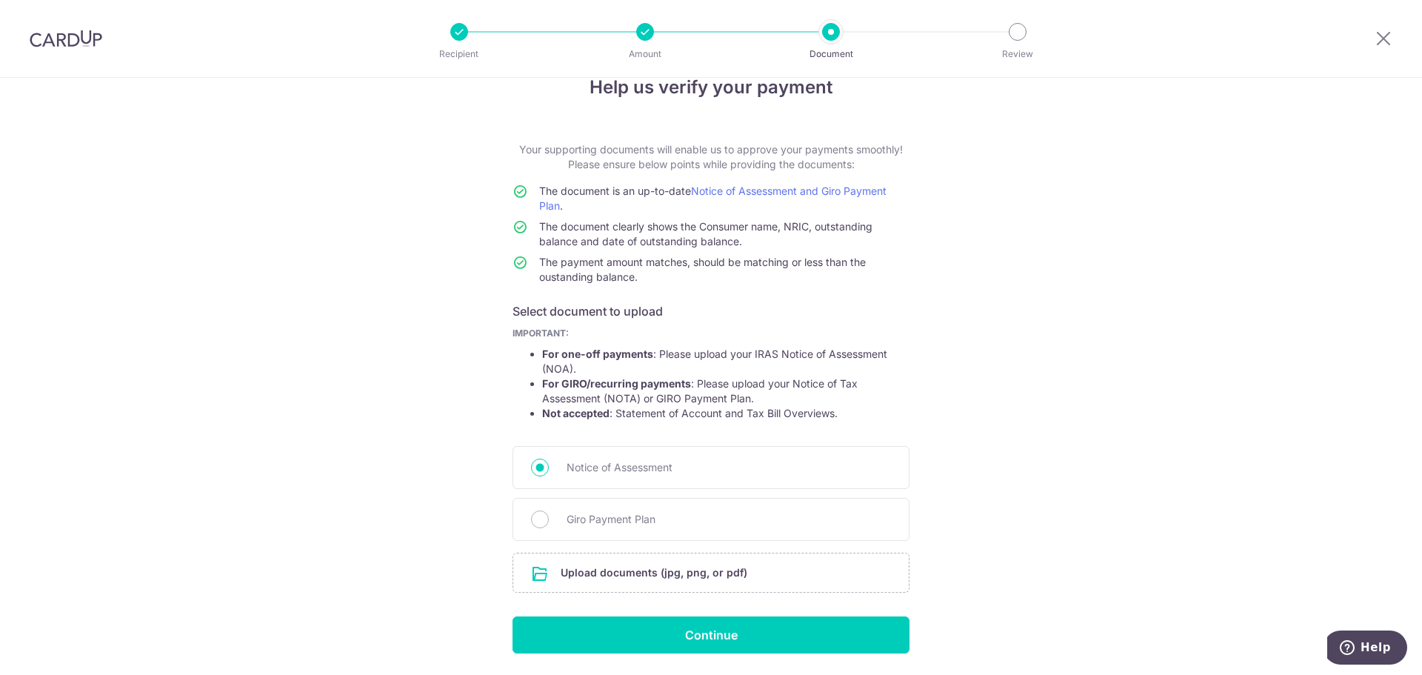
scroll to position [7, 0]
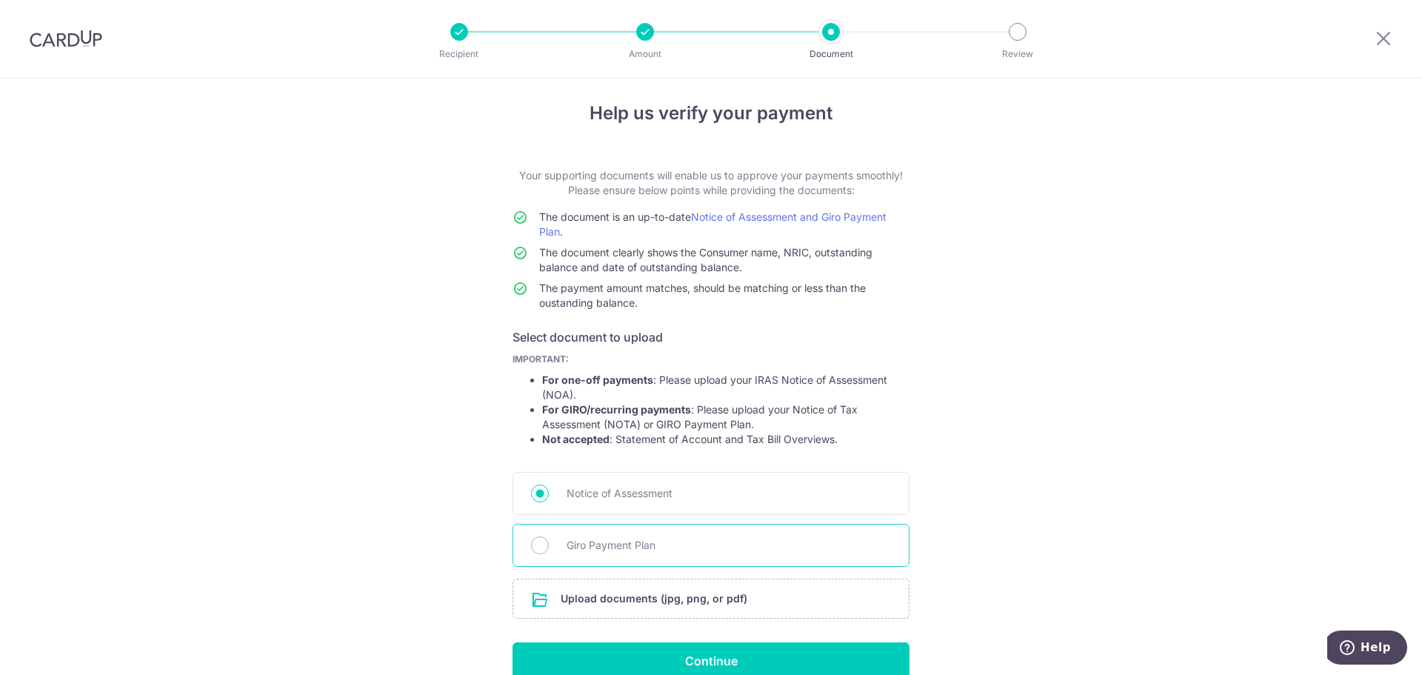
click at [599, 555] on div "Giro Payment Plan" at bounding box center [710, 545] width 397 height 43
click at [599, 544] on span "Giro Payment Plan" at bounding box center [728, 545] width 324 height 18
click at [549, 544] on input "Giro Payment Plan" at bounding box center [540, 545] width 18 height 18
radio input "true"
click at [626, 491] on span "Notice of Assessment" at bounding box center [728, 493] width 324 height 18
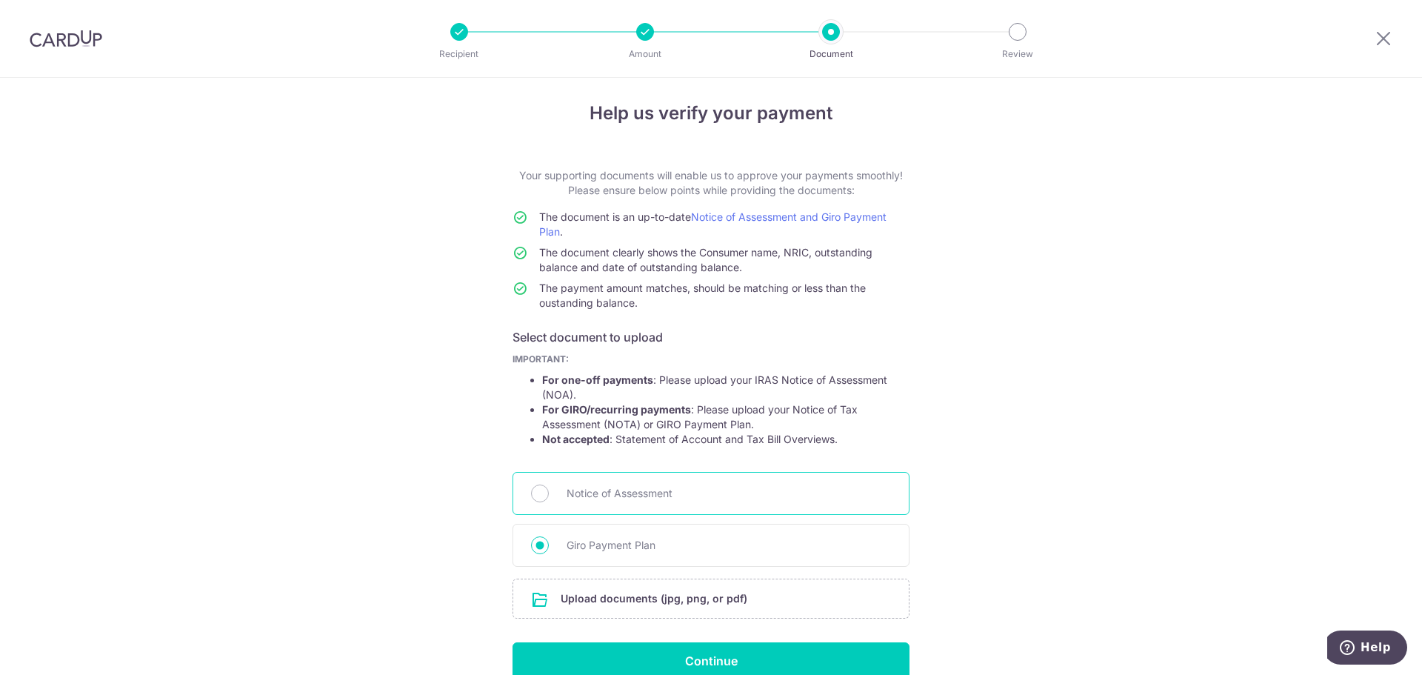
click at [549, 491] on input "Notice of Assessment" at bounding box center [540, 493] width 18 height 18
radio input "true"
click at [686, 654] on input "Continue" at bounding box center [710, 660] width 397 height 37
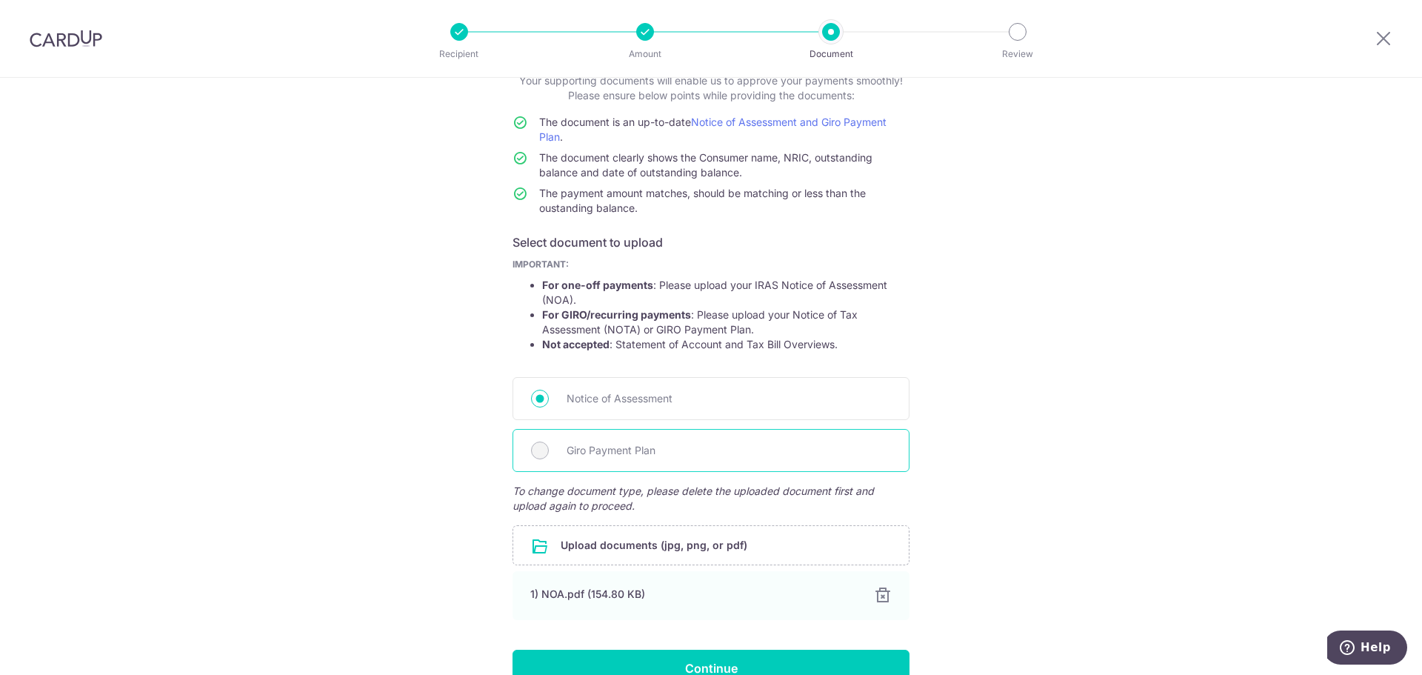
click at [624, 441] on div "Giro Payment Plan" at bounding box center [710, 450] width 397 height 43
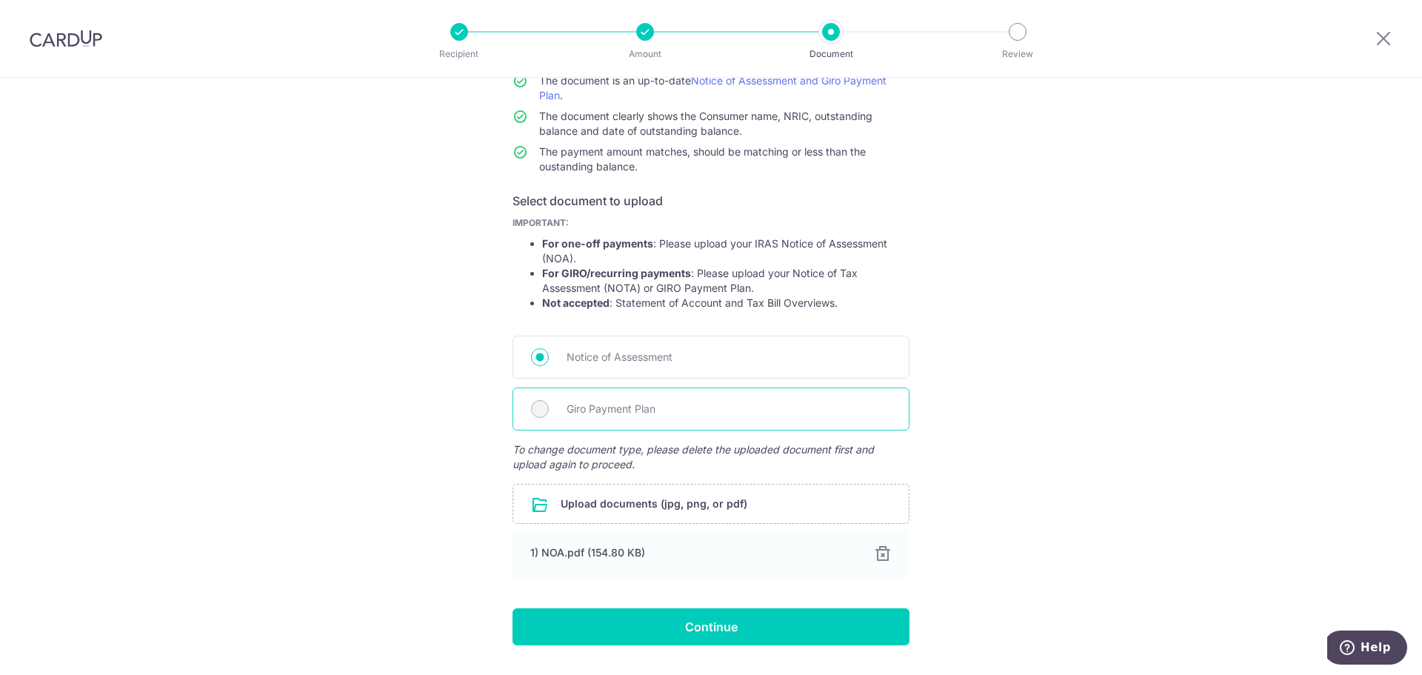
scroll to position [184, 0]
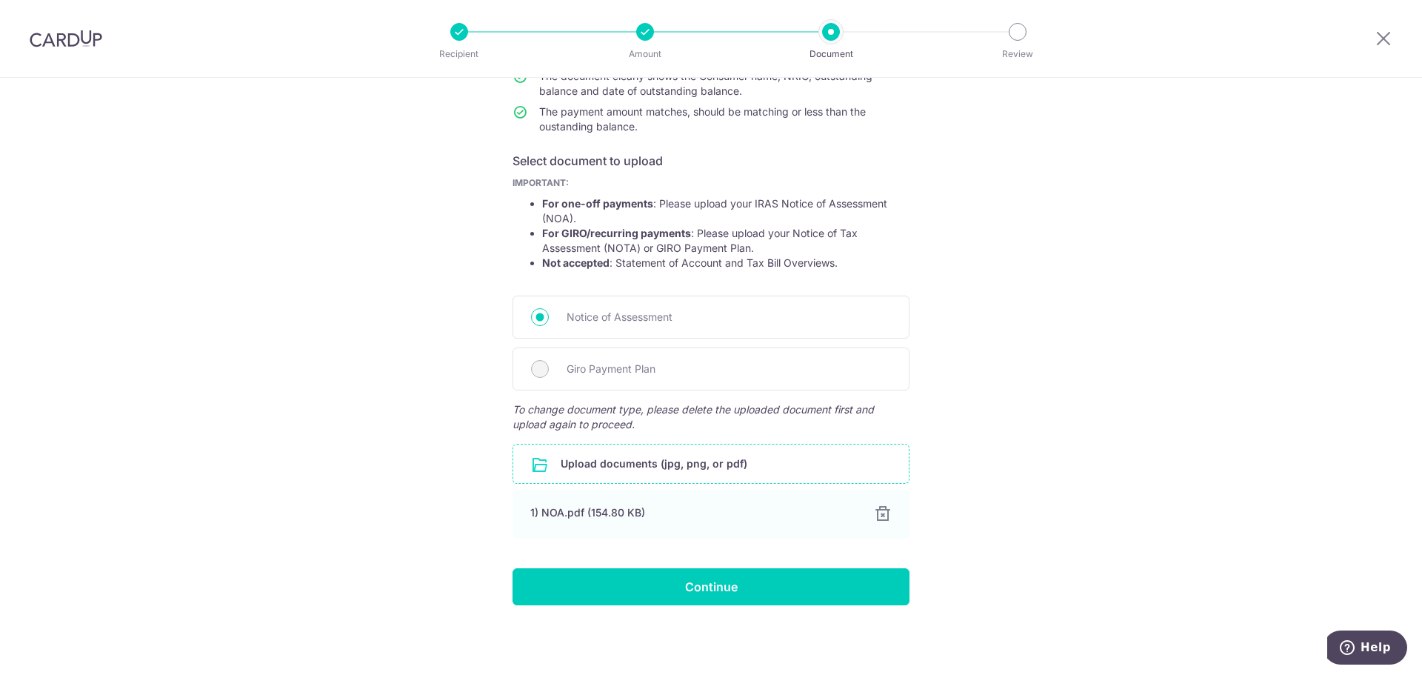
click at [595, 472] on input "file" at bounding box center [710, 463] width 395 height 39
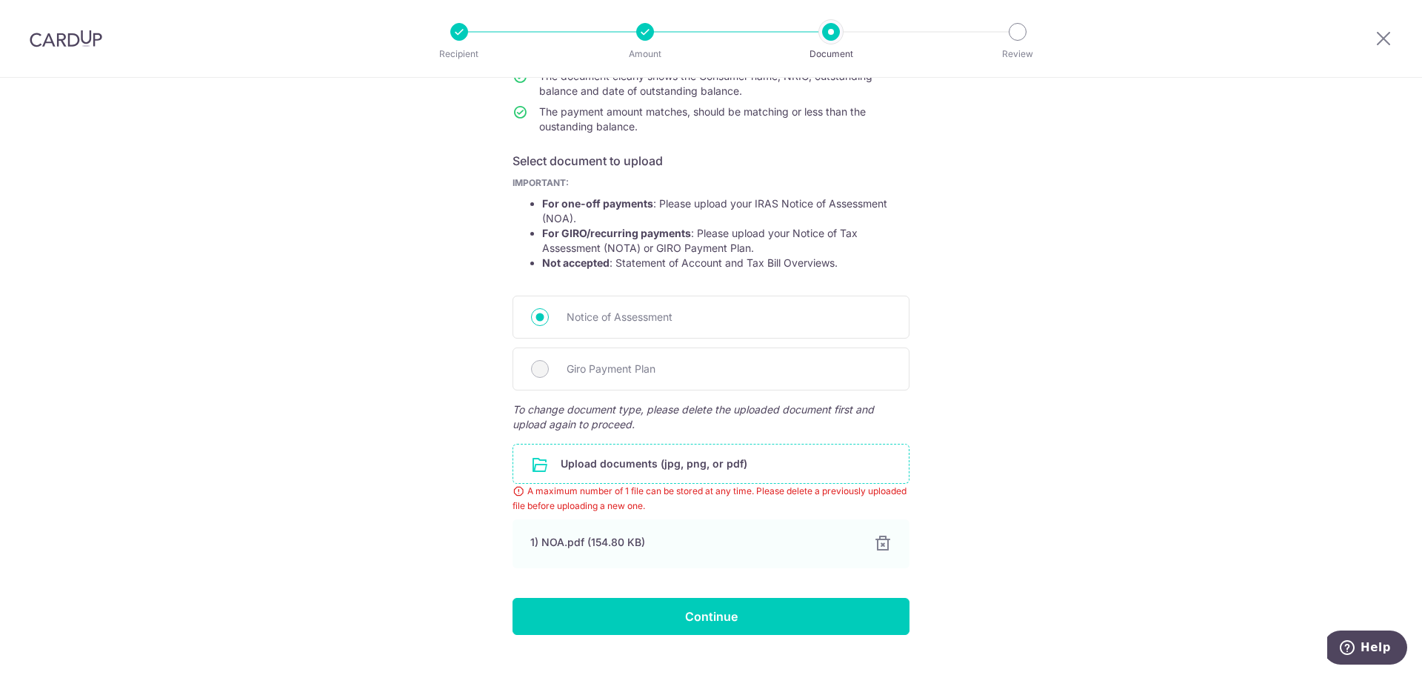
scroll to position [0, 0]
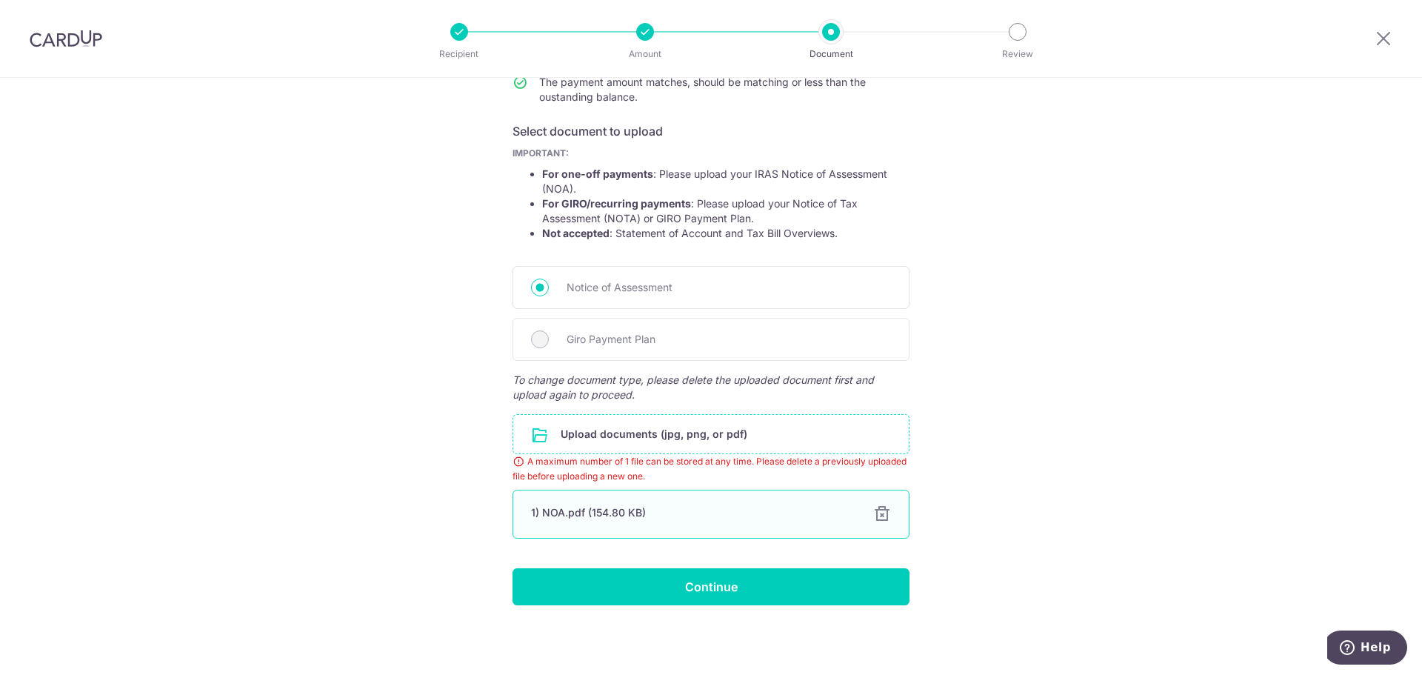
click at [877, 517] on div at bounding box center [882, 514] width 18 height 18
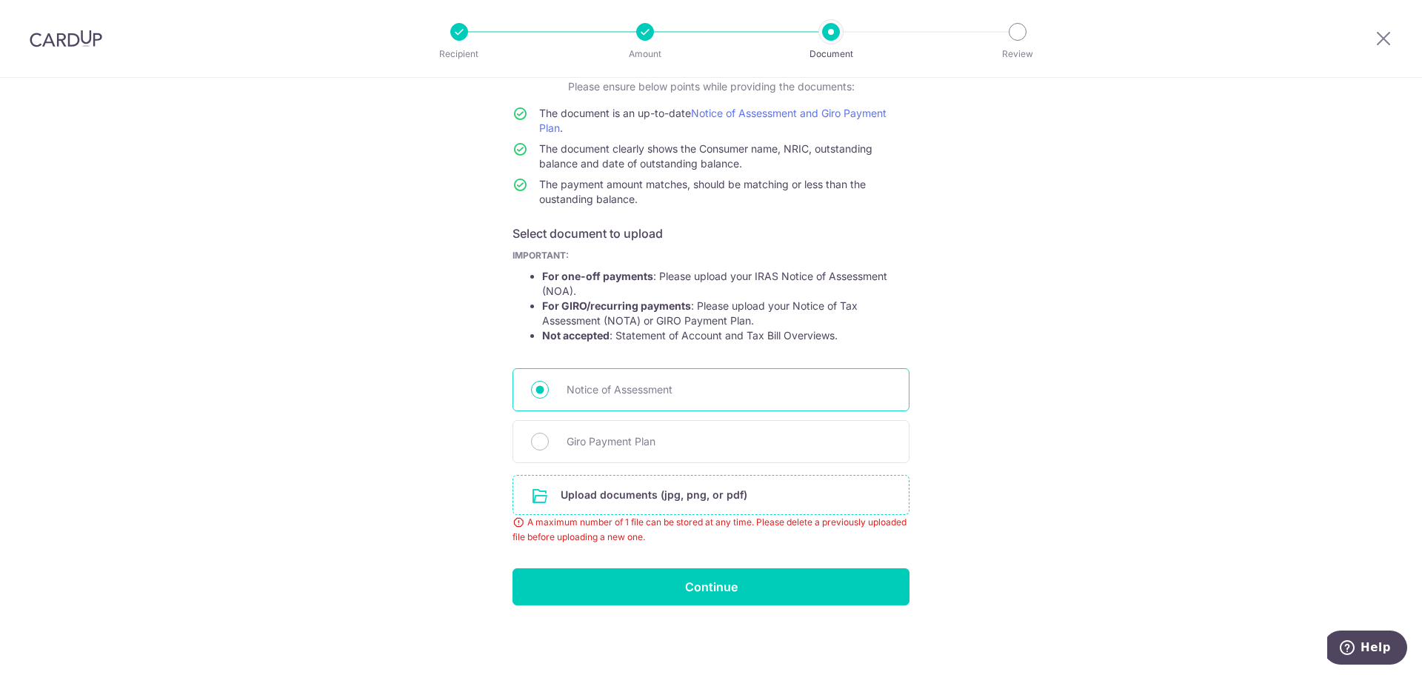
scroll to position [111, 0]
click at [601, 438] on span "Giro Payment Plan" at bounding box center [728, 441] width 324 height 18
click at [549, 438] on input "Giro Payment Plan" at bounding box center [540, 441] width 18 height 18
radio input "true"
click at [609, 481] on input "file" at bounding box center [710, 494] width 395 height 39
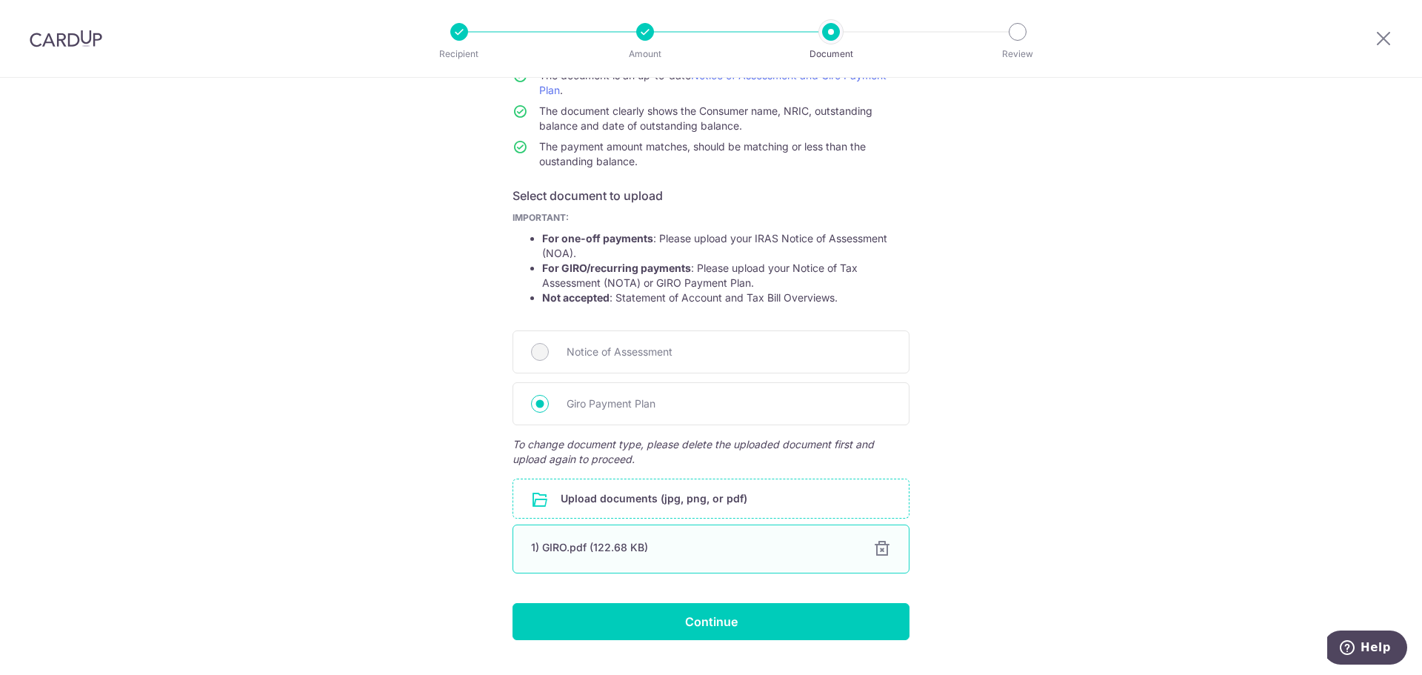
scroll to position [184, 0]
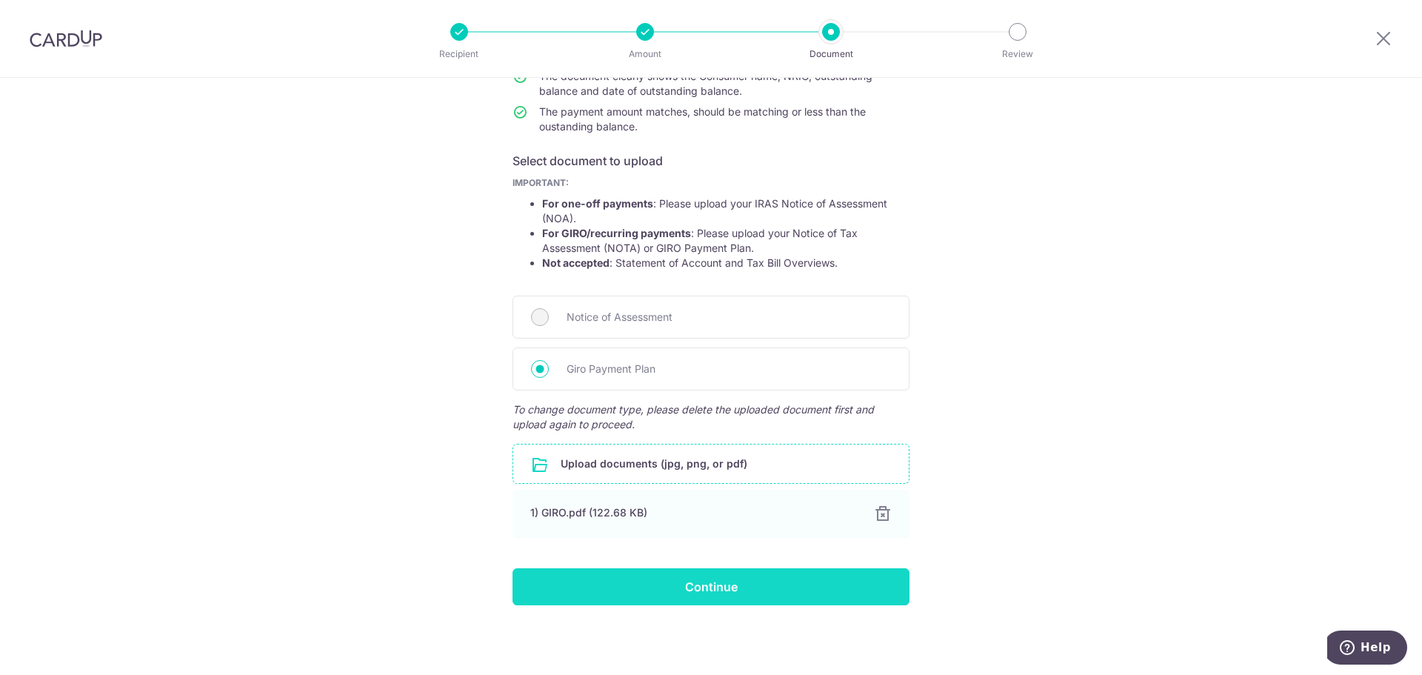
click at [733, 580] on input "Continue" at bounding box center [710, 586] width 397 height 37
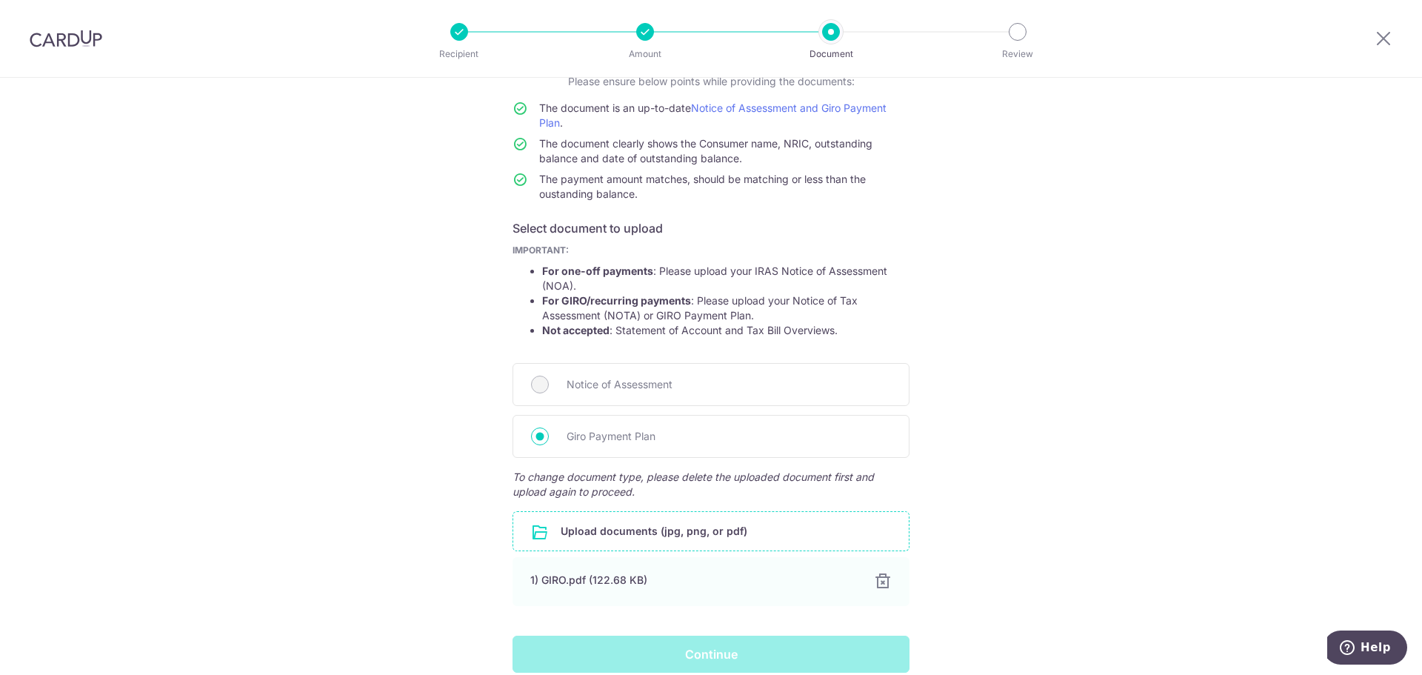
scroll to position [0, 0]
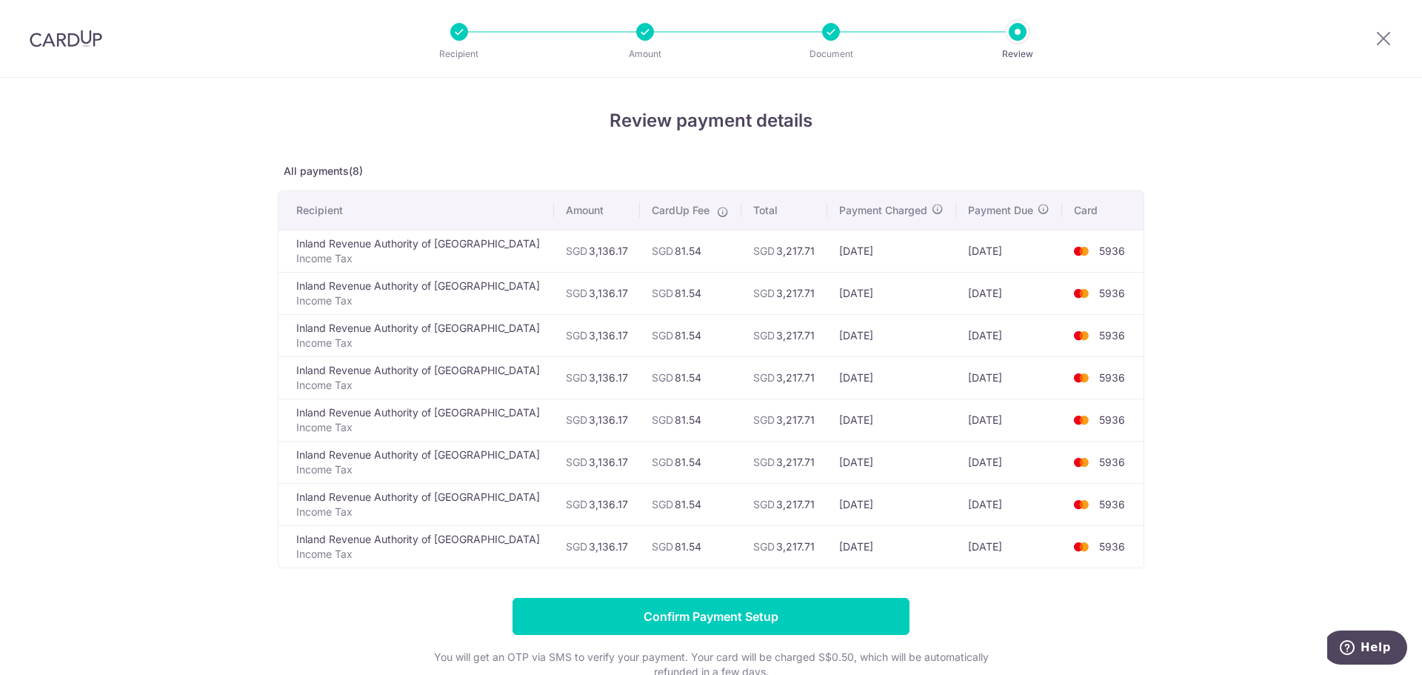
drag, startPoint x: 586, startPoint y: 250, endPoint x: 546, endPoint y: 250, distance: 39.3
click at [554, 250] on td "SGD 3,136.17" at bounding box center [597, 251] width 87 height 42
copy td "3,136.17"
click at [645, 29] on div at bounding box center [645, 32] width 18 height 18
click at [645, 30] on div at bounding box center [645, 32] width 18 height 18
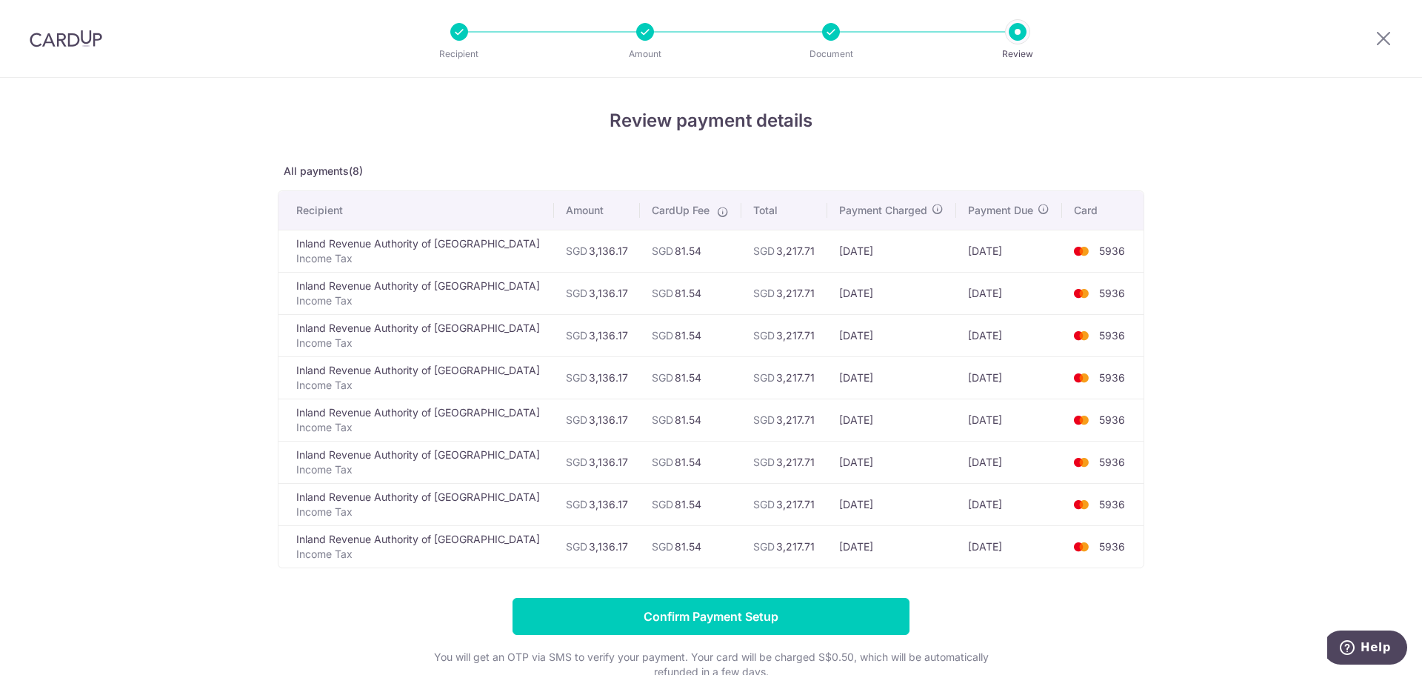
click at [644, 52] on p "Amount" at bounding box center [645, 54] width 110 height 15
click at [617, 614] on input "Confirm Payment Setup" at bounding box center [710, 616] width 397 height 37
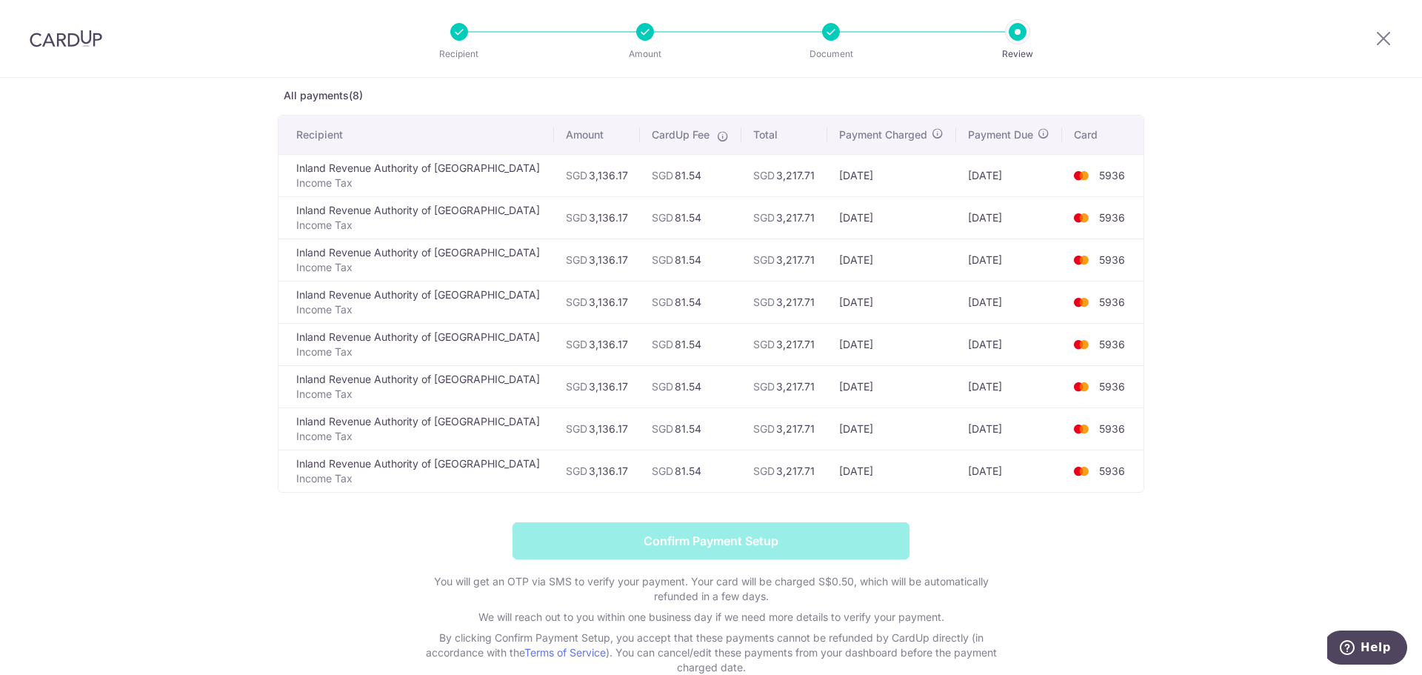
scroll to position [148, 0]
